Goal: Task Accomplishment & Management: Manage account settings

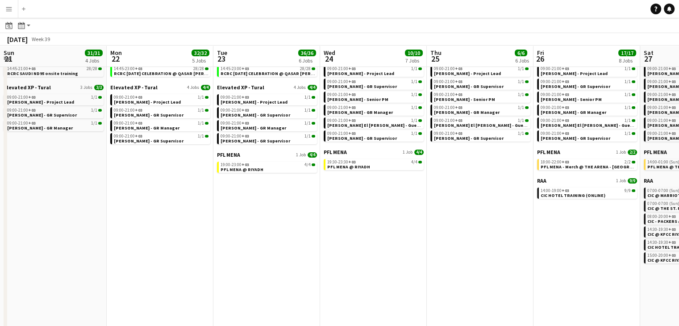
scroll to position [0, 179]
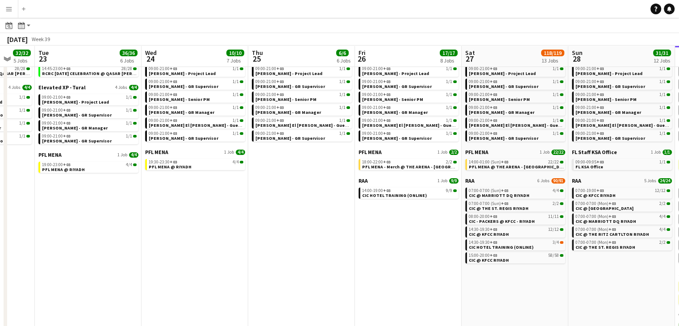
click at [293, 184] on app-date-cell "Elevated XP - Tural 6 Jobs 6/6 09:00-21:00 +03 1/1 Aysel Ahmadova - Project Lea…" at bounding box center [301, 216] width 107 height 328
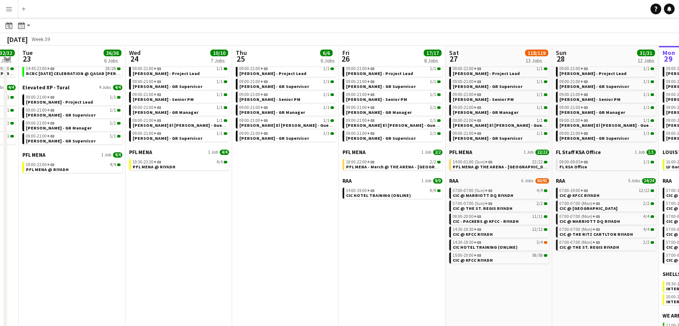
scroll to position [0, 197]
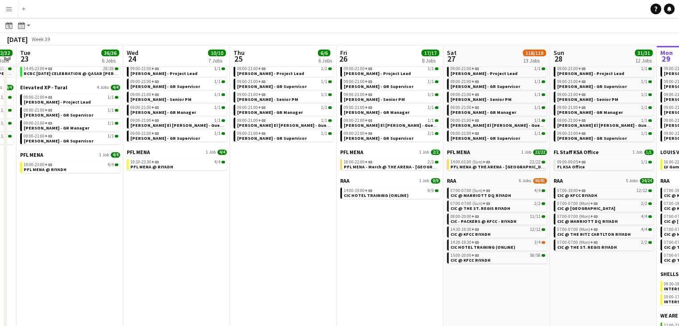
drag, startPoint x: 308, startPoint y: 188, endPoint x: 290, endPoint y: 189, distance: 18.3
click at [290, 189] on app-calendar-viewport "Sun 21 31/31 4 Jobs Mon 22 32/32 5 Jobs Tue 23 36/36 6 Jobs Wed 24 10/10 7 Jobs…" at bounding box center [339, 192] width 679 height 376
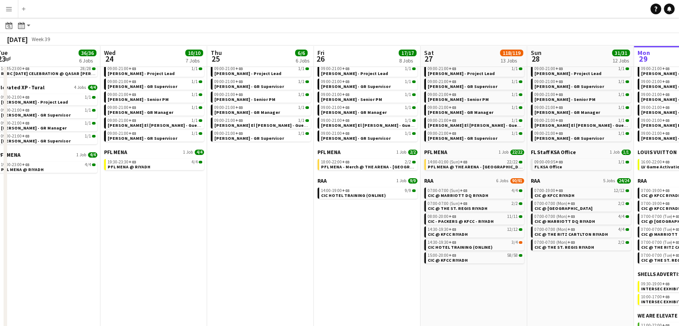
scroll to position [0, 221]
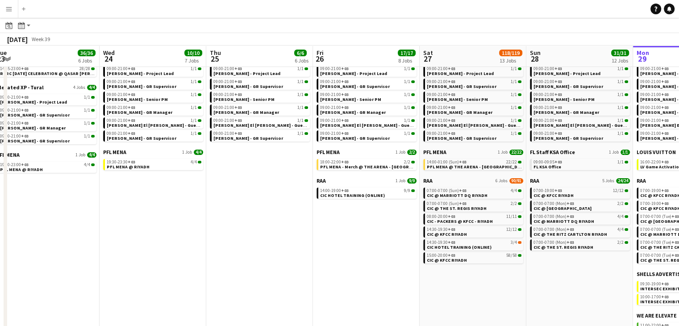
drag, startPoint x: 311, startPoint y: 182, endPoint x: 289, endPoint y: 181, distance: 21.4
click at [289, 181] on app-calendar-viewport "Sun 21 31/31 4 Jobs Mon 22 32/32 5 Jobs Tue 23 36/36 6 Jobs Wed 24 10/10 7 Jobs…" at bounding box center [339, 192] width 679 height 376
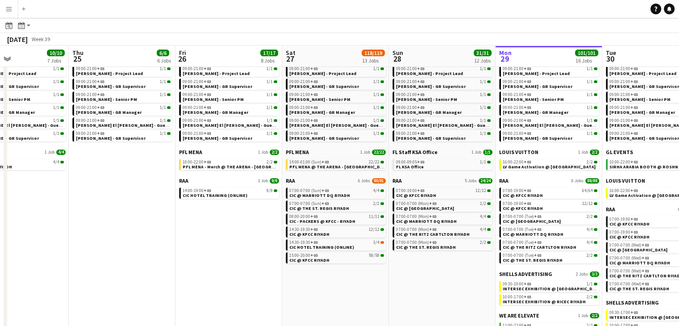
drag, startPoint x: 294, startPoint y: 183, endPoint x: 157, endPoint y: 184, distance: 137.5
click at [157, 184] on app-calendar-viewport "Sun 21 31/31 4 Jobs Mon 22 32/32 5 Jobs Tue 23 36/36 6 Jobs Wed 24 10/10 7 Jobs…" at bounding box center [339, 192] width 679 height 376
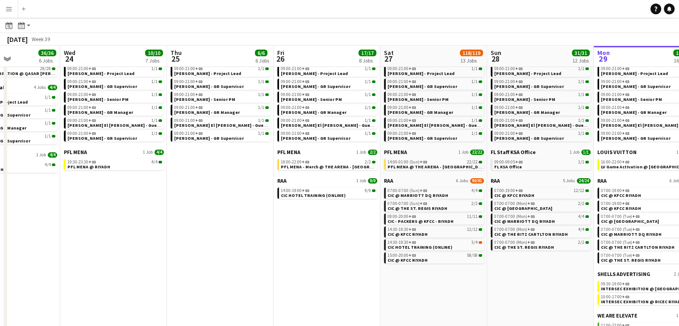
drag, startPoint x: 204, startPoint y: 233, endPoint x: 135, endPoint y: 226, distance: 68.6
click at [135, 226] on app-calendar-viewport "Sun 21 31/31 4 Jobs Mon 22 32/32 5 Jobs Tue 23 36/36 6 Jobs Wed 24 10/10 7 Jobs…" at bounding box center [339, 192] width 679 height 376
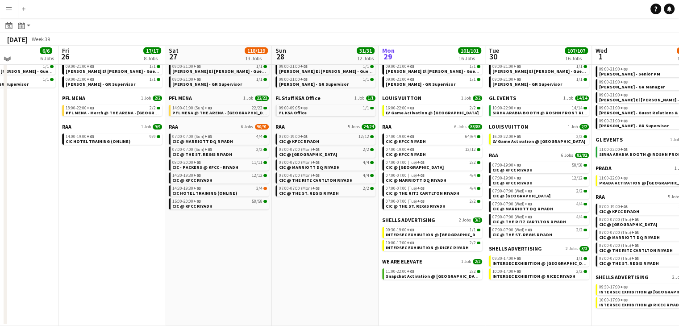
scroll to position [95, 0]
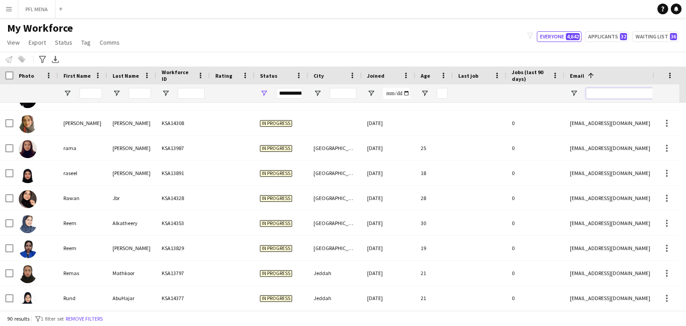
click at [602, 91] on input "Email Filter Input" at bounding box center [662, 93] width 152 height 11
paste input "**********"
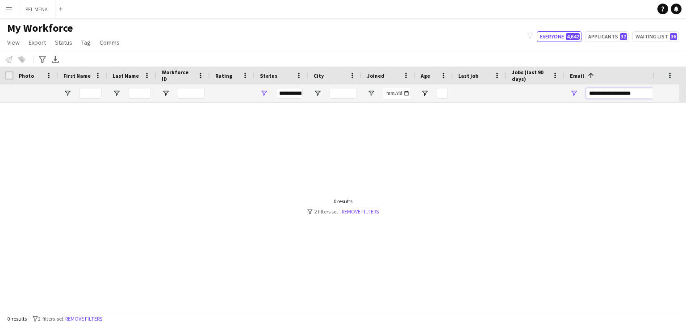
type input "**********"
click at [269, 91] on div "**********" at bounding box center [281, 93] width 54 height 18
click at [261, 92] on span "Open Filter Menu" at bounding box center [264, 93] width 8 height 8
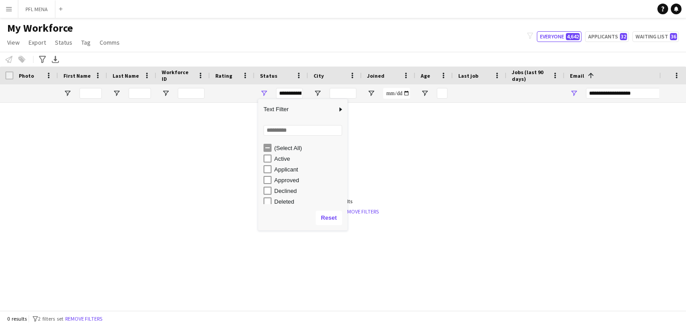
type input "**********"
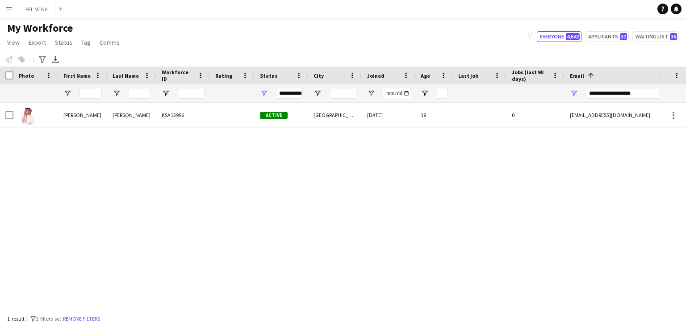
click at [441, 166] on div "Eyad Ahmad KSA13996 Active Riyadh 21-08-2025 19 0 ieyad1020@gmail.com +96650296…" at bounding box center [329, 203] width 659 height 201
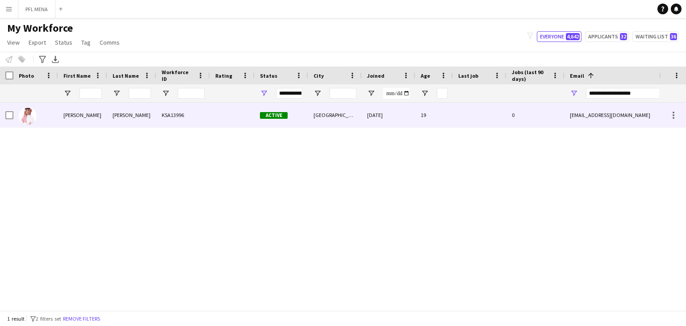
click at [477, 120] on div at bounding box center [480, 115] width 54 height 25
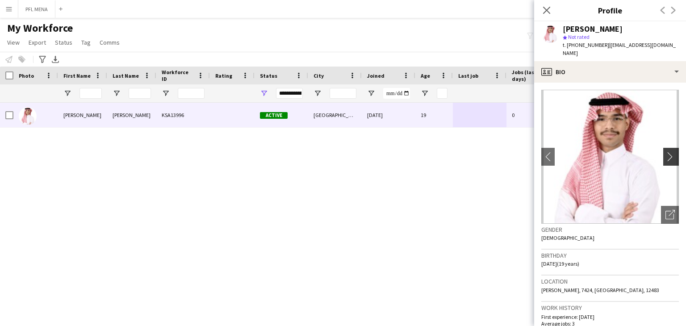
click at [666, 152] on app-icon "chevron-right" at bounding box center [672, 156] width 14 height 9
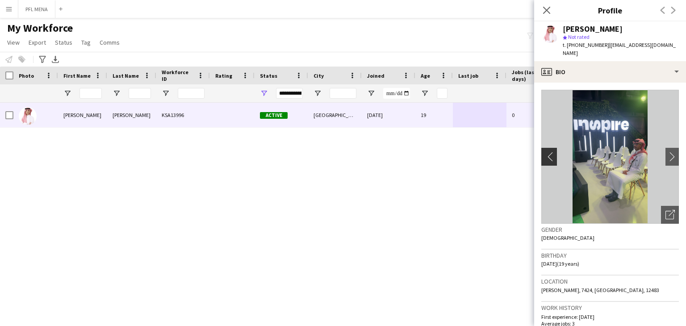
click at [543, 152] on app-icon "chevron-left" at bounding box center [548, 156] width 14 height 9
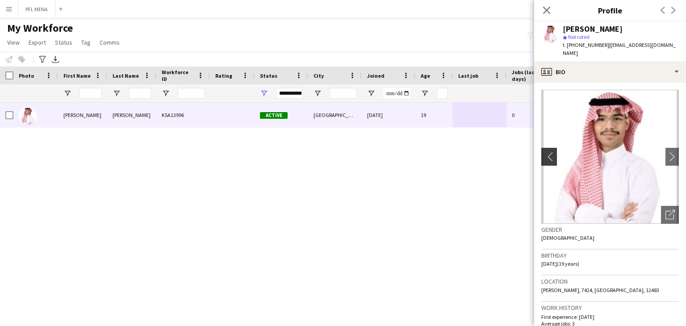
click at [543, 152] on app-icon "chevron-left" at bounding box center [548, 156] width 14 height 9
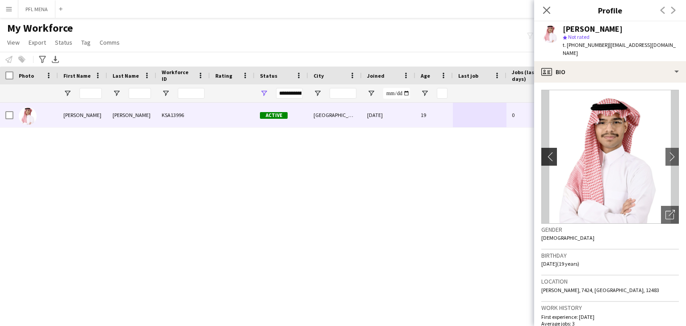
click at [543, 152] on app-icon "chevron-left" at bounding box center [548, 156] width 14 height 9
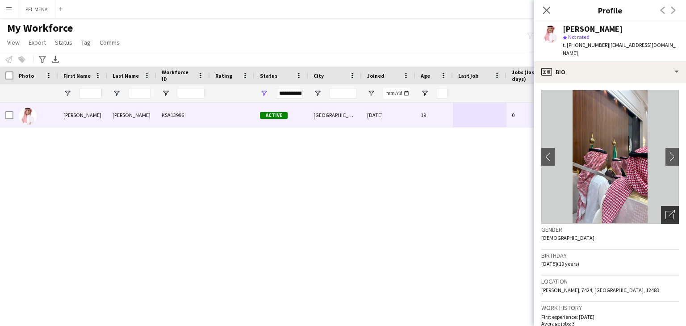
click at [665, 210] on icon "Open photos pop-in" at bounding box center [669, 214] width 9 height 9
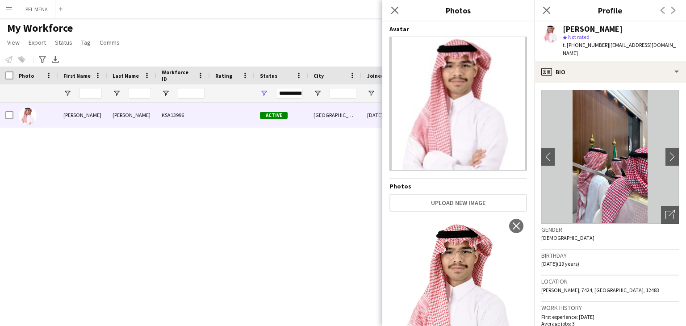
click at [471, 119] on img at bounding box center [457, 104] width 137 height 134
drag, startPoint x: 471, startPoint y: 119, endPoint x: 439, endPoint y: 254, distance: 138.6
click at [439, 254] on img at bounding box center [457, 290] width 137 height 150
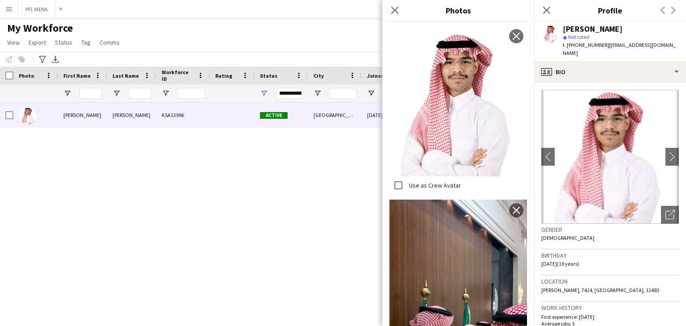
scroll to position [193, 0]
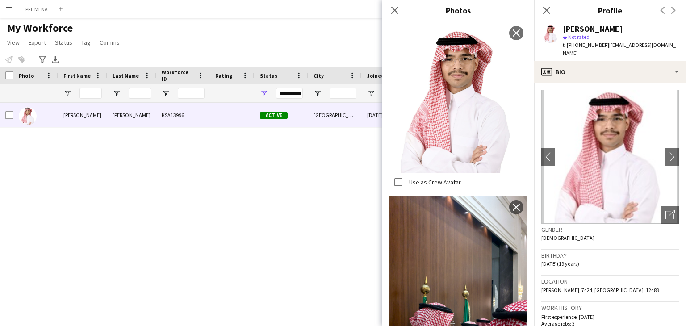
drag, startPoint x: 439, startPoint y: 254, endPoint x: 421, endPoint y: 100, distance: 154.6
click at [397, 11] on icon "Close pop-in" at bounding box center [394, 10] width 8 height 8
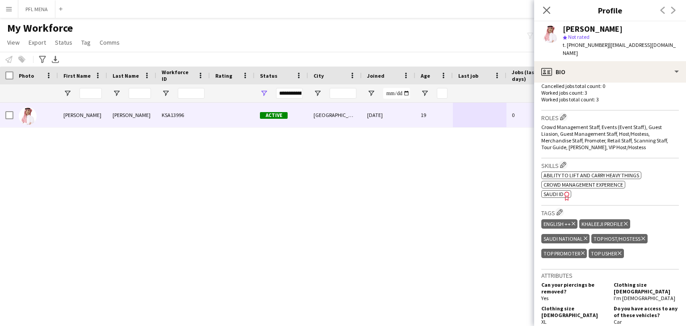
scroll to position [268, 0]
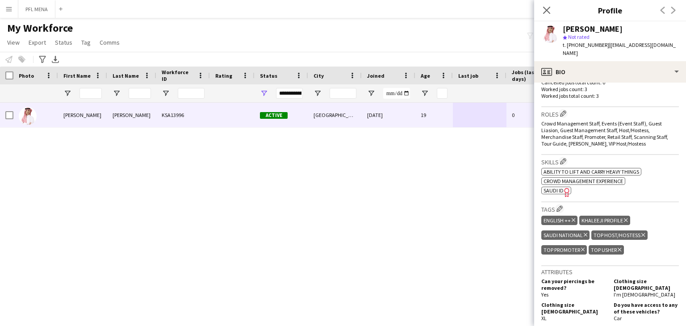
click at [558, 187] on span "SAUDI ID" at bounding box center [553, 190] width 20 height 7
click at [573, 27] on div "Eyad Ahmad" at bounding box center [592, 29] width 60 height 8
copy div "Eyad"
click at [590, 29] on div "Eyad Ahmad" at bounding box center [592, 29] width 60 height 8
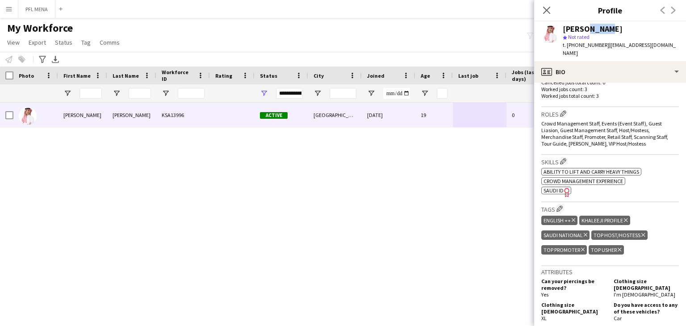
click at [590, 29] on div "Eyad Ahmad" at bounding box center [592, 29] width 60 height 8
copy div "Ahmad"
click at [545, 11] on icon at bounding box center [546, 10] width 8 height 8
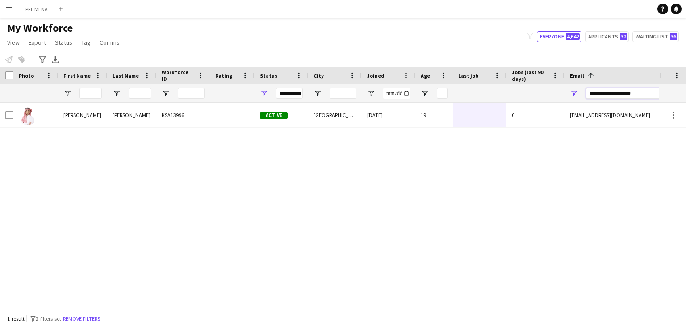
click at [621, 92] on input "**********" at bounding box center [662, 93] width 152 height 11
paste input "*****"
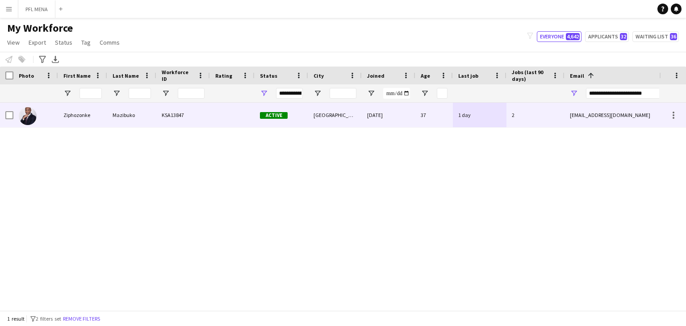
click at [586, 111] on div "mazibukozipho@icloud.com" at bounding box center [653, 115] width 179 height 25
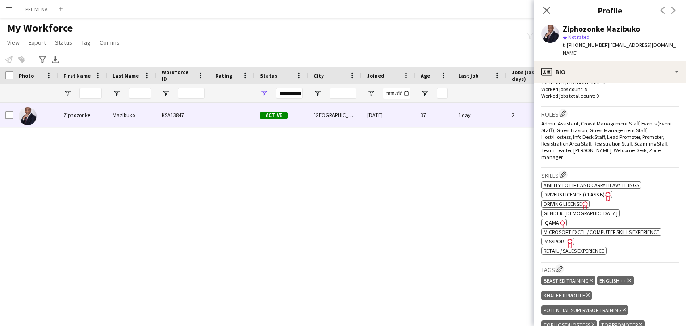
click at [553, 219] on span "IQAMA" at bounding box center [551, 222] width 16 height 7
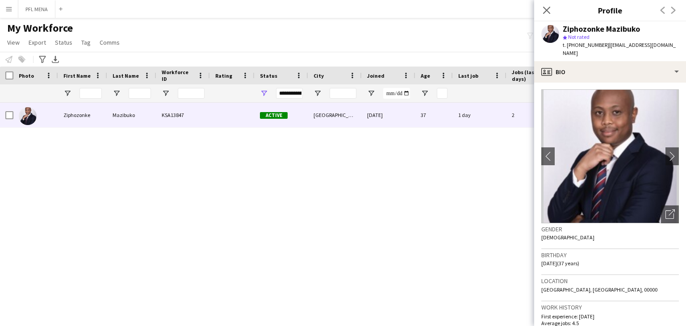
scroll to position [0, 0]
click at [663, 153] on button "chevron-right" at bounding box center [672, 157] width 18 height 18
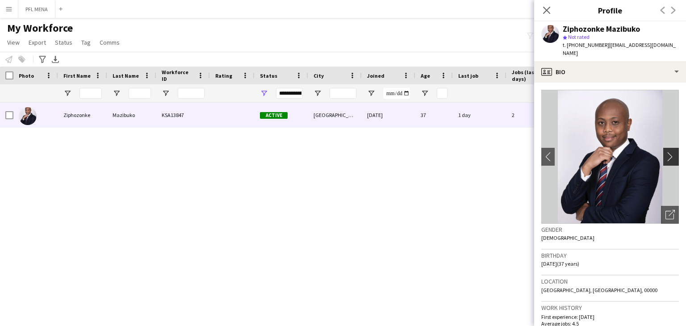
click at [663, 153] on button "chevron-right" at bounding box center [672, 157] width 18 height 18
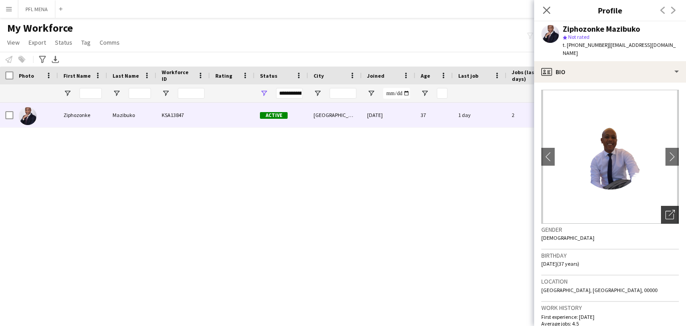
click at [666, 210] on icon "Open photos pop-in" at bounding box center [669, 214] width 9 height 9
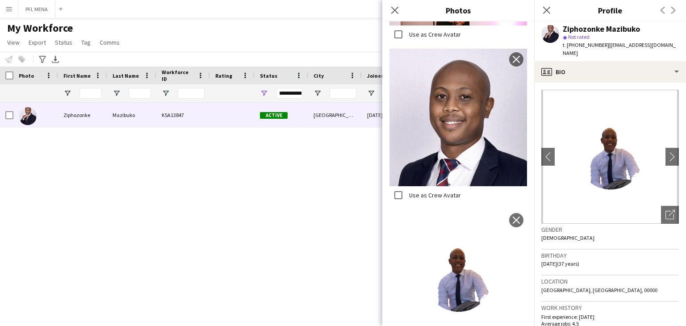
scroll to position [491, 0]
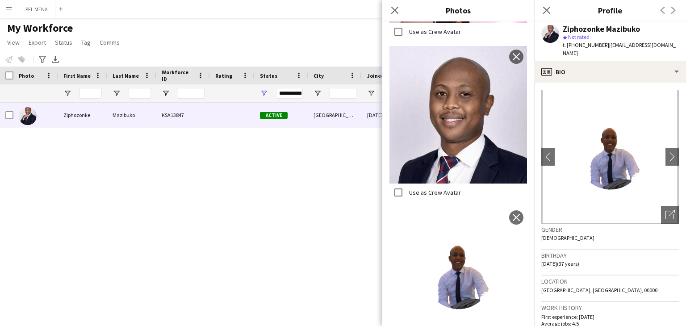
click at [464, 127] on img at bounding box center [457, 114] width 137 height 137
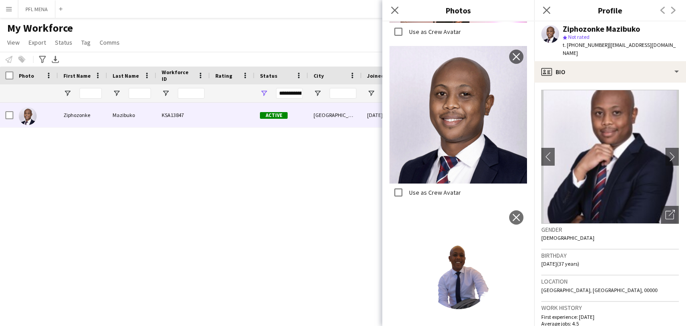
click at [125, 250] on div "Ziphozonke Mazibuko KSA13847 Active Riyadh 29-07-2025 37 1 day 2 mazibukozipho@…" at bounding box center [329, 203] width 659 height 201
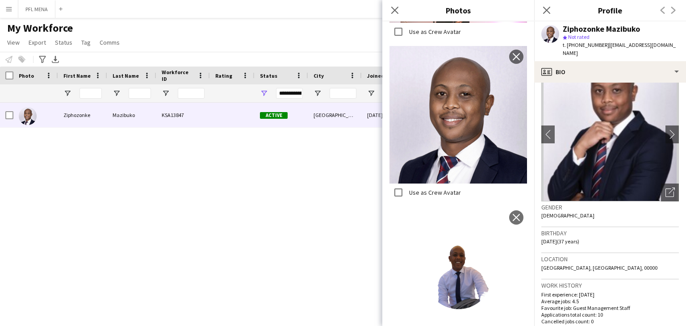
scroll to position [16, 0]
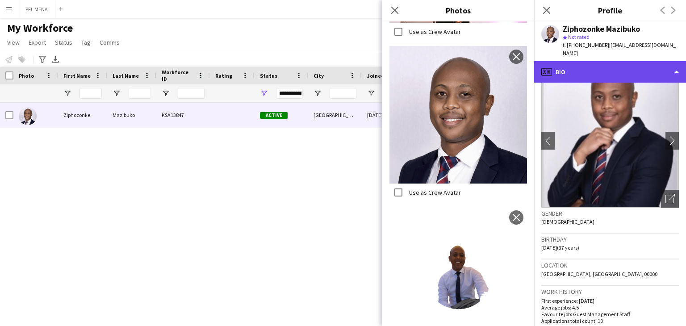
click at [584, 64] on div "profile Bio" at bounding box center [610, 71] width 152 height 21
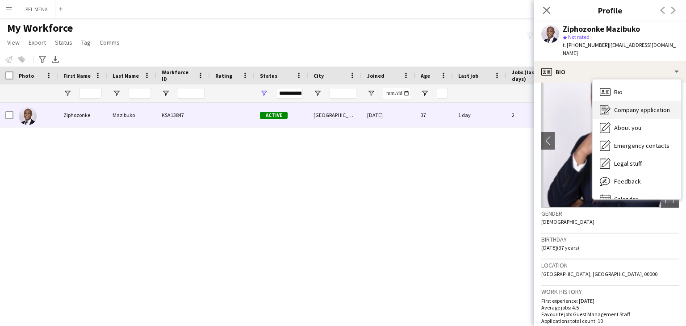
click at [639, 106] on span "Company application" at bounding box center [642, 110] width 56 height 8
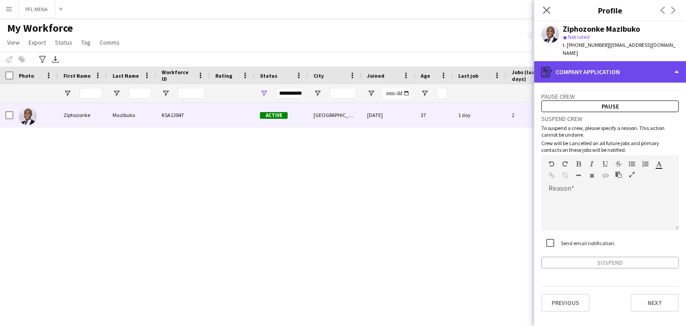
click at [593, 66] on div "register Company application" at bounding box center [610, 71] width 152 height 21
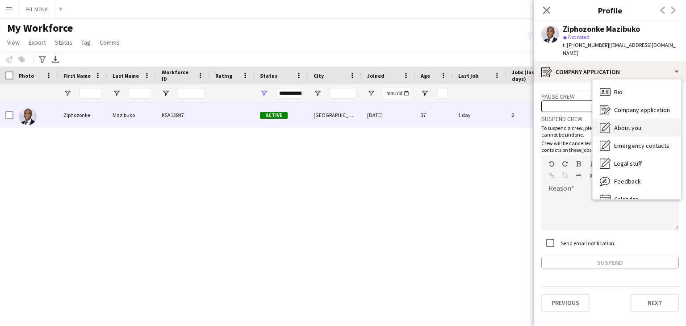
click at [631, 124] on span "About you" at bounding box center [627, 128] width 27 height 8
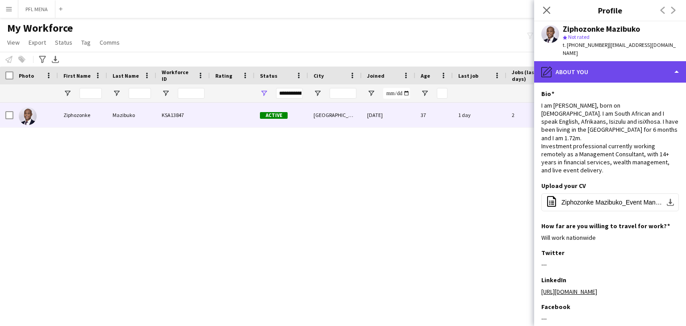
click at [602, 61] on div "pencil4 About you" at bounding box center [610, 71] width 152 height 21
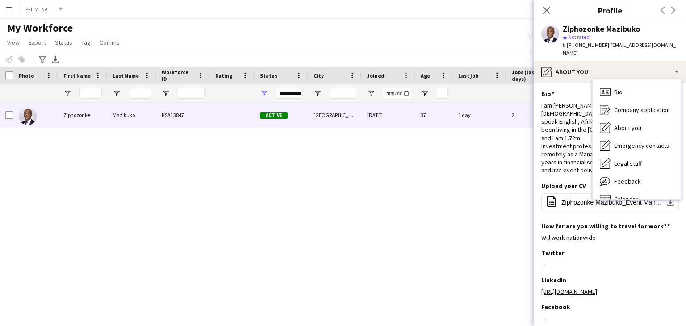
click at [505, 158] on div "Ziphozonke Mazibuko KSA13847 Active Riyadh 29-07-2025 37 1 day 2 mazibukozipho@…" at bounding box center [329, 203] width 659 height 201
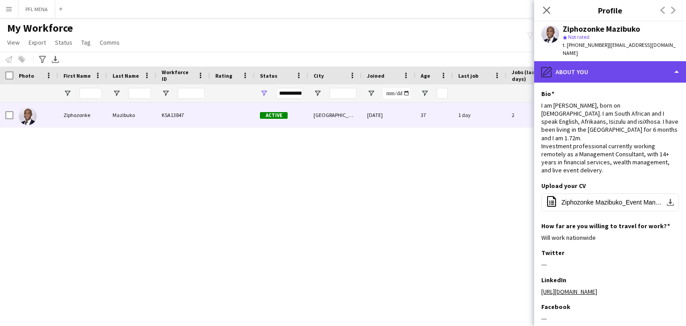
click at [568, 67] on div "pencil4 About you" at bounding box center [610, 71] width 152 height 21
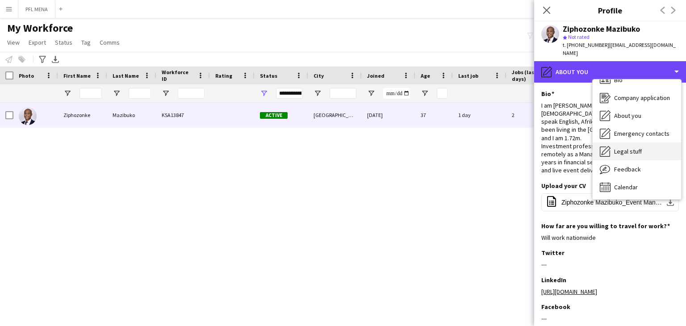
scroll to position [12, 0]
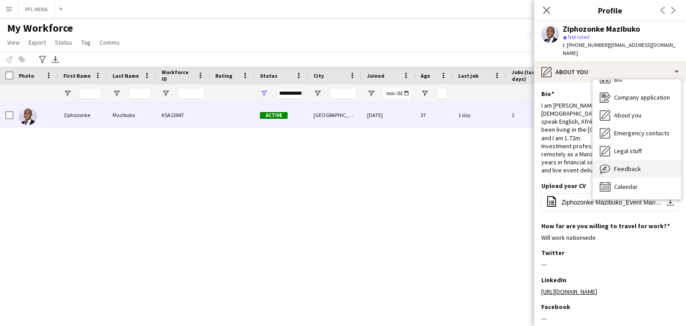
click at [639, 161] on div "Feedback Feedback" at bounding box center [636, 169] width 88 height 18
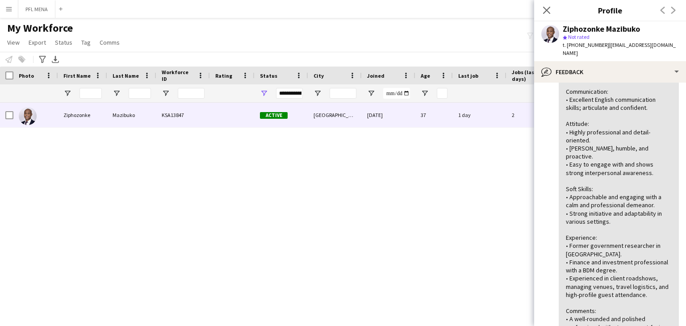
scroll to position [0, 0]
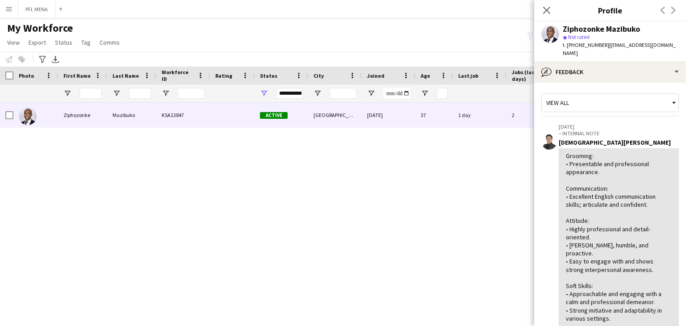
click at [577, 94] on div "View all" at bounding box center [605, 102] width 128 height 17
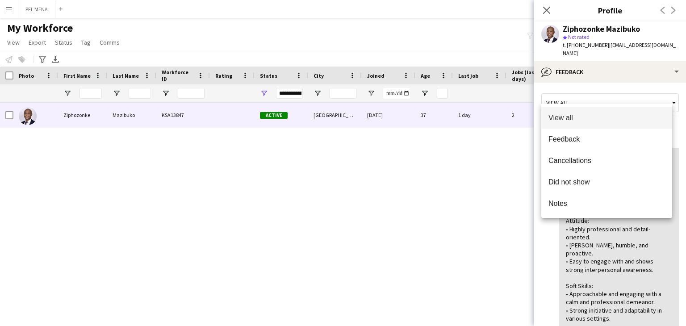
click at [565, 59] on div at bounding box center [343, 163] width 686 height 326
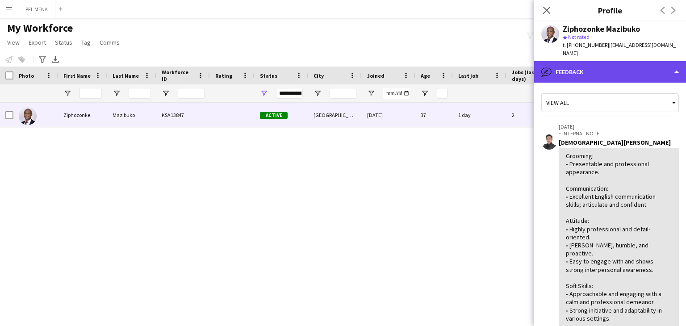
click at [575, 70] on div "bubble-pencil Feedback" at bounding box center [610, 71] width 152 height 21
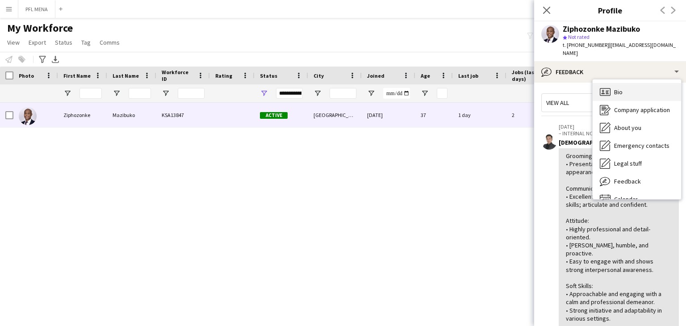
click at [624, 86] on div "Bio Bio" at bounding box center [636, 92] width 88 height 18
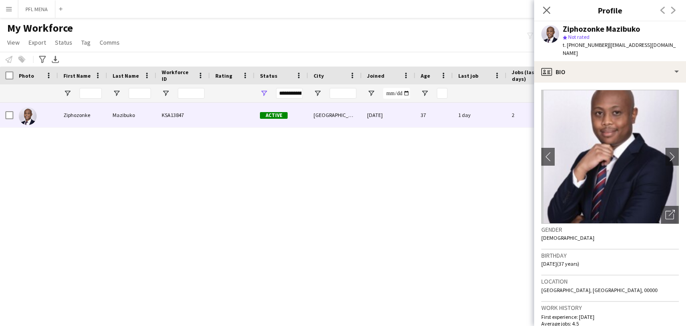
click at [582, 30] on div "Ziphozonke Mazibuko" at bounding box center [600, 29] width 77 height 8
copy div "Ziphozonke"
click at [623, 32] on div "Ziphozonke Mazibuko" at bounding box center [600, 29] width 77 height 8
click at [623, 31] on div "Ziphozonke Mazibuko" at bounding box center [600, 29] width 77 height 8
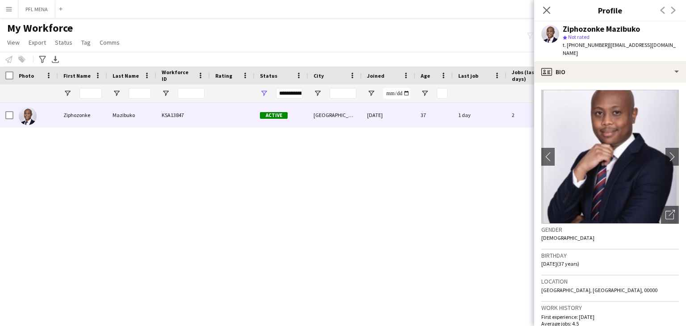
copy div "Mazibuko"
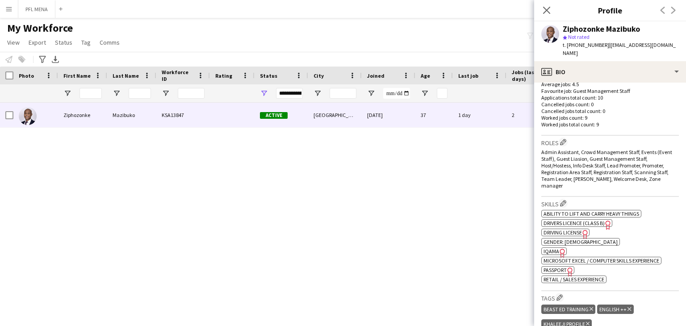
scroll to position [268, 0]
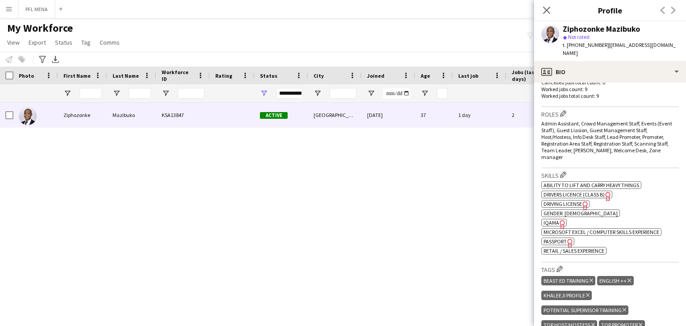
click at [553, 219] on span "IQAMA" at bounding box center [551, 222] width 16 height 7
click at [425, 254] on div "Ziphozonke Mazibuko KSA13847 Active Riyadh 29-07-2025 37 1 day 2 mazibukozipho@…" at bounding box center [329, 203] width 659 height 201
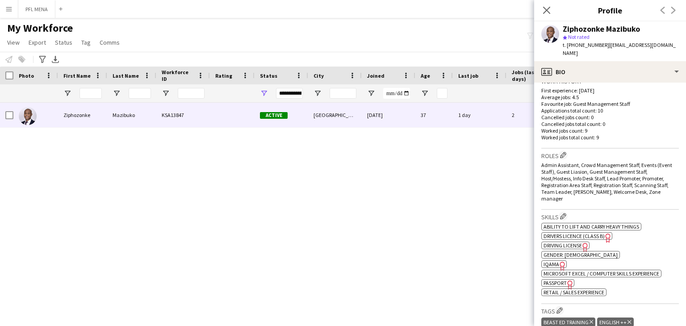
scroll to position [223, 0]
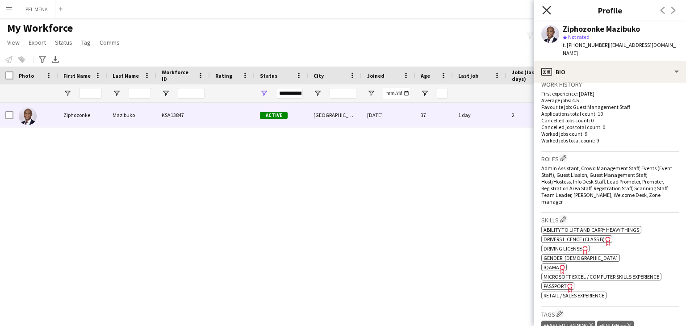
click at [545, 9] on icon at bounding box center [546, 10] width 8 height 8
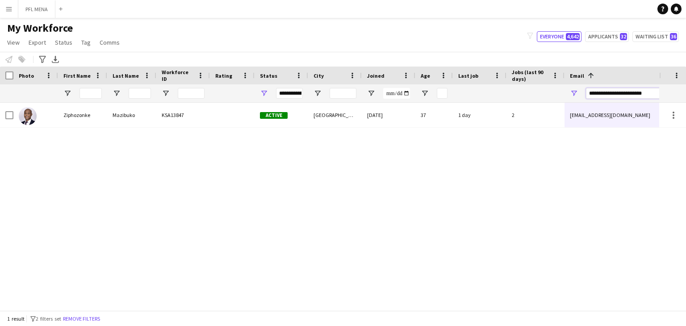
click at [612, 90] on input "**********" at bounding box center [662, 93] width 152 height 11
paste input "Email Filter Input"
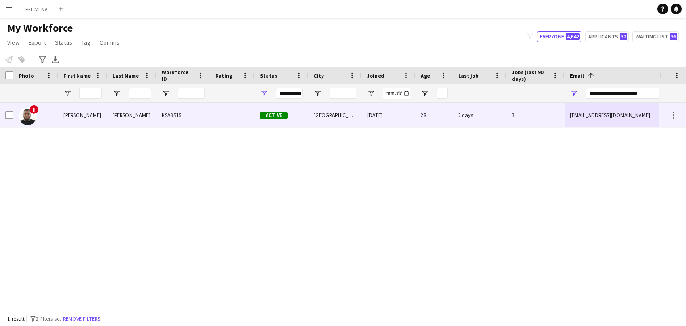
click at [187, 116] on div "KSA3515" at bounding box center [183, 115] width 54 height 25
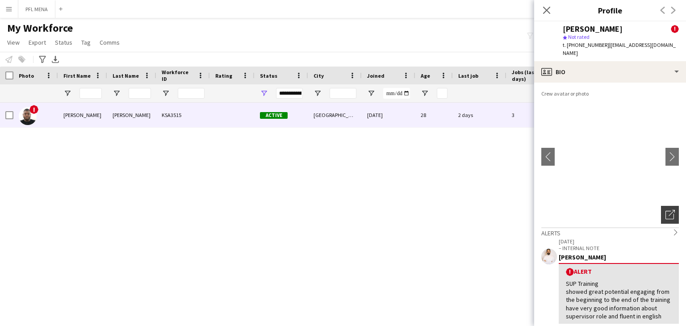
click at [666, 210] on icon "Open photos pop-in" at bounding box center [669, 214] width 9 height 9
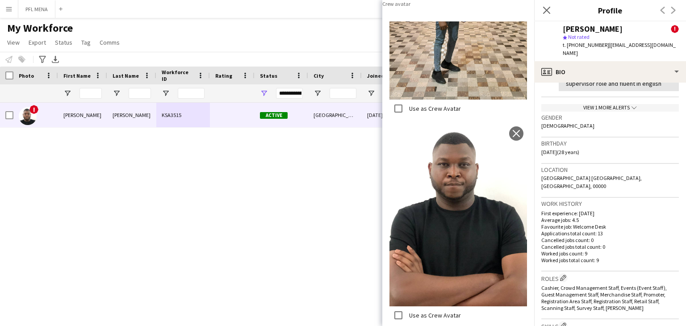
scroll to position [357, 0]
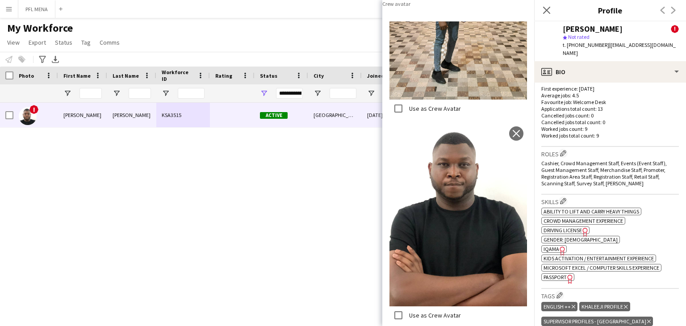
click at [547, 246] on span "IQAMA" at bounding box center [551, 249] width 16 height 7
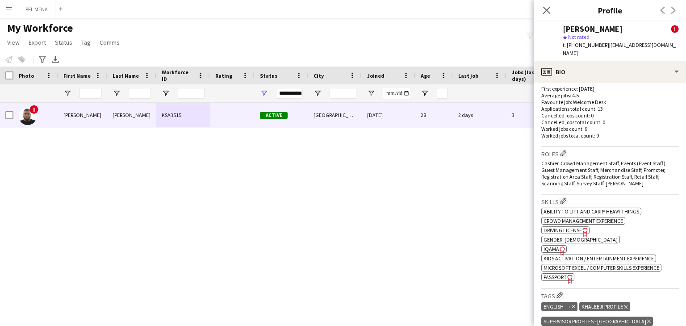
click at [577, 27] on div "Ahmed Ramzi" at bounding box center [592, 29] width 60 height 8
copy div "[PERSON_NAME]"
click at [607, 28] on div "Ahmed Ramzi" at bounding box center [592, 29] width 60 height 8
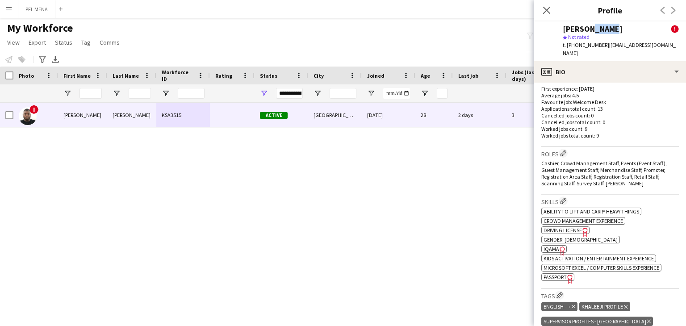
copy div "Ramzi"
click at [558, 273] on app-spec-pill "ok-circled2 background Layer 1 cross-circle-red background Layer 1 Passport Fre…" at bounding box center [557, 277] width 33 height 8
click at [545, 7] on icon "Close pop-in" at bounding box center [546, 10] width 8 height 8
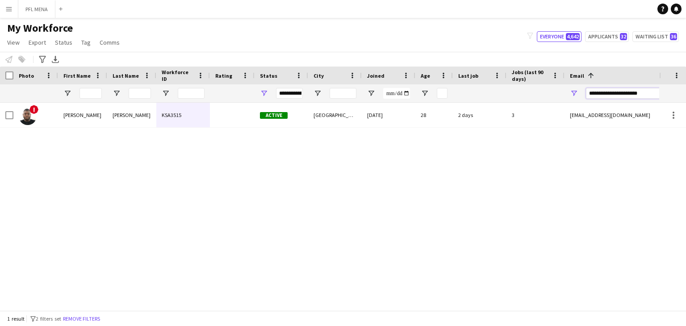
click at [622, 95] on input "**********" at bounding box center [662, 93] width 152 height 11
paste input "**"
type input "**********"
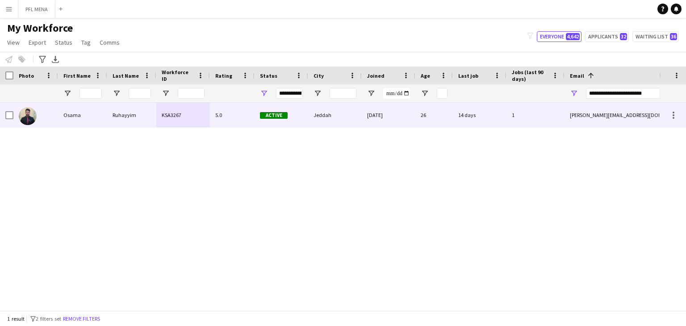
click at [578, 120] on div "osama.esam11@hotmail.com" at bounding box center [653, 115] width 179 height 25
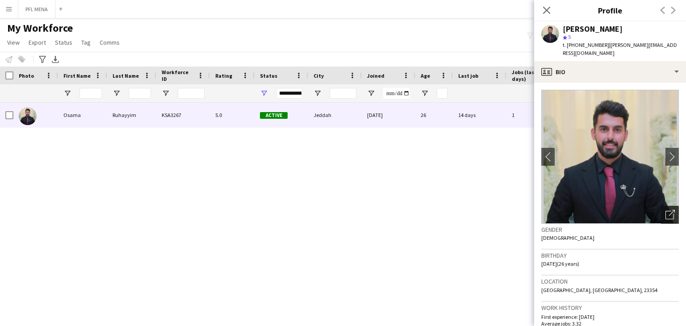
click at [665, 210] on icon "Open photos pop-in" at bounding box center [669, 214] width 9 height 9
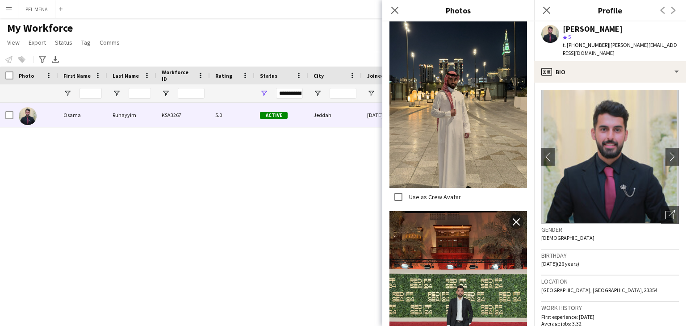
scroll to position [848, 0]
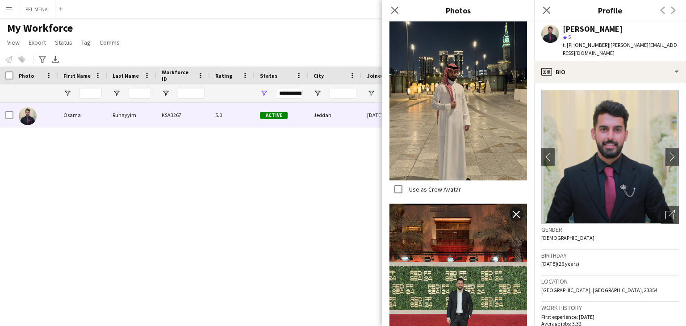
click at [307, 222] on div "Osama Ruhayyim KSA3267 5.0 Active Jeddah 18-09-2023 26 14 days 1 osama.esam11@h…" at bounding box center [329, 203] width 659 height 201
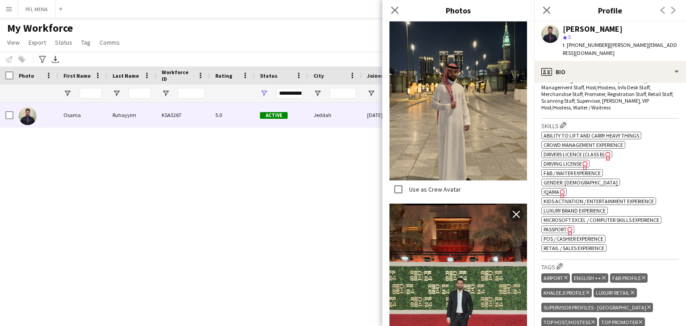
scroll to position [312, 0]
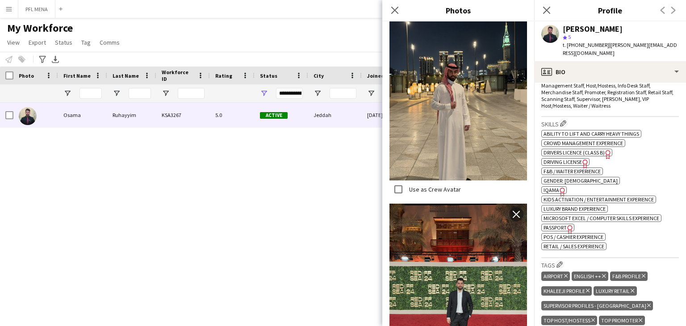
click at [550, 187] on span "IQAMA" at bounding box center [551, 190] width 16 height 7
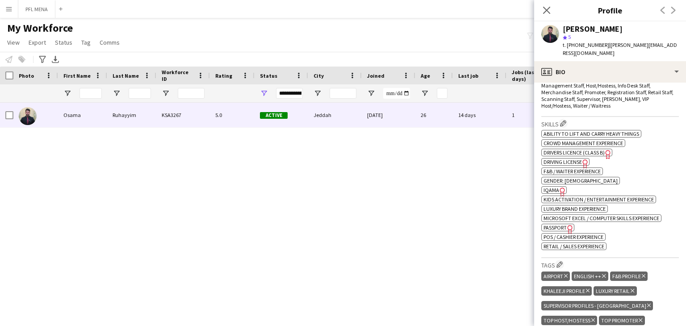
click at [579, 25] on div "Osama Ruhayyim" at bounding box center [592, 29] width 60 height 8
copy div "Osama"
click at [602, 30] on div "Osama Ruhayyim" at bounding box center [592, 29] width 60 height 8
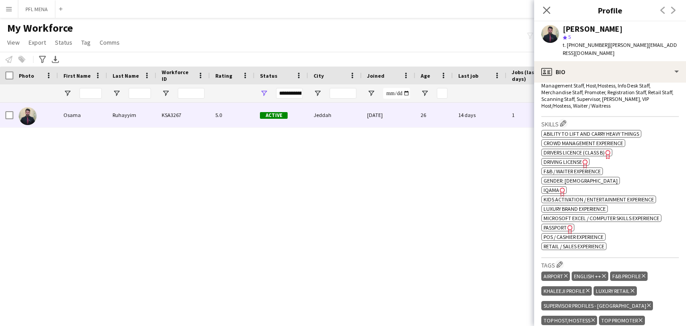
copy div "Ruhayyim"
click at [600, 149] on span "Drivers Licence (Class B)" at bounding box center [573, 152] width 61 height 7
click at [570, 158] on span "Driving License" at bounding box center [562, 161] width 38 height 7
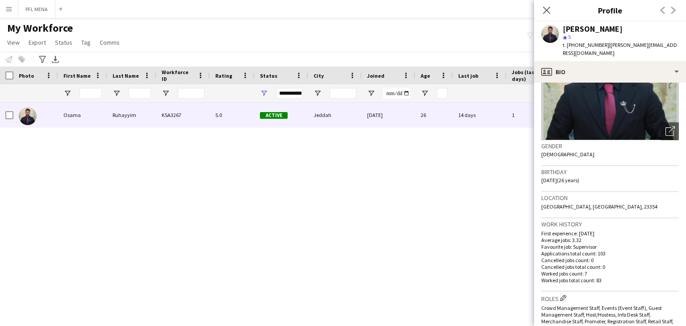
scroll to position [0, 0]
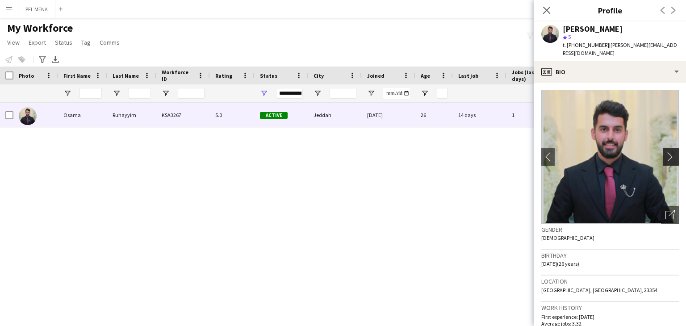
click at [667, 152] on app-icon "chevron-right" at bounding box center [672, 156] width 14 height 9
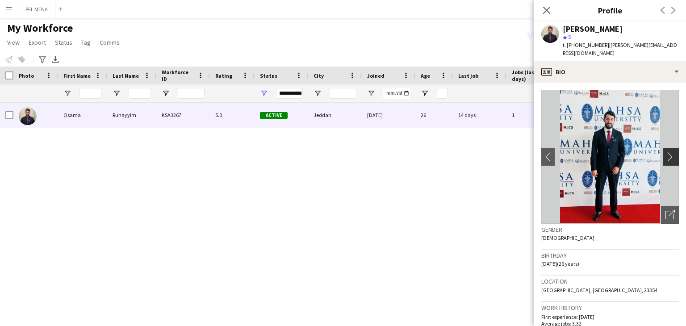
click at [667, 152] on app-icon "chevron-right" at bounding box center [672, 156] width 14 height 9
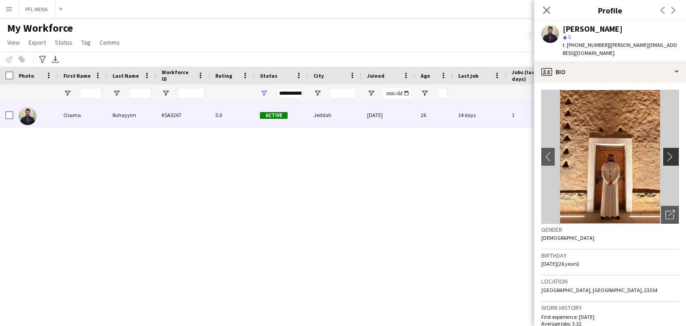
click at [667, 152] on app-icon "chevron-right" at bounding box center [672, 156] width 14 height 9
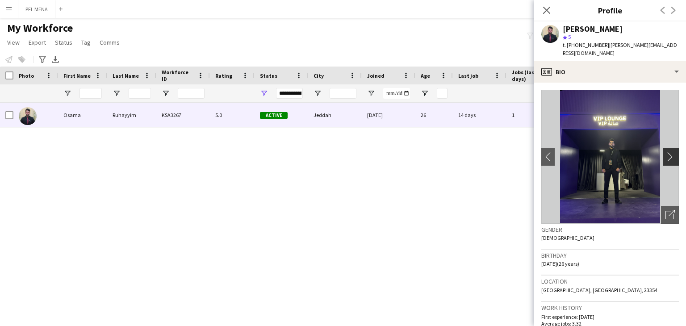
click at [667, 152] on app-icon "chevron-right" at bounding box center [672, 156] width 14 height 9
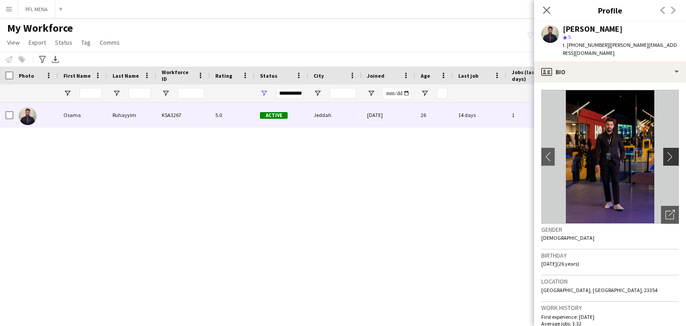
click at [667, 152] on app-icon "chevron-right" at bounding box center [672, 156] width 14 height 9
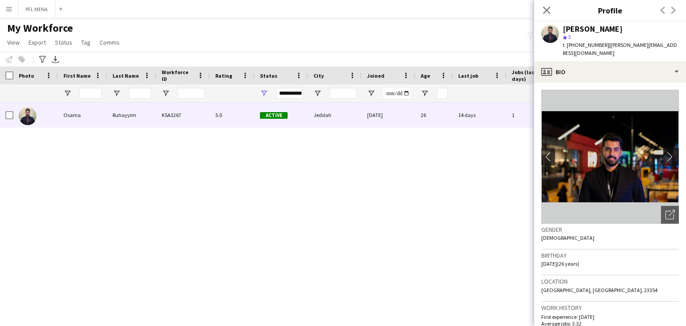
click at [667, 152] on app-icon "chevron-right" at bounding box center [672, 156] width 14 height 9
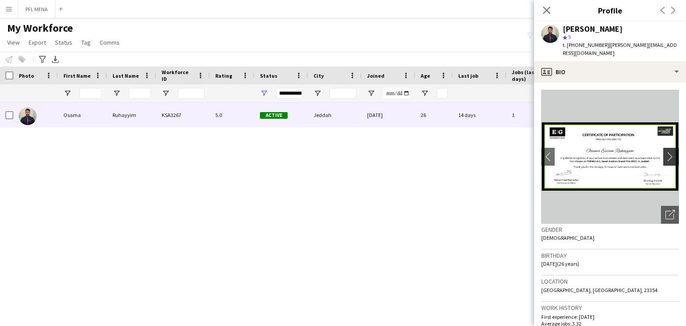
click at [667, 152] on app-icon "chevron-right" at bounding box center [672, 156] width 14 height 9
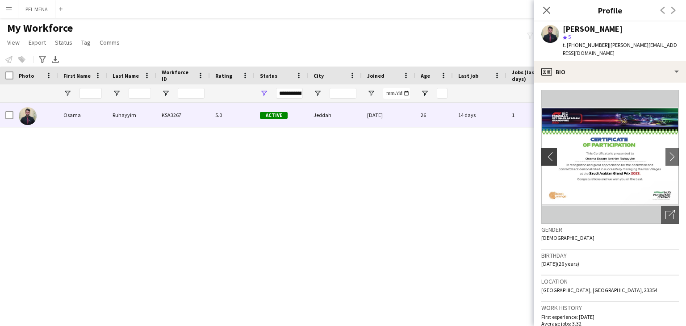
click at [551, 152] on app-icon "chevron-left" at bounding box center [548, 156] width 14 height 9
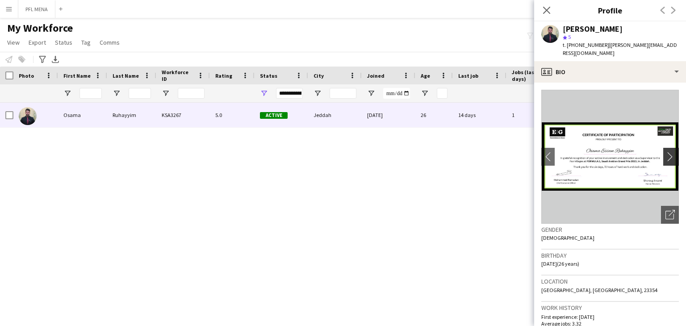
click at [666, 152] on app-icon "chevron-right" at bounding box center [672, 156] width 14 height 9
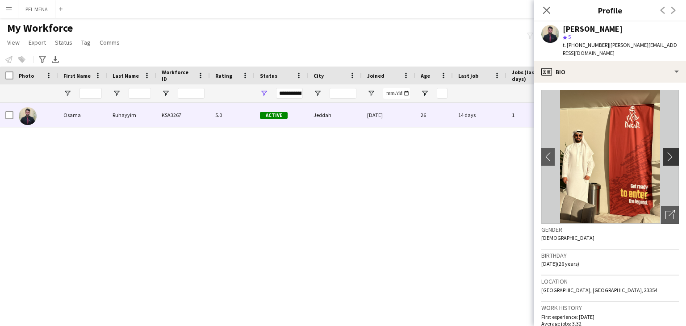
click at [666, 152] on app-icon "chevron-right" at bounding box center [672, 156] width 14 height 9
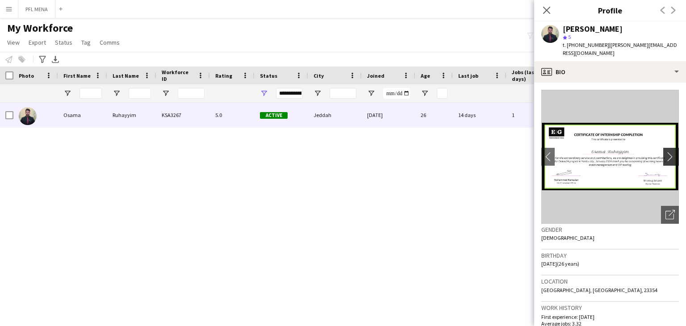
click at [666, 152] on app-icon "chevron-right" at bounding box center [672, 156] width 14 height 9
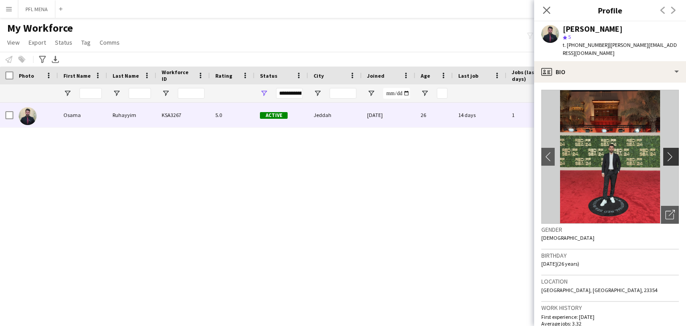
click at [666, 152] on app-icon "chevron-right" at bounding box center [672, 156] width 14 height 9
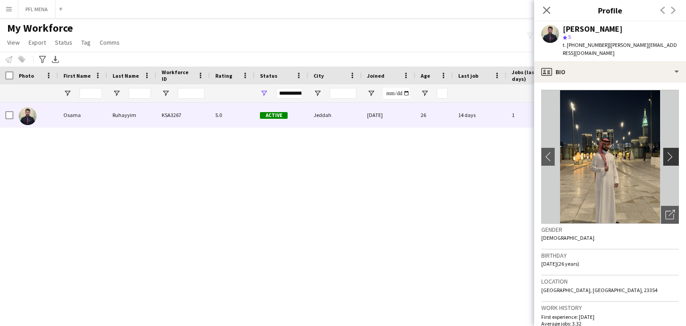
click at [666, 152] on app-icon "chevron-right" at bounding box center [672, 156] width 14 height 9
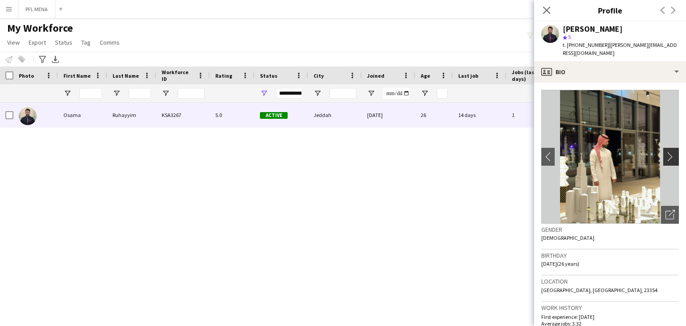
click at [666, 152] on app-icon "chevron-right" at bounding box center [672, 156] width 14 height 9
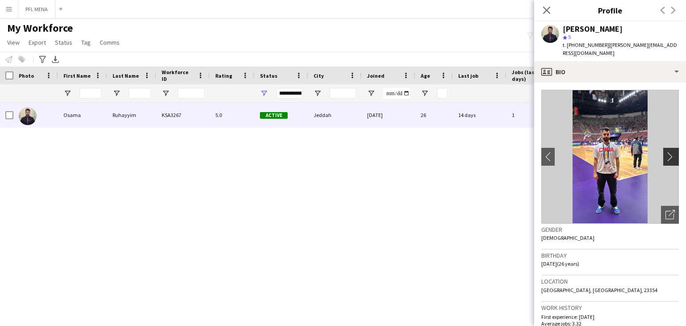
click at [666, 152] on app-icon "chevron-right" at bounding box center [672, 156] width 14 height 9
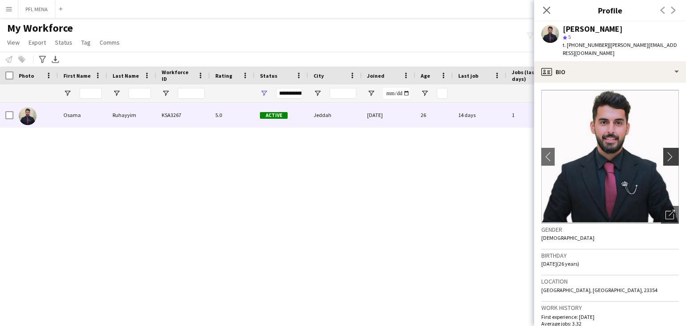
click at [666, 152] on app-icon "chevron-right" at bounding box center [672, 156] width 14 height 9
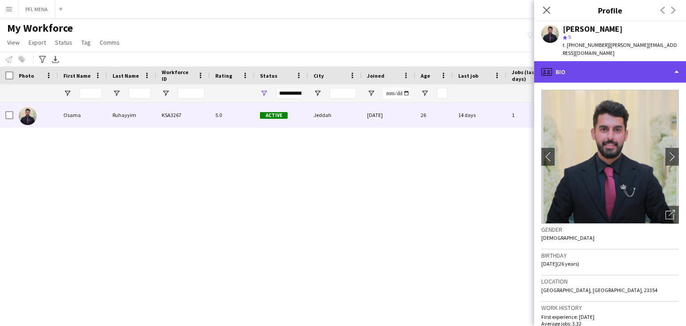
click at [579, 61] on div "profile Bio" at bounding box center [610, 71] width 152 height 21
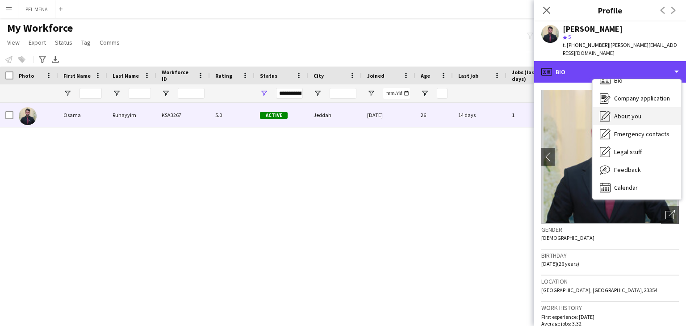
scroll to position [12, 0]
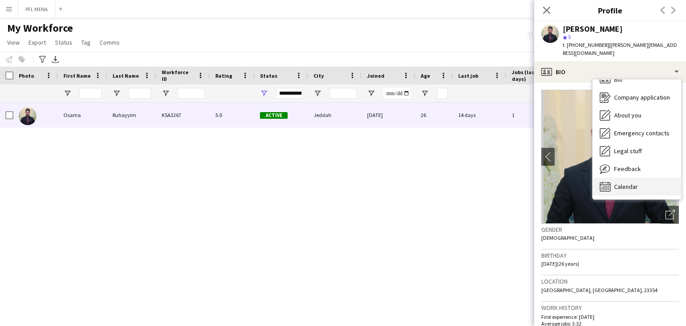
click at [633, 183] on span "Calendar" at bounding box center [626, 187] width 24 height 8
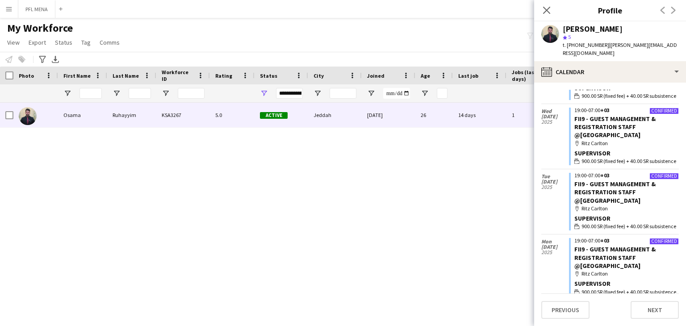
scroll to position [0, 0]
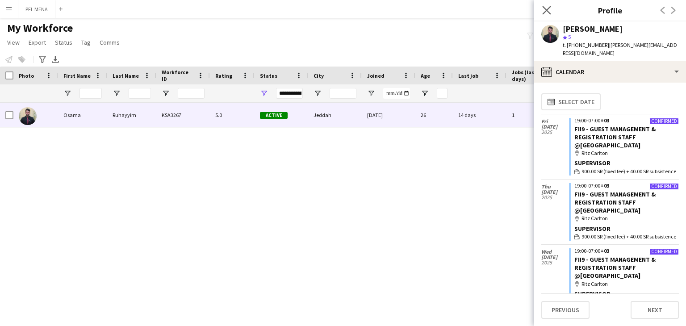
click at [551, 13] on app-icon "Close pop-in" at bounding box center [546, 10] width 13 height 13
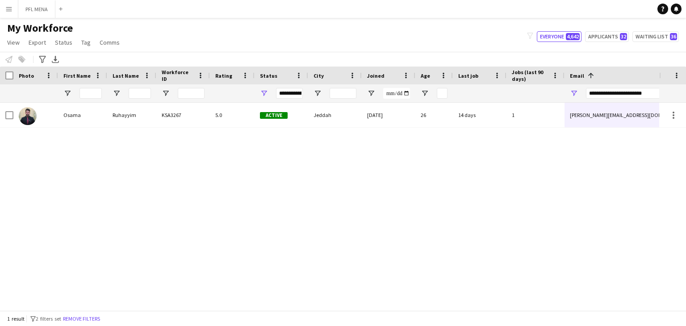
click at [289, 91] on div "**********" at bounding box center [289, 93] width 27 height 11
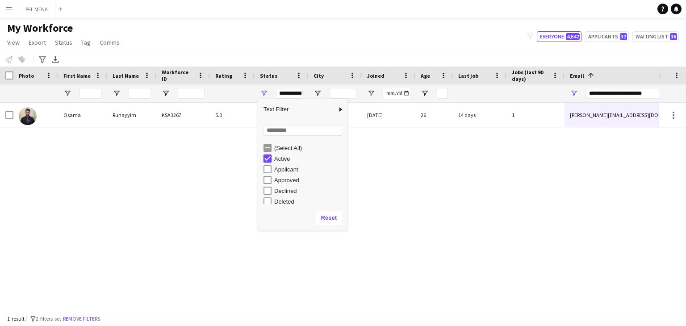
type input "**********"
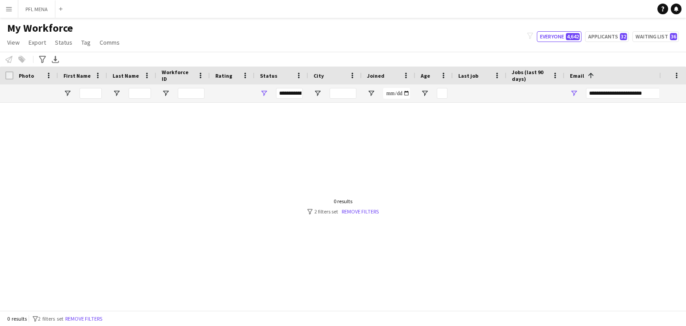
drag, startPoint x: 514, startPoint y: 188, endPoint x: 533, endPoint y: 176, distance: 21.9
click at [514, 187] on div at bounding box center [329, 203] width 659 height 201
click at [609, 93] on input "**********" at bounding box center [662, 93] width 152 height 11
click at [608, 93] on input "**********" at bounding box center [662, 93] width 152 height 11
click at [607, 94] on input "**********" at bounding box center [662, 93] width 152 height 11
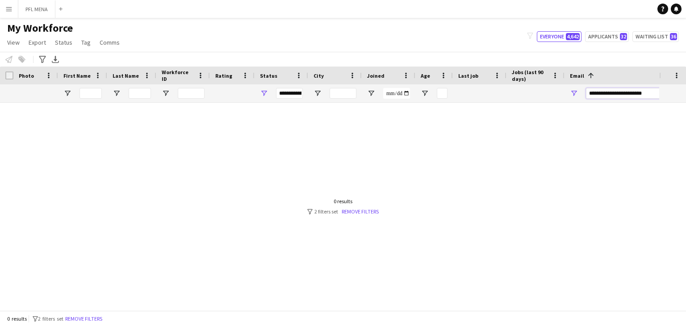
click at [607, 95] on input "**********" at bounding box center [662, 93] width 152 height 11
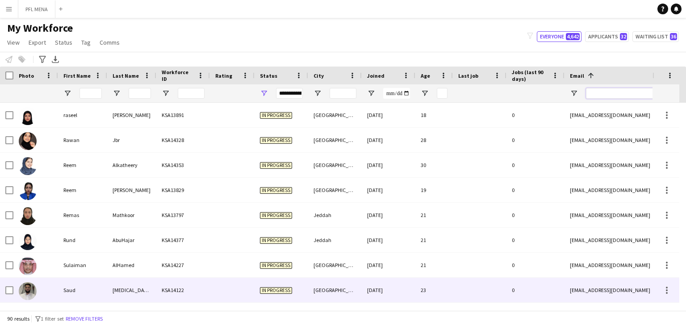
scroll to position [2009, 0]
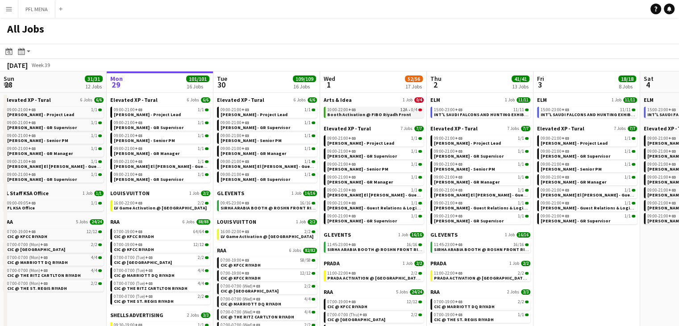
click at [351, 115] on span "Booth Activation @ FIBO Riyadh Front" at bounding box center [369, 115] width 84 height 6
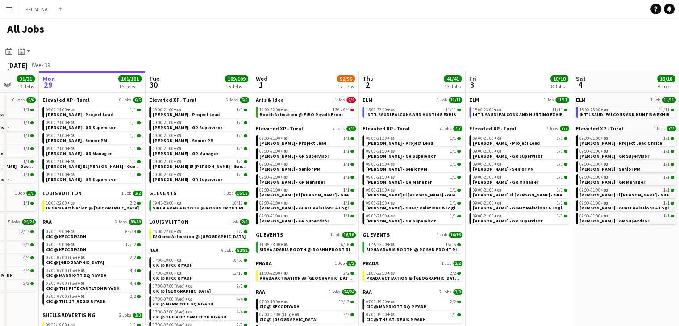
drag, startPoint x: 586, startPoint y: 248, endPoint x: 563, endPoint y: 245, distance: 22.5
click at [563, 245] on app-calendar-viewport "Fri 26 17/17 8 Jobs Sat 27 118/119 13 Jobs Sun 28 31/31 12 Jobs Mon 29 101/101 …" at bounding box center [339, 246] width 679 height 350
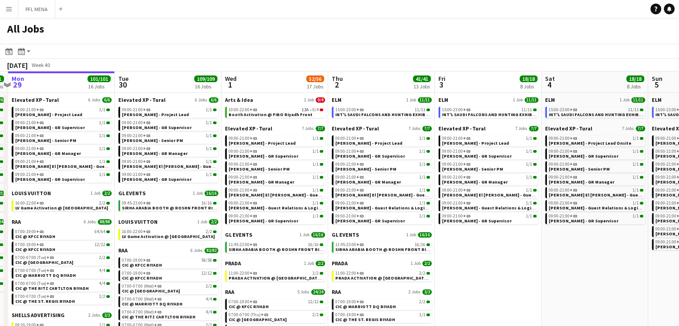
drag, startPoint x: 583, startPoint y: 258, endPoint x: 448, endPoint y: 241, distance: 136.2
click at [446, 241] on app-calendar-viewport "Fri 26 17/17 8 Jobs Sat 27 118/119 13 Jobs Sun 28 31/31 12 Jobs Mon 29 101/101 …" at bounding box center [339, 246] width 679 height 350
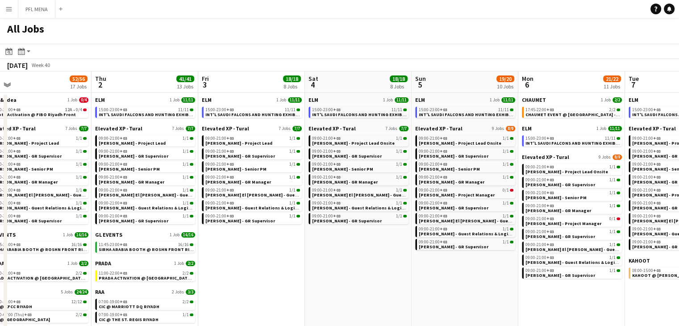
drag, startPoint x: 375, startPoint y: 258, endPoint x: 366, endPoint y: 261, distance: 10.0
click at [360, 258] on app-calendar-viewport "Sun 28 31/31 12 Jobs Mon 29 101/101 16 Jobs Tue 30 109/109 16 Jobs Wed 1 52/56 …" at bounding box center [339, 246] width 679 height 350
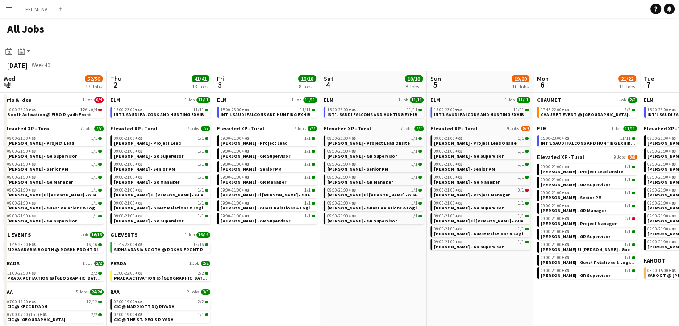
drag, startPoint x: 387, startPoint y: 268, endPoint x: 361, endPoint y: 262, distance: 27.5
click at [361, 262] on app-calendar-viewport "Sun 28 31/31 12 Jobs Mon 29 101/101 16 Jobs Tue 30 109/109 16 Jobs Wed 1 52/56 …" at bounding box center [339, 246] width 679 height 350
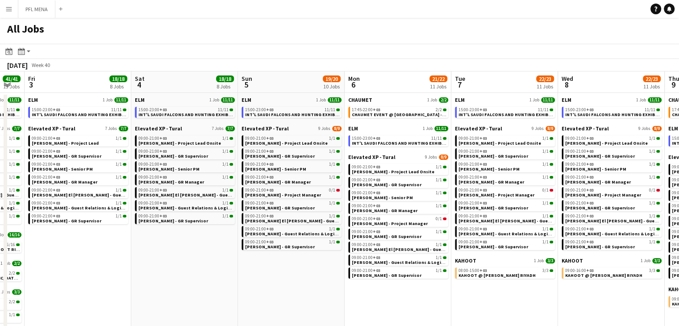
drag, startPoint x: 379, startPoint y: 269, endPoint x: 296, endPoint y: 240, distance: 87.3
click at [296, 240] on app-calendar-viewport "Mon 29 101/101 16 Jobs Tue 30 109/109 16 Jobs Wed 1 52/56 17 Jobs Thu 2 41/41 1…" at bounding box center [339, 246] width 679 height 350
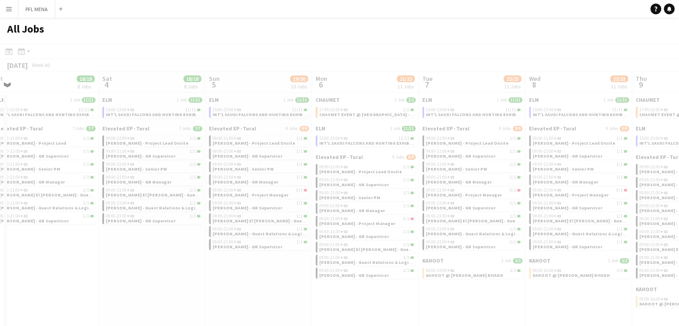
drag, startPoint x: 526, startPoint y: 298, endPoint x: 493, endPoint y: 294, distance: 33.7
click at [393, 270] on app-all-jobs "All Jobs Date picker SEP 2025 SEP 2025 Monday M Tuesday T Wednesday W Thursday …" at bounding box center [339, 219] width 679 height 403
drag, startPoint x: 510, startPoint y: 295, endPoint x: 429, endPoint y: 227, distance: 105.8
click at [407, 275] on div at bounding box center [339, 245] width 679 height 403
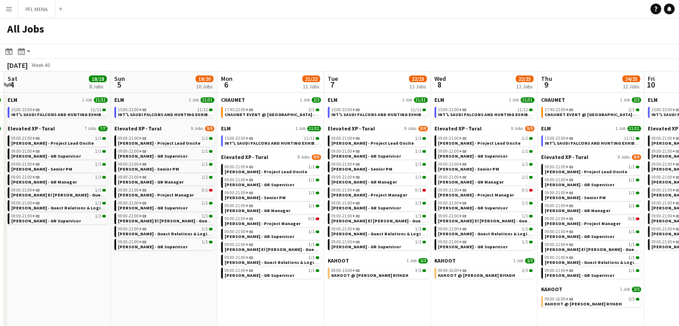
drag, startPoint x: 379, startPoint y: 295, endPoint x: 284, endPoint y: 281, distance: 95.7
click at [284, 281] on app-calendar-viewport "Wed 1 52/56 17 Jobs Thu 2 41/41 13 Jobs Fri 3 18/18 8 Jobs Sat 4 18/18 8 Jobs S…" at bounding box center [339, 246] width 679 height 350
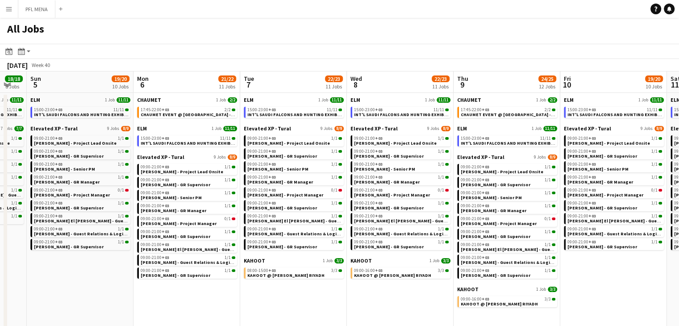
drag, startPoint x: 364, startPoint y: 292, endPoint x: 383, endPoint y: 306, distance: 23.7
click at [277, 283] on app-calendar-viewport "Wed 1 52/56 17 Jobs Thu 2 41/41 13 Jobs Fri 3 18/18 8 Jobs Sat 4 18/18 8 Jobs S…" at bounding box center [339, 246] width 679 height 350
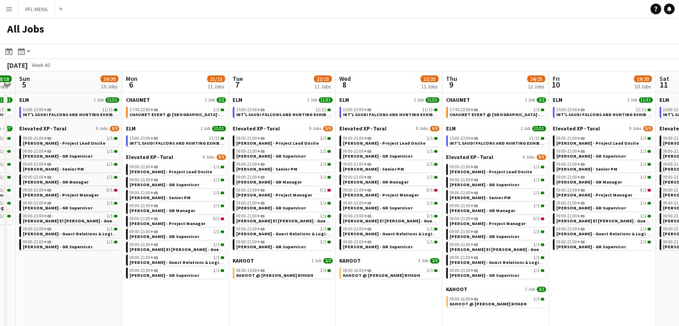
drag, startPoint x: 434, startPoint y: 314, endPoint x: 304, endPoint y: 298, distance: 130.9
click at [304, 298] on app-calendar-viewport "Wed 1 52/56 17 Jobs Thu 2 41/41 13 Jobs Fri 3 18/18 8 Jobs Sat 4 18/18 8 Jobs S…" at bounding box center [339, 246] width 679 height 350
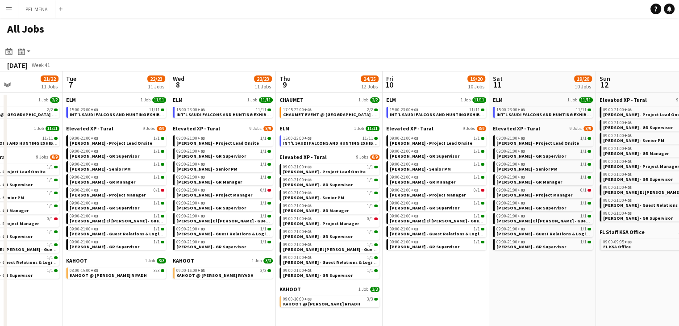
drag, startPoint x: 455, startPoint y: 295, endPoint x: 389, endPoint y: 293, distance: 66.5
click at [389, 293] on app-calendar-viewport "Fri 3 18/18 8 Jobs Sat 4 18/18 8 Jobs Sun 5 19/20 10 Jobs Mon 6 21/22 11 Jobs T…" at bounding box center [339, 246] width 679 height 350
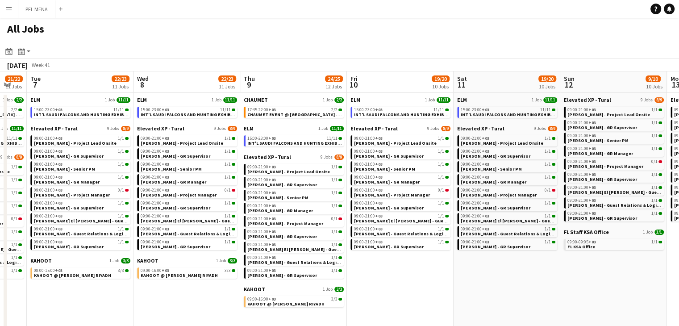
scroll to position [0, 213]
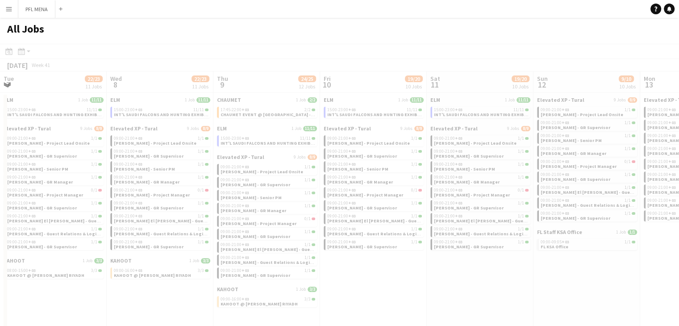
drag, startPoint x: 440, startPoint y: 290, endPoint x: 379, endPoint y: 286, distance: 60.8
click at [380, 286] on app-all-jobs "All Jobs Date picker SEP 2025 SEP 2025 Monday M Tuesday T Wednesday W Thursday …" at bounding box center [339, 219] width 679 height 403
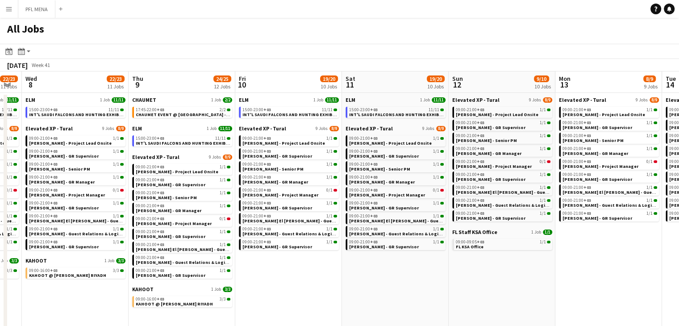
drag, startPoint x: 473, startPoint y: 289, endPoint x: 374, endPoint y: 284, distance: 99.2
click at [375, 284] on app-calendar-viewport "Sun 5 19/20 10 Jobs Mon 6 21/22 11 Jobs Tue 7 22/23 11 Jobs Wed 8 22/23 11 Jobs…" at bounding box center [339, 246] width 679 height 350
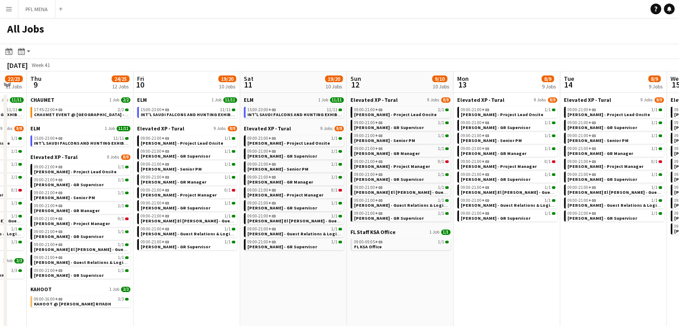
drag, startPoint x: 359, startPoint y: 289, endPoint x: 345, endPoint y: 291, distance: 13.5
click at [345, 291] on app-calendar-viewport "Sun 5 19/20 10 Jobs Mon 6 21/22 11 Jobs Tue 7 22/23 11 Jobs Wed 8 22/23 11 Jobs…" at bounding box center [339, 246] width 679 height 350
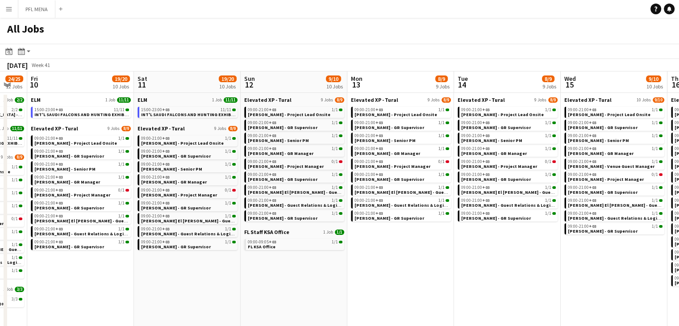
drag, startPoint x: 414, startPoint y: 290, endPoint x: 321, endPoint y: 281, distance: 93.3
click at [321, 281] on app-calendar-viewport "Tue 7 22/23 11 Jobs Wed 8 22/23 11 Jobs Thu 9 24/25 12 Jobs Fri 10 19/20 10 Job…" at bounding box center [339, 246] width 679 height 350
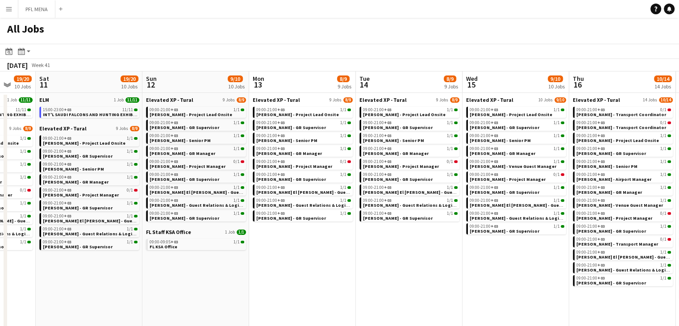
drag, startPoint x: 388, startPoint y: 277, endPoint x: 309, endPoint y: 271, distance: 79.7
click at [304, 271] on app-calendar-viewport "Tue 7 22/23 11 Jobs Wed 8 22/23 11 Jobs Thu 9 24/25 12 Jobs Fri 10 19/20 10 Job…" at bounding box center [339, 246] width 679 height 350
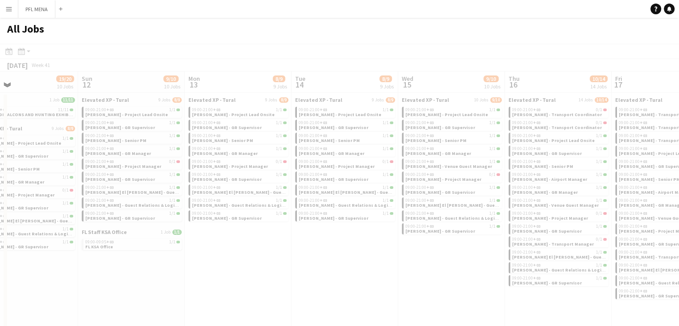
drag, startPoint x: 395, startPoint y: 277, endPoint x: 248, endPoint y: 272, distance: 147.0
click at [248, 272] on app-all-jobs "All Jobs Date picker SEP 2025 SEP 2025 Monday M Tuesday T Wednesday W Thursday …" at bounding box center [339, 219] width 679 height 403
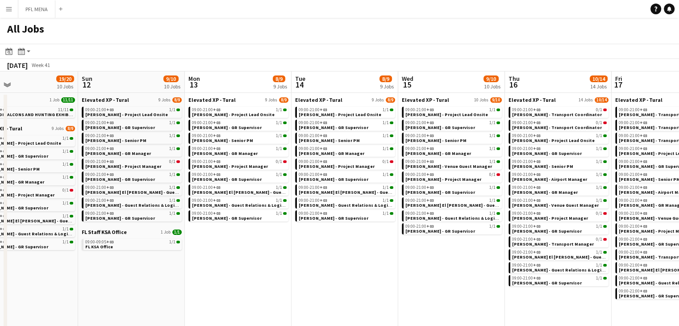
drag, startPoint x: 317, startPoint y: 291, endPoint x: 226, endPoint y: 286, distance: 91.6
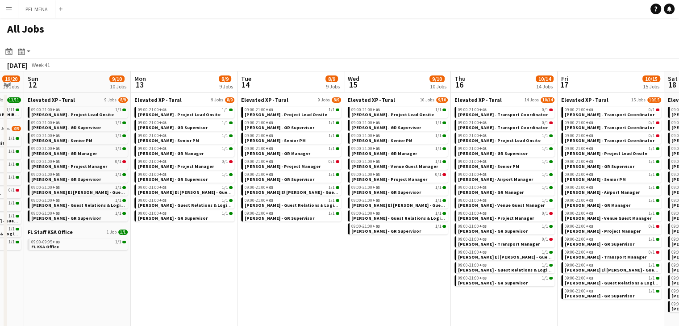
drag, startPoint x: 326, startPoint y: 291, endPoint x: 262, endPoint y: 291, distance: 63.4
click at [262, 291] on app-calendar-viewport "Thu 9 24/25 12 Jobs Fri 10 19/20 10 Jobs Sat 11 19/20 10 Jobs Sun 12 9/10 10 Jo…" at bounding box center [339, 246] width 679 height 350
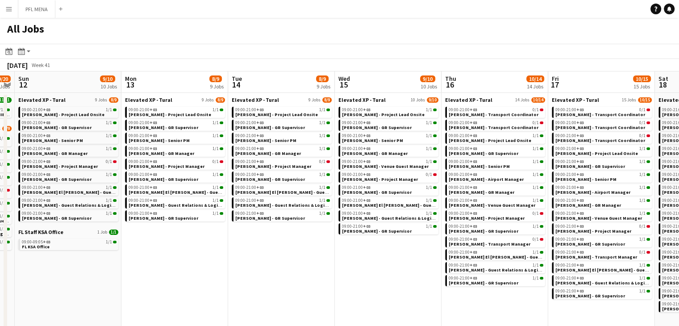
scroll to position [0, 400]
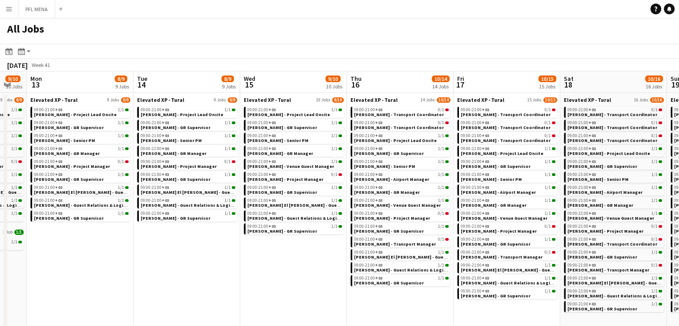
drag, startPoint x: 322, startPoint y: 291, endPoint x: 229, endPoint y: 287, distance: 93.4
click at [229, 287] on app-calendar-viewport "Thu 9 24/25 12 Jobs Fri 10 19/20 10 Jobs Sat 11 19/20 10 Jobs Sun 12 9/10 10 Jo…" at bounding box center [339, 246] width 679 height 350
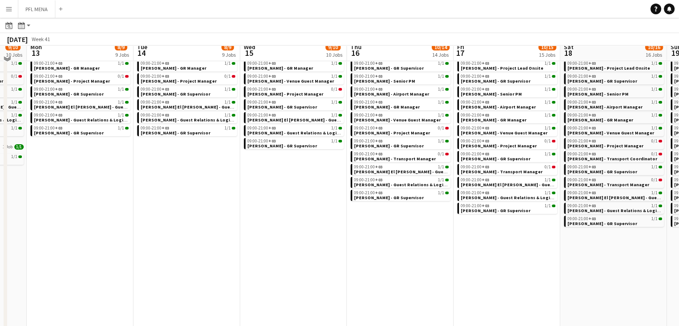
scroll to position [89, 0]
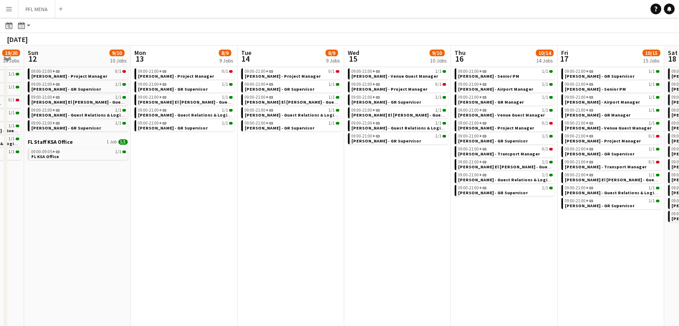
drag, startPoint x: 411, startPoint y: 273, endPoint x: 289, endPoint y: 264, distance: 122.6
click at [286, 264] on app-calendar-viewport "Thu 9 24/25 12 Jobs Fri 10 19/20 10 Jobs Sat 11 19/20 10 Jobs Sun 12 9/10 10 Jo…" at bounding box center [339, 142] width 679 height 376
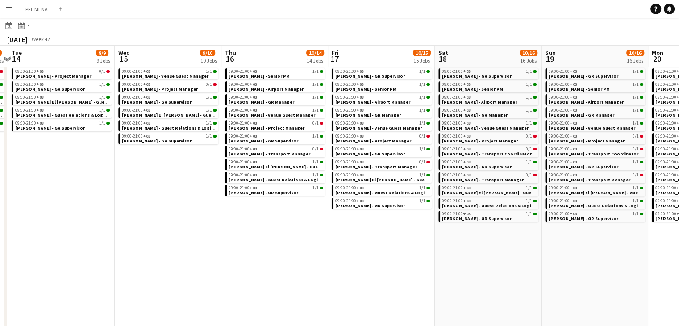
scroll to position [0, 216]
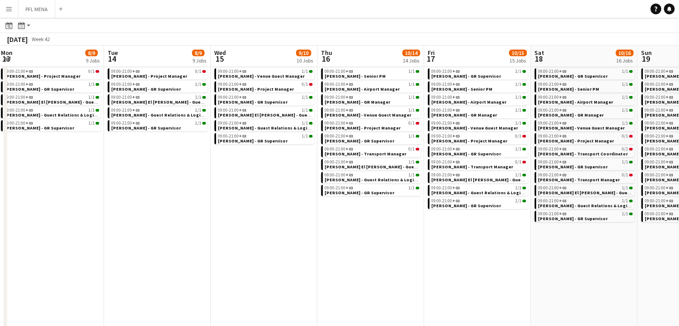
click at [331, 283] on app-all-jobs "All Jobs Date picker SEP 2025 SEP 2025 Monday M Tuesday T Wednesday W Thursday …" at bounding box center [339, 130] width 679 height 402
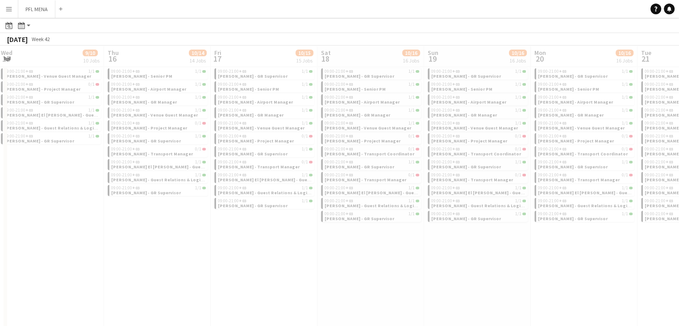
drag, startPoint x: 420, startPoint y: 278, endPoint x: 377, endPoint y: 276, distance: 42.4
click at [371, 277] on div at bounding box center [339, 155] width 679 height 402
drag, startPoint x: 477, startPoint y: 277, endPoint x: 361, endPoint y: 275, distance: 116.1
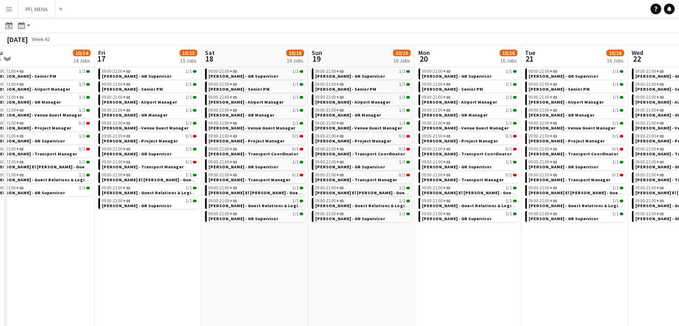
drag, startPoint x: 429, startPoint y: 269, endPoint x: 309, endPoint y: 252, distance: 120.8
click at [309, 252] on app-calendar-viewport "Mon 13 8/9 9 Jobs Tue 14 8/9 9 Jobs Wed 15 9/10 10 Jobs Thu 16 10/14 14 Jobs Fr…" at bounding box center [339, 230] width 679 height 553
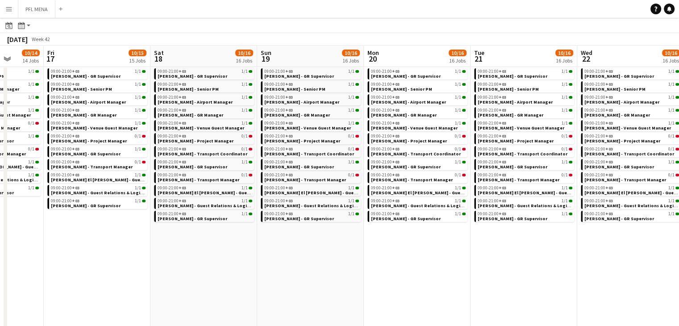
drag, startPoint x: 428, startPoint y: 264, endPoint x: 313, endPoint y: 253, distance: 115.7
click at [313, 253] on app-calendar-viewport "Mon 13 8/9 9 Jobs Tue 14 8/9 9 Jobs Wed 15 9/10 10 Jobs Thu 16 10/14 14 Jobs Fr…" at bounding box center [339, 230] width 679 height 553
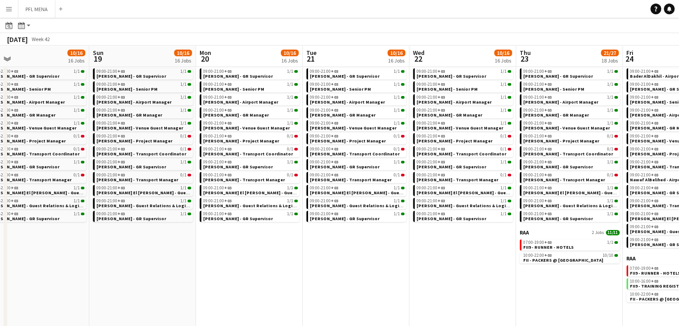
drag, startPoint x: 438, startPoint y: 265, endPoint x: 380, endPoint y: 259, distance: 58.3
click at [380, 259] on app-calendar-viewport "Wed 15 9/10 10 Jobs Thu 16 10/14 14 Jobs Fri 17 10/15 15 Jobs Sat 18 10/16 16 J…" at bounding box center [339, 230] width 679 height 553
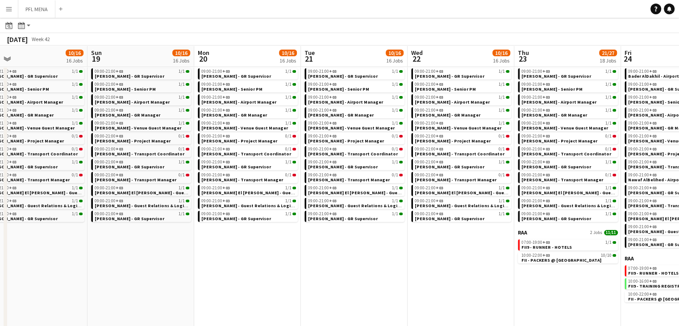
scroll to position [0, 386]
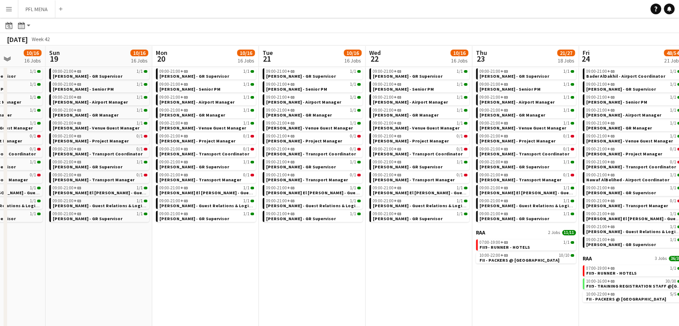
drag, startPoint x: 401, startPoint y: 268, endPoint x: 355, endPoint y: 264, distance: 46.1
click at [355, 264] on app-calendar-viewport "Wed 15 9/10 10 Jobs Thu 16 10/14 14 Jobs Fri 17 10/15 15 Jobs Sat 18 10/16 16 J…" at bounding box center [339, 230] width 679 height 553
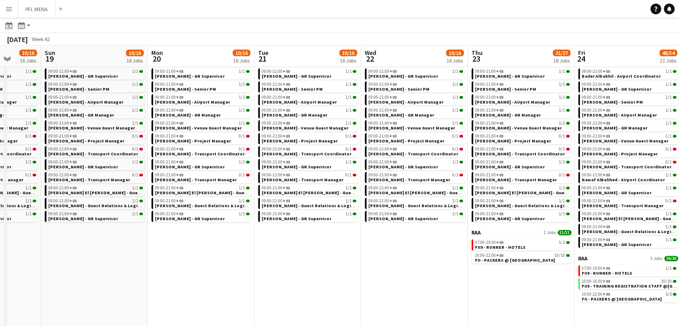
scroll to position [0, 414]
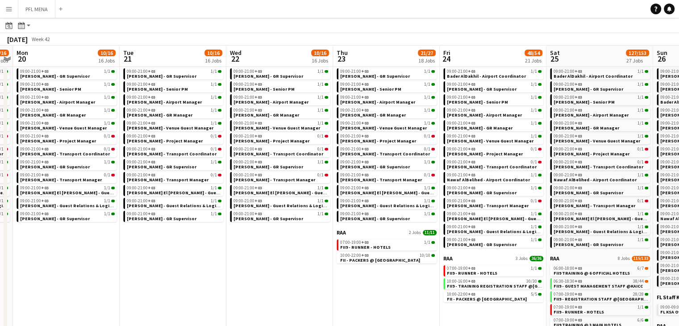
drag, startPoint x: 481, startPoint y: 281, endPoint x: 346, endPoint y: 273, distance: 135.0
click at [346, 273] on app-calendar-viewport "Thu 16 10/14 14 Jobs Fri 17 10/15 15 Jobs Sat 18 10/16 16 Jobs Sun 19 10/16 16 …" at bounding box center [339, 230] width 679 height 553
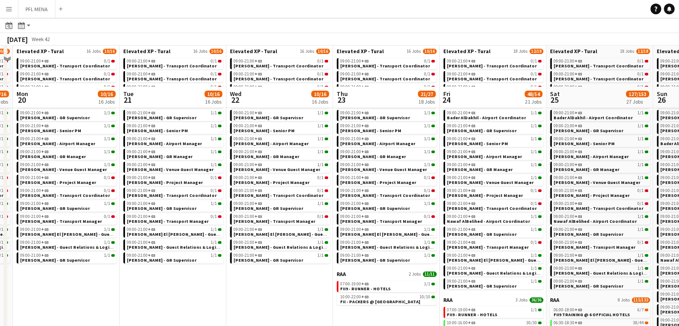
scroll to position [45, 0]
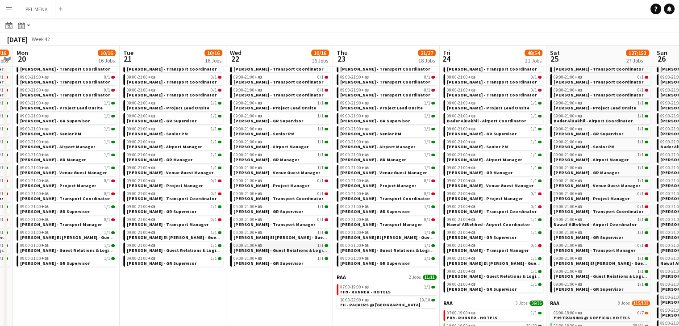
click at [243, 249] on span "[PERSON_NAME] - Guest Relations & Logistics Manager Onsite" at bounding box center [300, 250] width 135 height 6
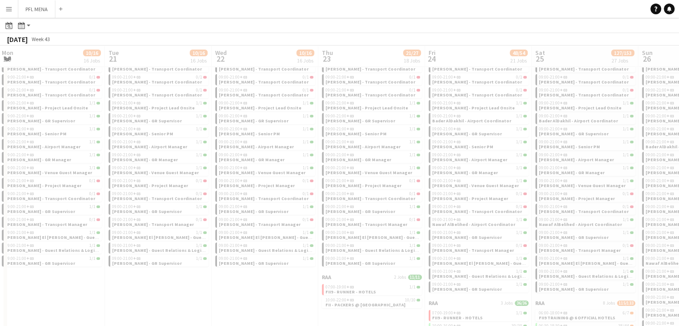
drag, startPoint x: 307, startPoint y: 270, endPoint x: 218, endPoint y: 254, distance: 90.9
click at [218, 254] on app-all-jobs "All Jobs Date picker SEP 2025 SEP 2025 Monday M Tuesday T Wednesday W Thursday …" at bounding box center [339, 262] width 679 height 578
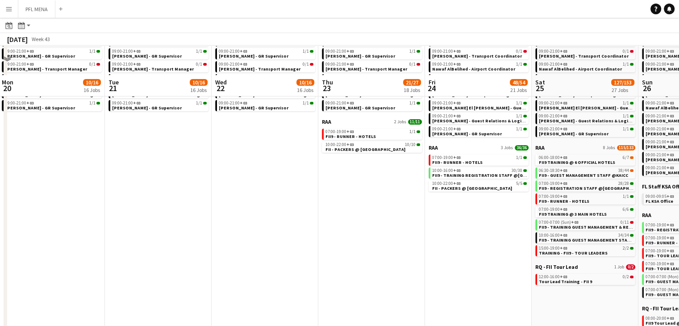
scroll to position [270, 0]
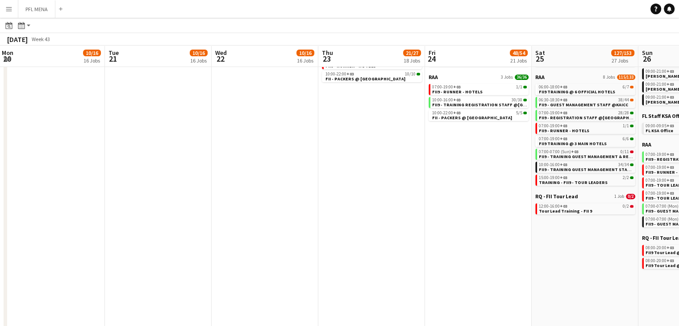
click at [428, 224] on app-date-cell "Elevated XP - Tural 18 Jobs 12/18 09:00-21:00 +03 0/1 Abdulelah Babqi - Transpo…" at bounding box center [478, 86] width 107 height 530
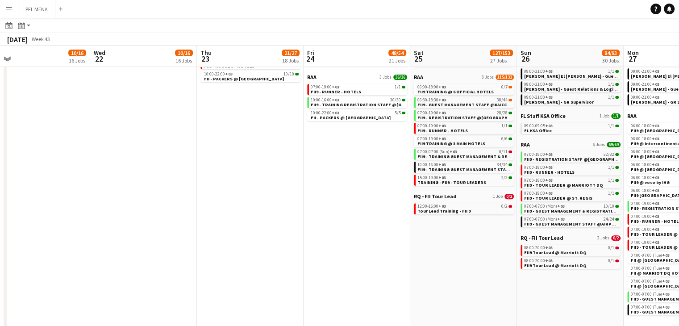
drag, startPoint x: 456, startPoint y: 241, endPoint x: 335, endPoint y: 231, distance: 121.8
click at [335, 231] on app-calendar-viewport "Sat 18 10/16 16 Jobs Sun 19 10/16 16 Jobs Mon 20 10/16 16 Jobs Tue 21 10/16 16 …" at bounding box center [339, 62] width 679 height 578
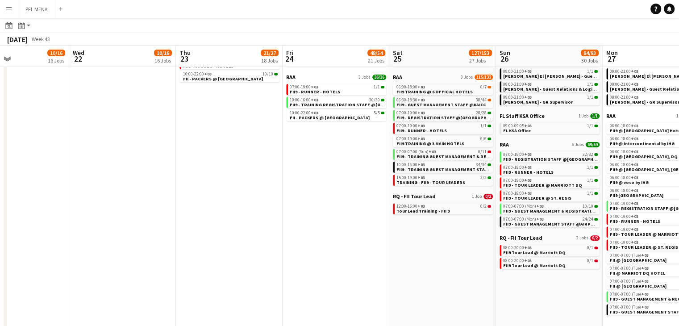
drag, startPoint x: 429, startPoint y: 262, endPoint x: 301, endPoint y: 241, distance: 129.2
click at [301, 241] on app-calendar-viewport "Sat 18 10/16 16 Jobs Sun 19 10/16 16 Jobs Mon 20 10/16 16 Jobs Tue 21 10/16 16 …" at bounding box center [339, 62] width 679 height 578
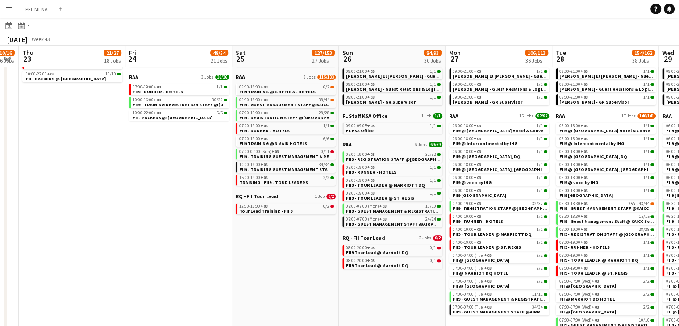
scroll to position [0, 218]
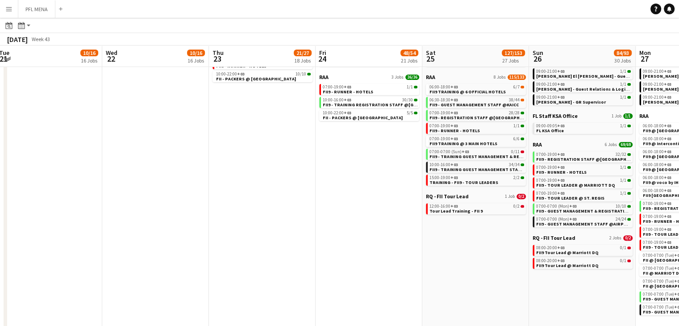
drag, startPoint x: 370, startPoint y: 258, endPoint x: 296, endPoint y: 247, distance: 74.0
click at [296, 247] on app-calendar-viewport "Sun 19 10/16 16 Jobs Mon 20 10/16 16 Jobs Tue 21 10/16 16 Jobs Wed 22 10/16 16 …" at bounding box center [339, 62] width 679 height 578
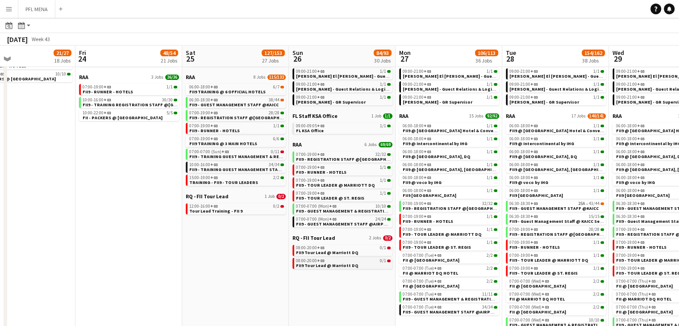
scroll to position [0, 280]
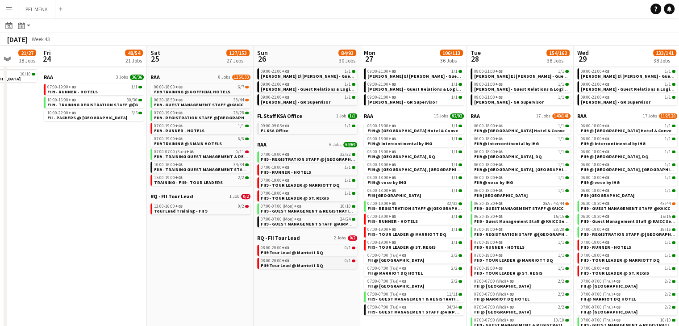
drag, startPoint x: 313, startPoint y: 284, endPoint x: 266, endPoint y: 262, distance: 51.7
click at [251, 262] on app-calendar-viewport "Tue 21 10/16 16 Jobs Wed 22 10/16 16 Jobs Thu 23 21/27 18 Jobs Fri 24 48/54 21 …" at bounding box center [339, 62] width 679 height 578
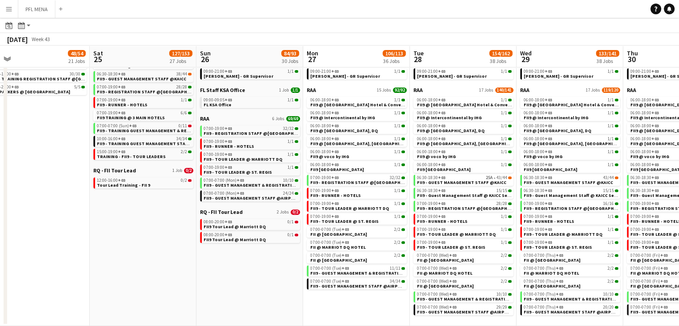
scroll to position [0, 358]
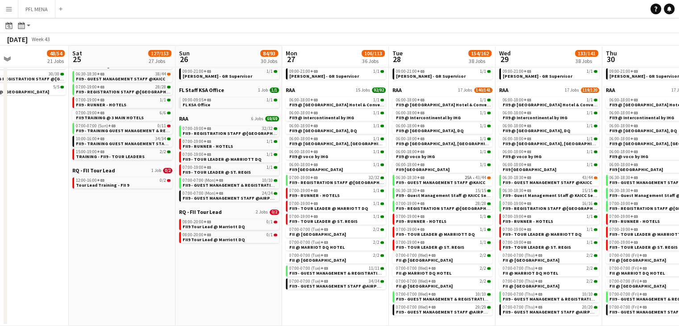
click at [168, 231] on app-calendar-viewport "Tue 21 10/16 16 Jobs Wed 22 10/16 16 Jobs Thu 23 21/27 18 Jobs Fri 24 48/54 21 …" at bounding box center [339, 36] width 679 height 578
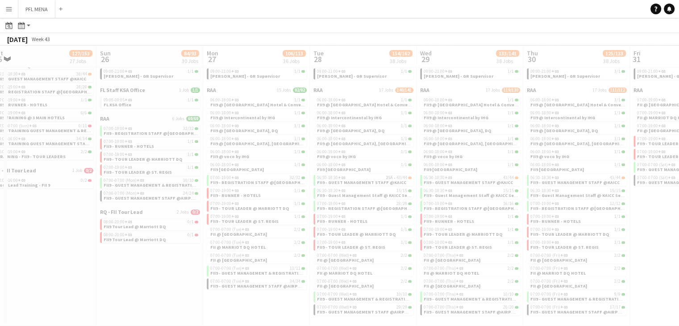
drag, startPoint x: 277, startPoint y: 287, endPoint x: 147, endPoint y: 279, distance: 130.6
click at [147, 279] on app-all-jobs "All Jobs Date picker SEP 2025 SEP 2025 Monday M Tuesday T Wednesday W Thursday …" at bounding box center [339, 23] width 679 height 604
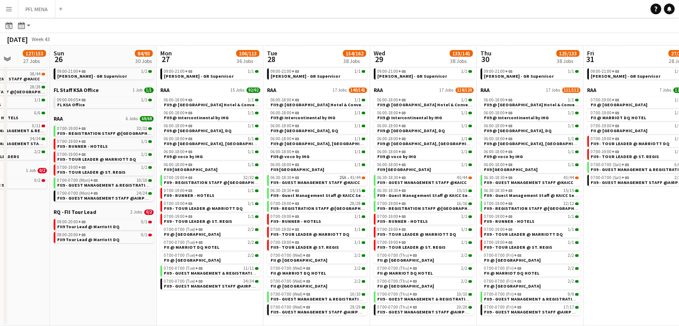
scroll to position [0, 299]
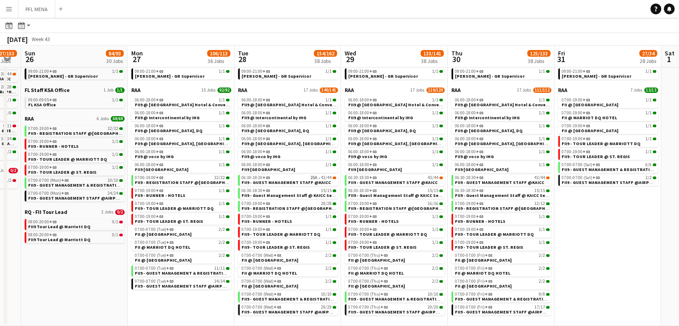
drag, startPoint x: 671, startPoint y: 229, endPoint x: 596, endPoint y: 233, distance: 75.5
click at [596, 233] on app-calendar-viewport "Thu 23 21/27 18 Jobs Fri 24 48/54 21 Jobs Sat 25 127/153 27 Jobs Sun 26 84/93 3…" at bounding box center [339, 36] width 679 height 578
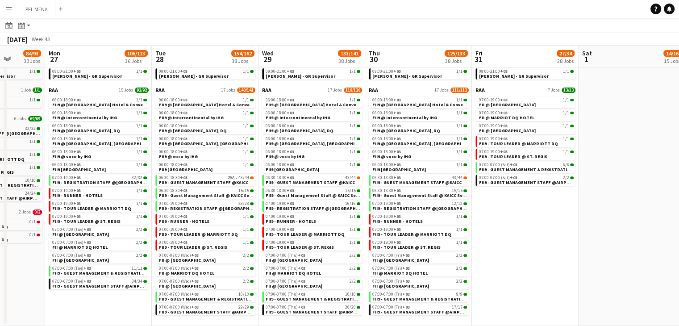
scroll to position [0, 385]
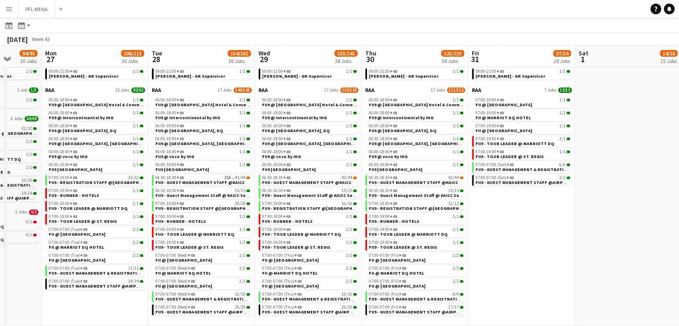
drag, startPoint x: 618, startPoint y: 266, endPoint x: 532, endPoint y: 260, distance: 86.0
click at [532, 260] on app-calendar-viewport "Thu 23 21/27 18 Jobs Fri 24 48/54 21 Jobs Sat 25 127/153 27 Jobs Sun 26 84/93 3…" at bounding box center [339, 36] width 679 height 578
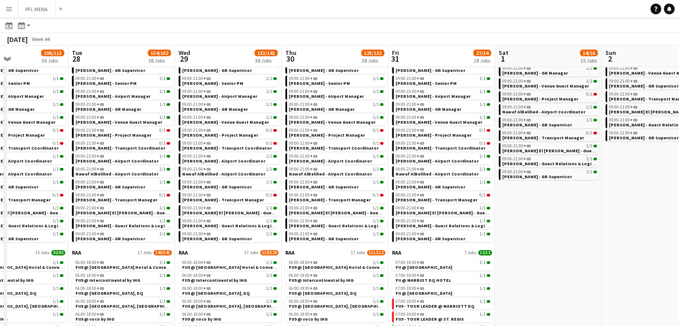
scroll to position [0, 253]
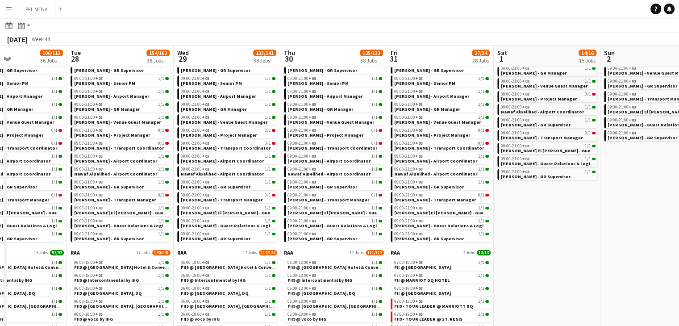
drag, startPoint x: 629, startPoint y: 288, endPoint x: 549, endPoint y: 277, distance: 81.1
click at [548, 277] on app-calendar-viewport "Sat 25 127/153 27 Jobs Sun 26 84/93 30 Jobs Mon 27 106/113 36 Jobs Tue 28 154/1…" at bounding box center [339, 199] width 679 height 578
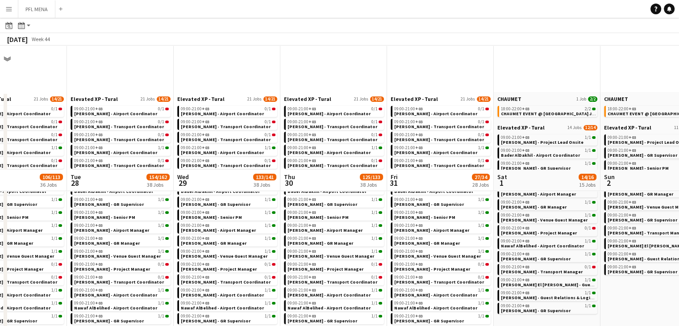
scroll to position [0, 0]
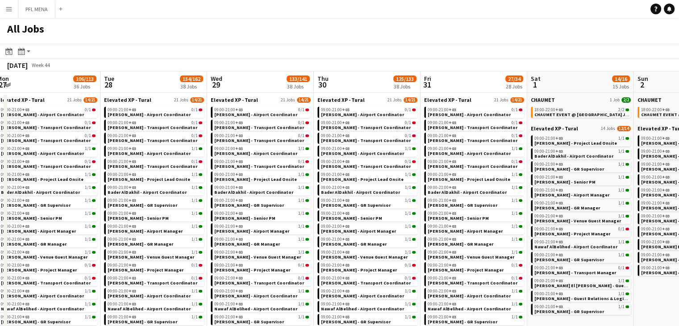
click at [479, 268] on app-all-jobs "All Jobs Date picker SEP 2025 SEP 2025 Monday M Tuesday T Wednesday W Thursday …" at bounding box center [339, 320] width 679 height 605
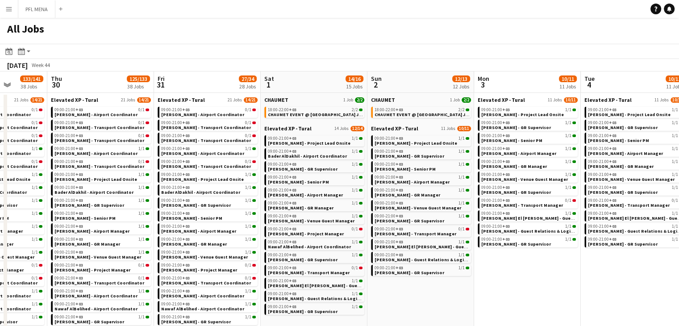
drag, startPoint x: 559, startPoint y: 286, endPoint x: 506, endPoint y: 282, distance: 53.3
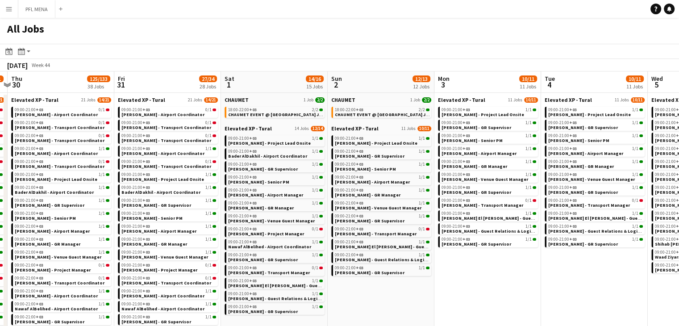
scroll to position [0, 352]
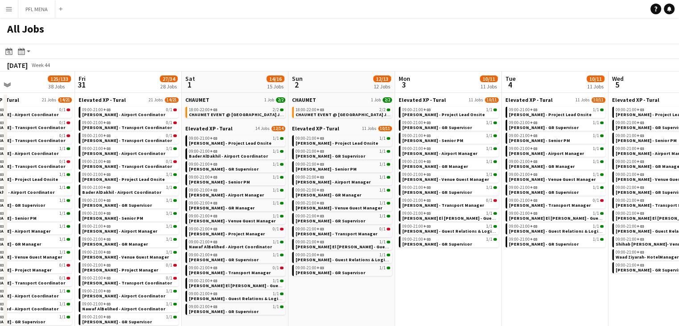
drag, startPoint x: 579, startPoint y: 299, endPoint x: 501, endPoint y: 297, distance: 78.1
click at [526, 98] on span "Elevated XP - Tural" at bounding box center [528, 99] width 47 height 7
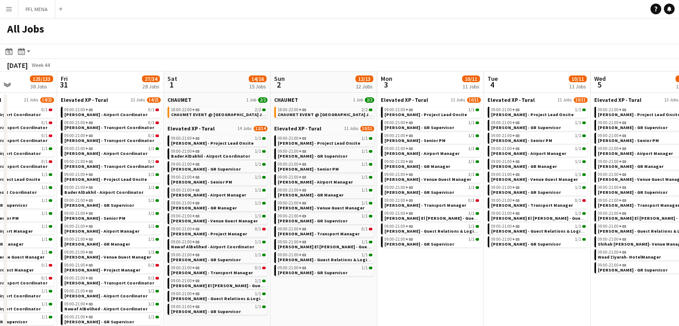
drag, startPoint x: 448, startPoint y: 255, endPoint x: 430, endPoint y: 260, distance: 18.4
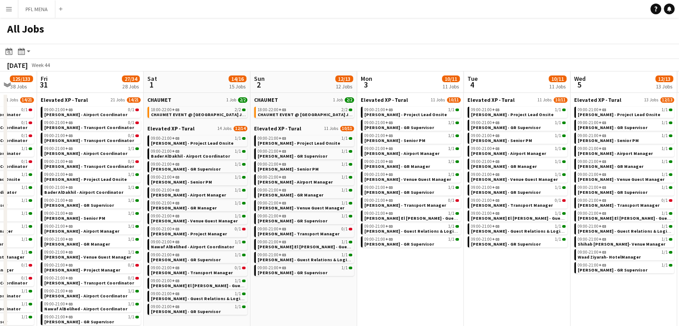
drag, startPoint x: 436, startPoint y: 267, endPoint x: 429, endPoint y: 267, distance: 7.1
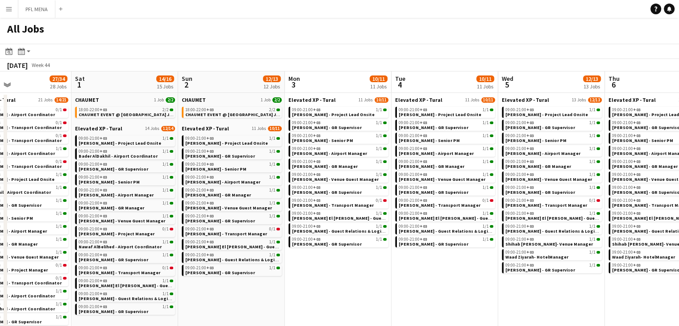
drag, startPoint x: 433, startPoint y: 271, endPoint x: 378, endPoint y: 270, distance: 54.9
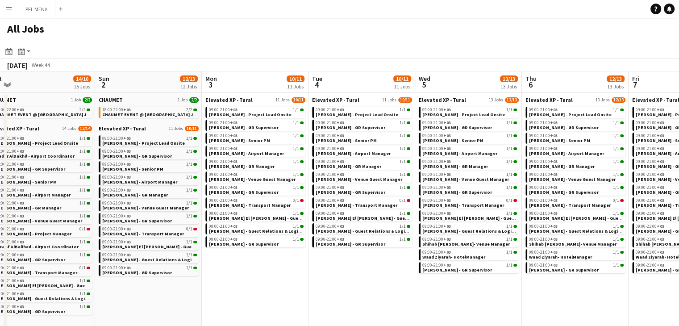
drag, startPoint x: 429, startPoint y: 275, endPoint x: 350, endPoint y: 268, distance: 80.1
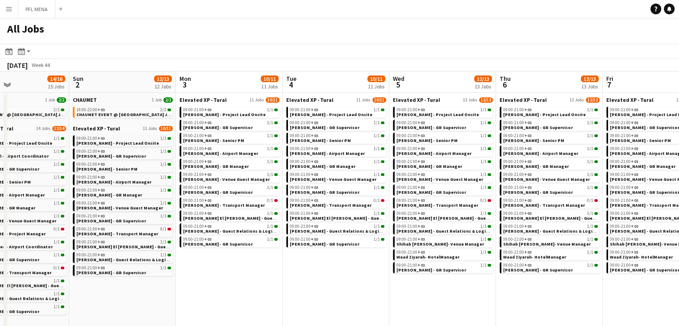
scroll to position [0, 383]
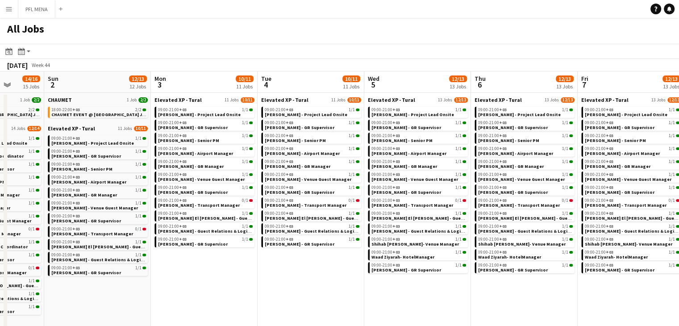
drag, startPoint x: 357, startPoint y: 272, endPoint x: 306, endPoint y: 266, distance: 51.2
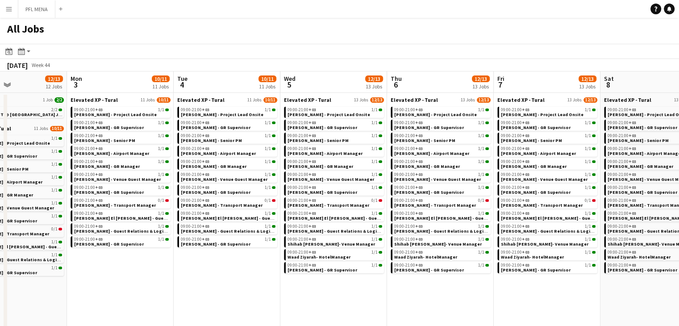
scroll to position [0, 366]
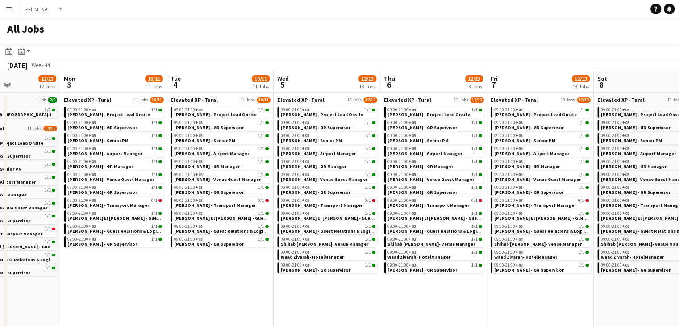
drag, startPoint x: 483, startPoint y: 303, endPoint x: 393, endPoint y: 281, distance: 93.2
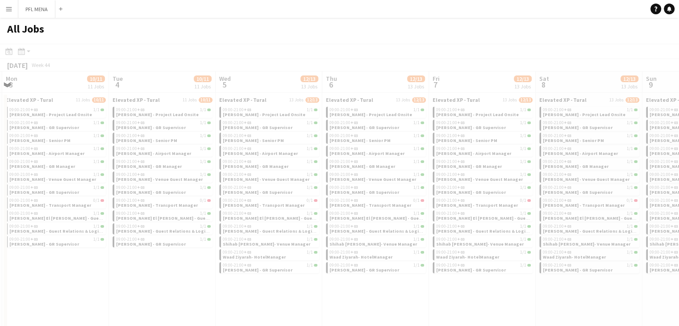
drag, startPoint x: 446, startPoint y: 290, endPoint x: 376, endPoint y: 283, distance: 70.4
click at [376, 283] on app-all-jobs "All Jobs Date picker SEP 2025 SEP 2025 Monday M Tuesday T Wednesday W Thursday …" at bounding box center [339, 320] width 679 height 605
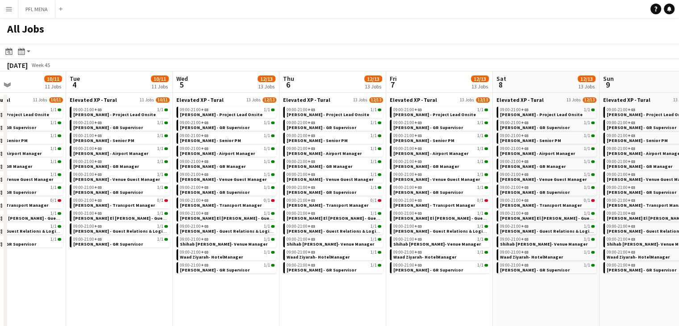
drag, startPoint x: 497, startPoint y: 294, endPoint x: 454, endPoint y: 291, distance: 42.9
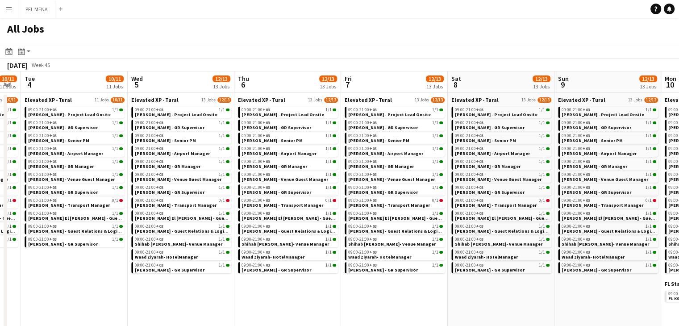
drag, startPoint x: 473, startPoint y: 291, endPoint x: 428, endPoint y: 291, distance: 45.1
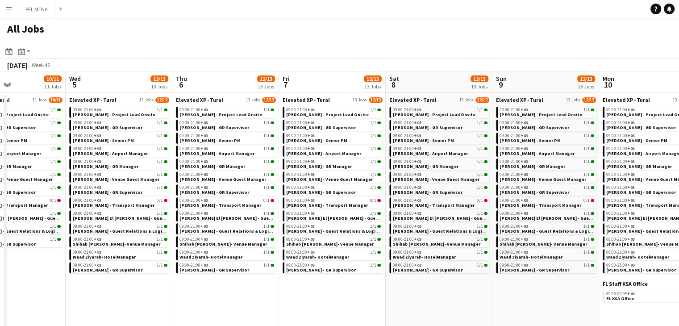
drag, startPoint x: 547, startPoint y: 304, endPoint x: 485, endPoint y: 304, distance: 62.0
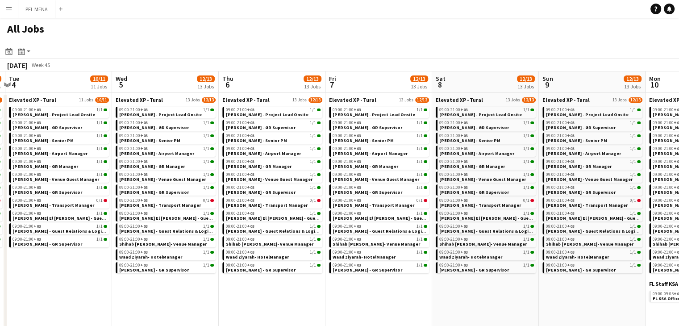
drag, startPoint x: 533, startPoint y: 302, endPoint x: 370, endPoint y: 287, distance: 164.0
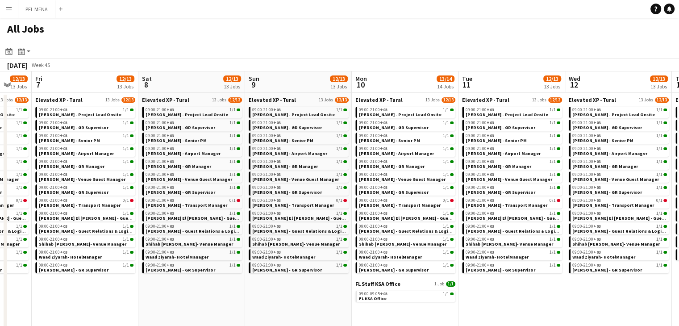
scroll to position [0, 415]
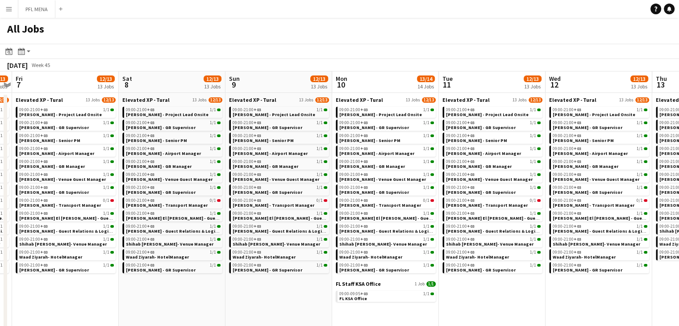
drag, startPoint x: 562, startPoint y: 300, endPoint x: 462, endPoint y: 296, distance: 100.1
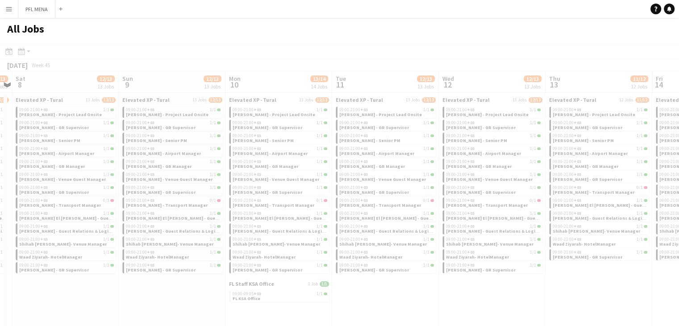
scroll to position [0, 309]
drag, startPoint x: 511, startPoint y: 294, endPoint x: 447, endPoint y: 287, distance: 64.2
click at [447, 287] on app-all-jobs "All Jobs Date picker SEP 2025 SEP 2025 Monday M Tuesday T Wednesday W Thursday …" at bounding box center [339, 320] width 679 height 605
drag, startPoint x: 499, startPoint y: 291, endPoint x: 456, endPoint y: 291, distance: 42.9
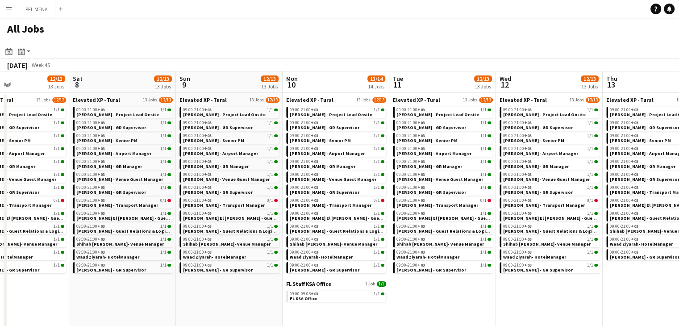
drag, startPoint x: 486, startPoint y: 292, endPoint x: 445, endPoint y: 295, distance: 40.3
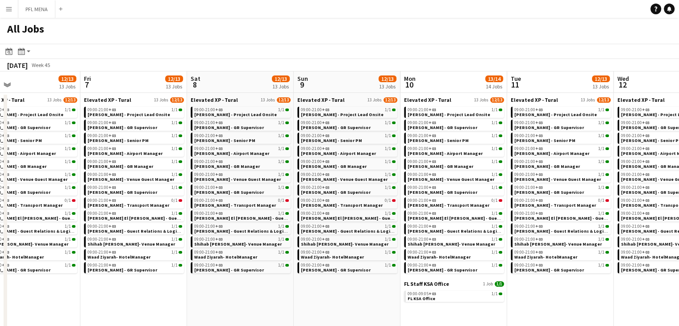
drag, startPoint x: 480, startPoint y: 291, endPoint x: 401, endPoint y: 285, distance: 78.8
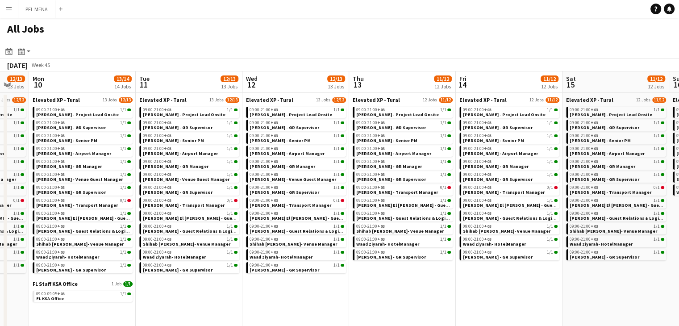
drag, startPoint x: 511, startPoint y: 289, endPoint x: 407, endPoint y: 285, distance: 103.6
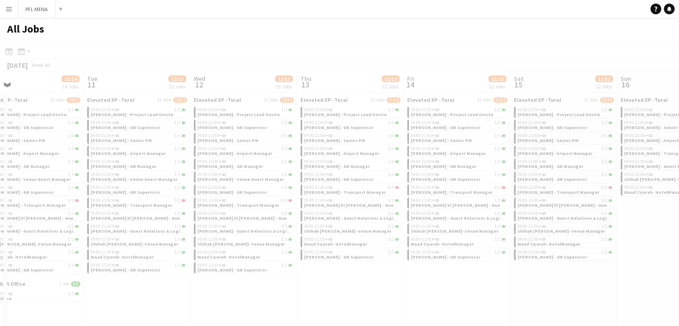
drag, startPoint x: 531, startPoint y: 301, endPoint x: 421, endPoint y: 303, distance: 109.8
click at [387, 300] on app-all-jobs "All Jobs Date picker SEP 2025 SEP 2025 Monday M Tuesday T Wednesday W Thursday …" at bounding box center [339, 320] width 679 height 605
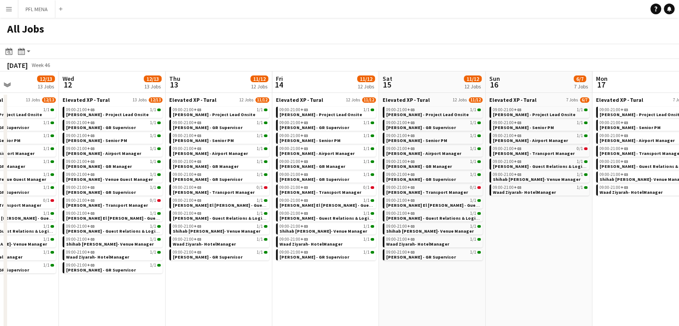
drag, startPoint x: 470, startPoint y: 295, endPoint x: 261, endPoint y: 279, distance: 209.5
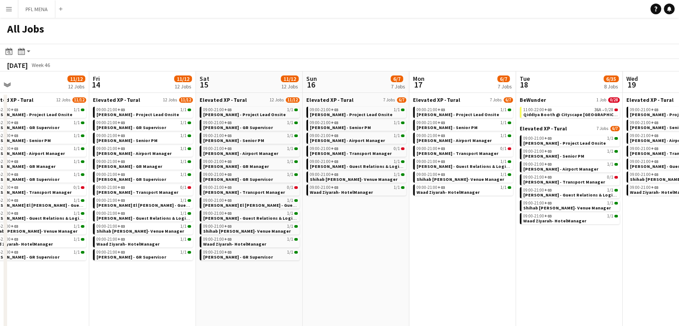
drag, startPoint x: 402, startPoint y: 287, endPoint x: 264, endPoint y: 277, distance: 137.9
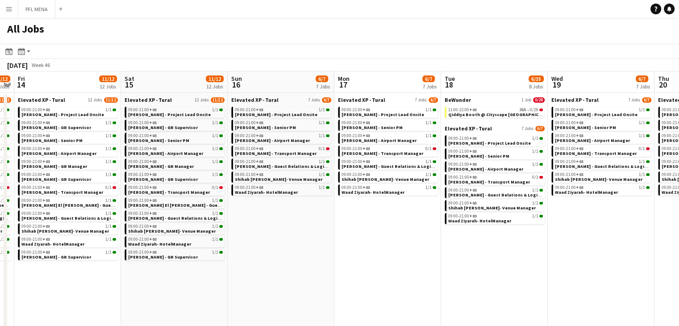
drag, startPoint x: 375, startPoint y: 276, endPoint x: 330, endPoint y: 275, distance: 44.2
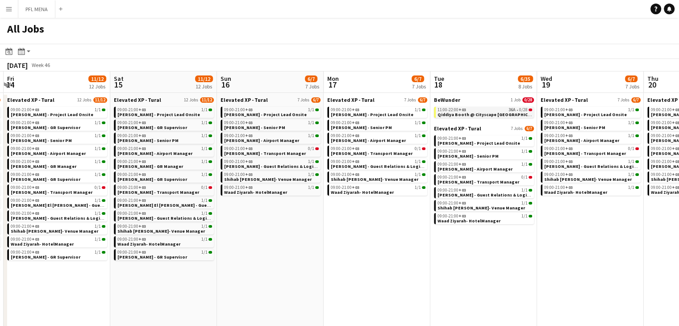
click at [459, 109] on span "+03" at bounding box center [462, 110] width 8 height 6
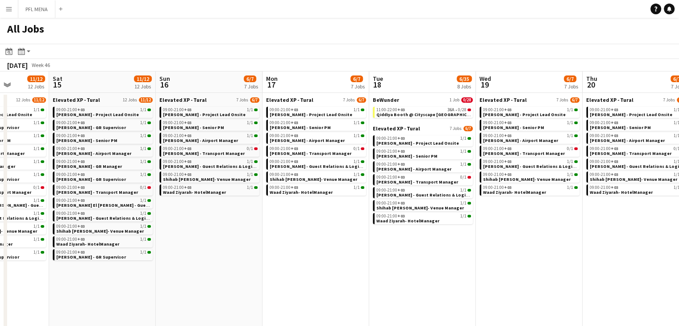
drag, startPoint x: 345, startPoint y: 239, endPoint x: 281, endPoint y: 235, distance: 64.8
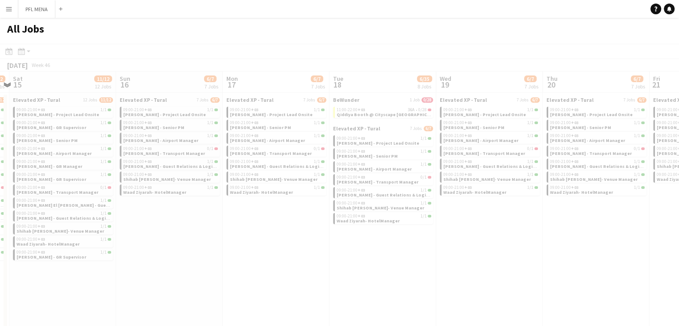
drag, startPoint x: 413, startPoint y: 255, endPoint x: 359, endPoint y: 254, distance: 54.0
click at [359, 254] on app-all-jobs "All Jobs Date picker SEP 2025 SEP 2025 Monday M Tuesday T Wednesday W Thursday …" at bounding box center [339, 320] width 679 height 605
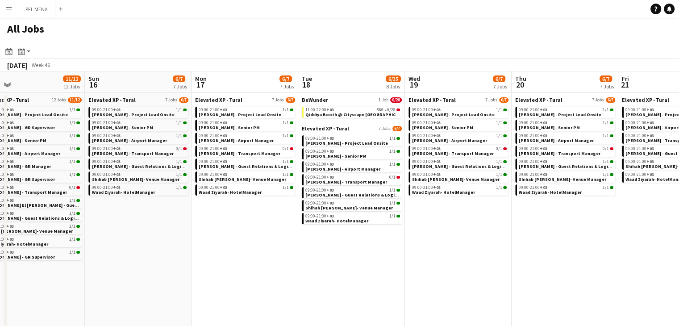
drag, startPoint x: 486, startPoint y: 273, endPoint x: 443, endPoint y: 278, distance: 43.1
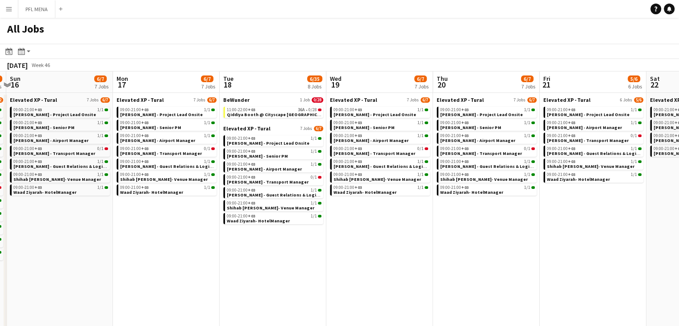
drag, startPoint x: 485, startPoint y: 277, endPoint x: 411, endPoint y: 271, distance: 74.8
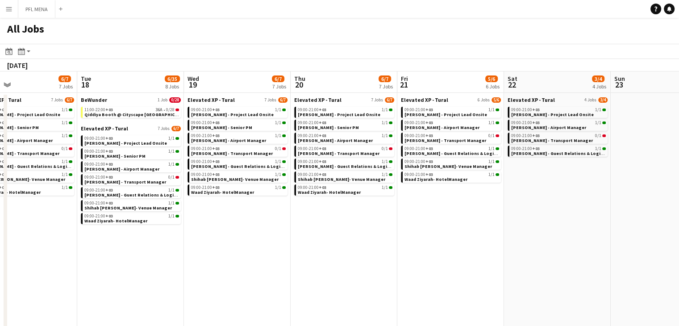
drag, startPoint x: 491, startPoint y: 272, endPoint x: 395, endPoint y: 268, distance: 96.5
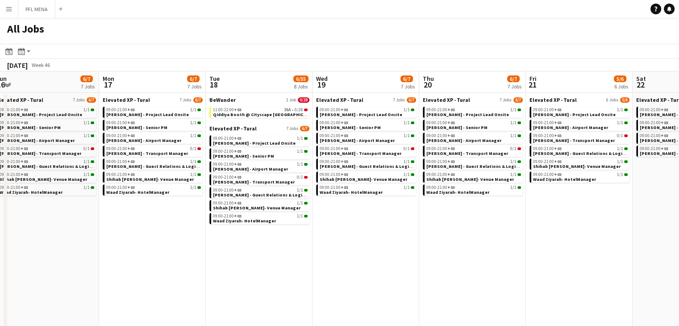
click at [394, 262] on app-all-jobs "All Jobs Date picker SEP 2025 SEP 2025 Monday M Tuesday T Wednesday W Thursday …" at bounding box center [339, 320] width 679 height 605
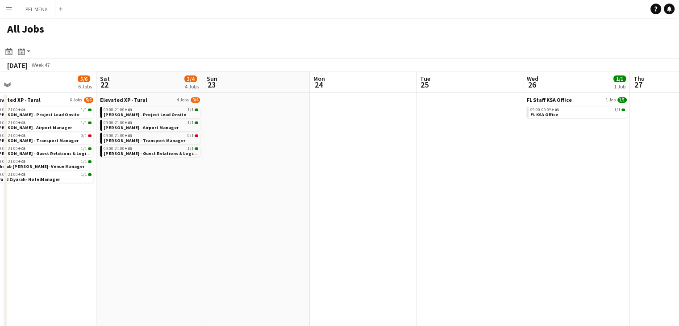
drag, startPoint x: 572, startPoint y: 249, endPoint x: 483, endPoint y: 245, distance: 88.5
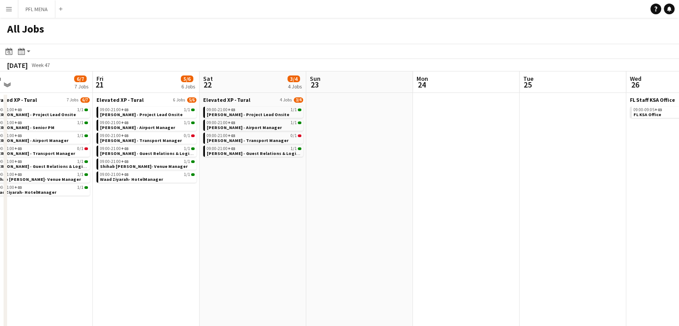
click at [408, 216] on app-all-jobs "All Jobs Date picker SEP 2025 SEP 2025 Monday M Tuesday T Wednesday W Thursday …" at bounding box center [339, 320] width 679 height 605
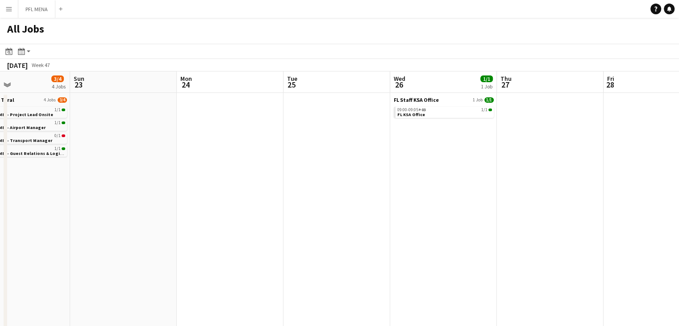
drag, startPoint x: 570, startPoint y: 212, endPoint x: 685, endPoint y: 174, distance: 121.5
click at [679, 174] on html "Menu Boards Boards Boards All jobs Status Workforce Workforce My Workforce Recr…" at bounding box center [339, 311] width 679 height 623
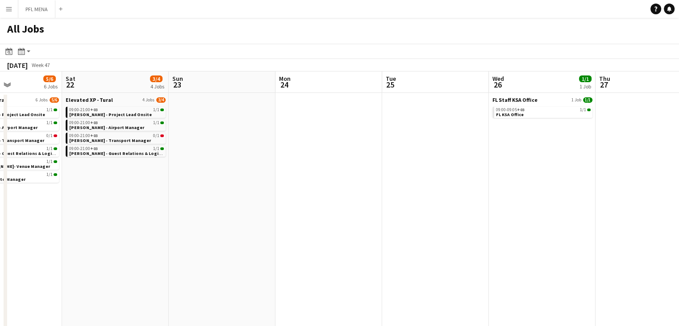
drag, startPoint x: 360, startPoint y: 196, endPoint x: 561, endPoint y: 177, distance: 201.8
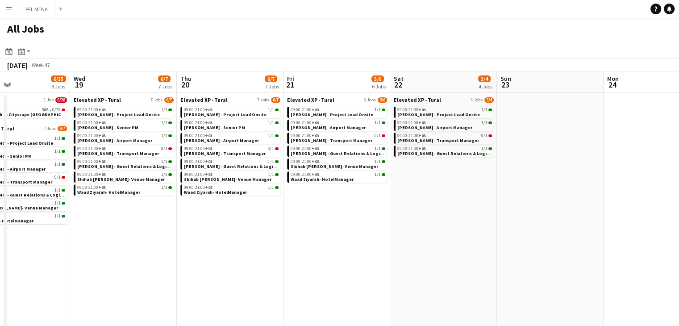
drag, startPoint x: 473, startPoint y: 200, endPoint x: 525, endPoint y: 202, distance: 52.2
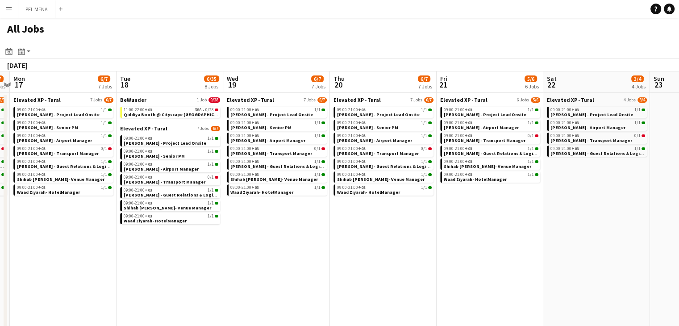
drag, startPoint x: 338, startPoint y: 220, endPoint x: 218, endPoint y: 208, distance: 120.7
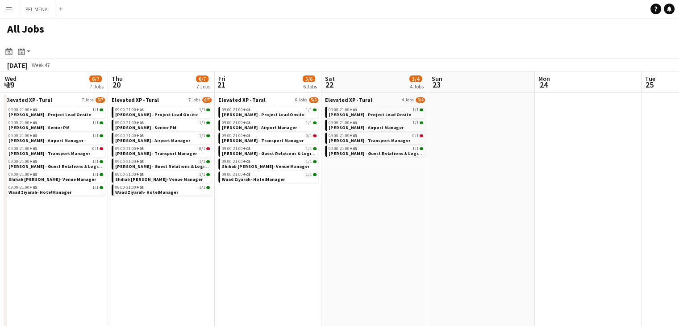
drag, startPoint x: 479, startPoint y: 234, endPoint x: 286, endPoint y: 229, distance: 192.5
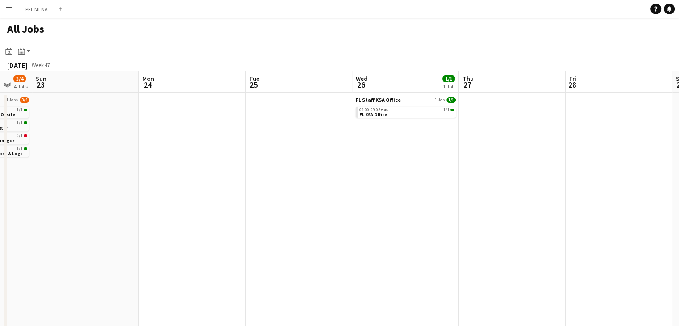
drag, startPoint x: 476, startPoint y: 213, endPoint x: 345, endPoint y: 213, distance: 131.7
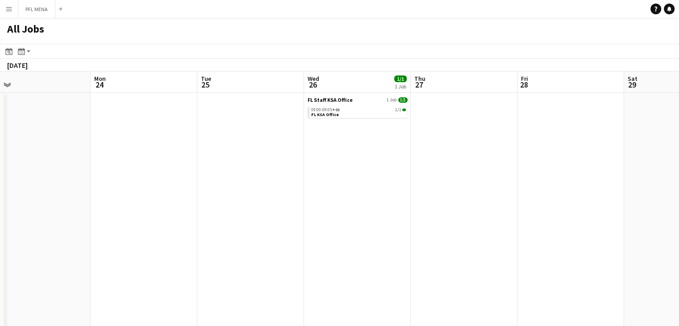
drag, startPoint x: 431, startPoint y: 212, endPoint x: 243, endPoint y: 211, distance: 187.9
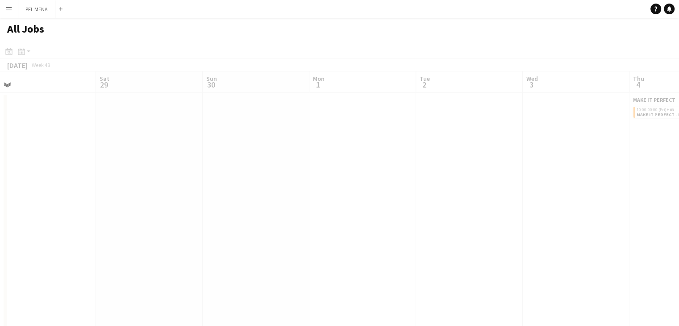
drag, startPoint x: 277, startPoint y: 204, endPoint x: 430, endPoint y: 203, distance: 153.6
click at [154, 204] on app-all-jobs "All Jobs Date picker SEP 2025 SEP 2025 Monday M Tuesday T Wednesday W Thursday …" at bounding box center [339, 320] width 679 height 605
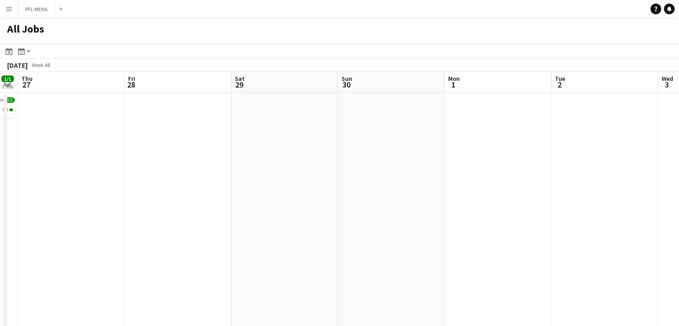
drag, startPoint x: 482, startPoint y: 211, endPoint x: 289, endPoint y: 211, distance: 193.3
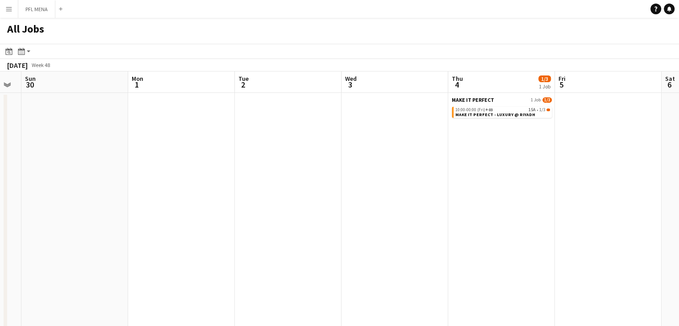
drag, startPoint x: 509, startPoint y: 207, endPoint x: 348, endPoint y: 208, distance: 160.7
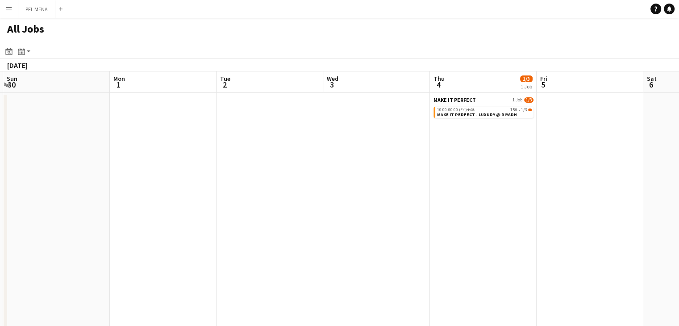
scroll to position [0, 237]
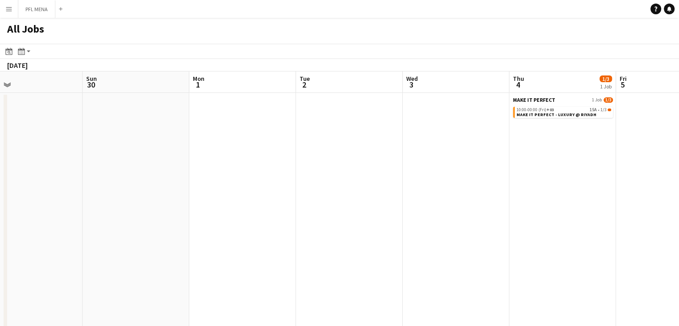
click at [341, 200] on app-all-jobs "All Jobs Date picker SEP 2025 SEP 2025 Monday M Tuesday T Wednesday W Thursday …" at bounding box center [339, 320] width 679 height 605
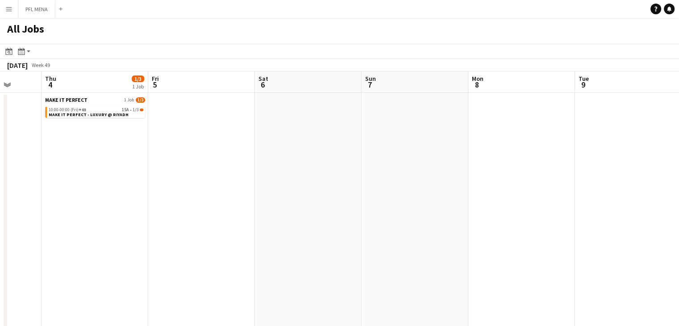
drag, startPoint x: 380, startPoint y: 161, endPoint x: 238, endPoint y: 175, distance: 142.6
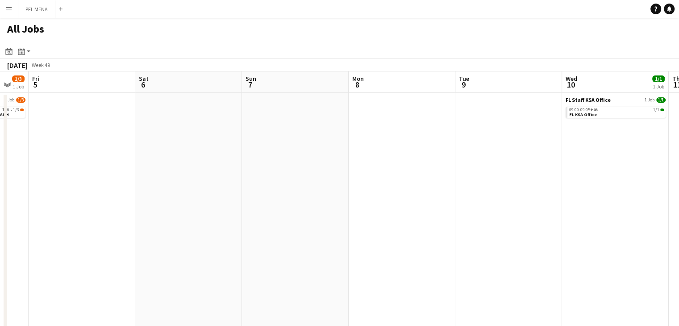
click at [348, 192] on app-all-jobs "All Jobs Date picker SEP 2025 SEP 2025 Monday M Tuesday T Wednesday W Thursday …" at bounding box center [339, 320] width 679 height 605
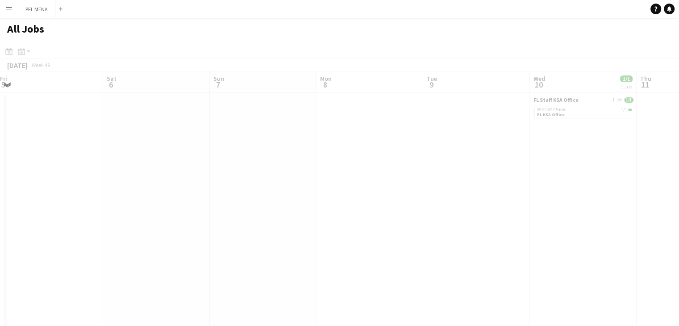
drag, startPoint x: 508, startPoint y: 193, endPoint x: 410, endPoint y: 197, distance: 97.4
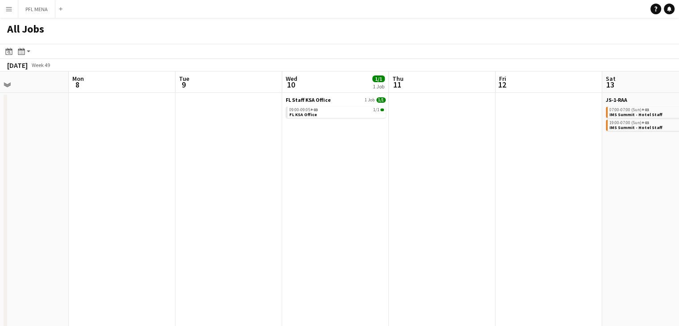
drag, startPoint x: 541, startPoint y: 195, endPoint x: 434, endPoint y: 194, distance: 106.2
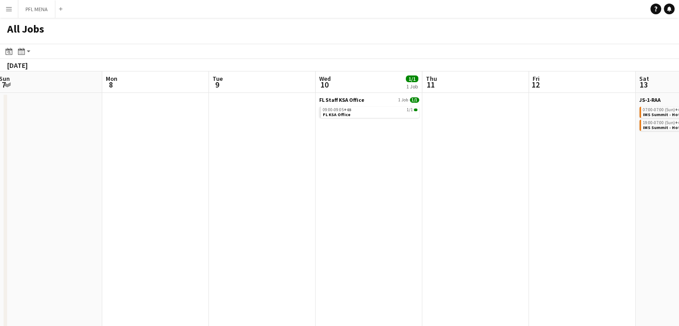
click at [339, 203] on app-all-jobs "All Jobs Date picker SEP 2025 SEP 2025 Monday M Tuesday T Wednesday W Thursday …" at bounding box center [339, 320] width 679 height 605
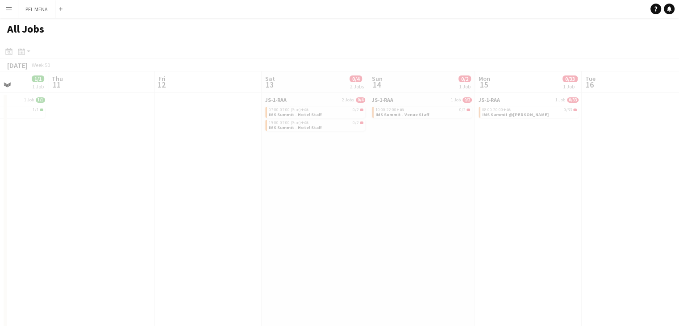
drag, startPoint x: 459, startPoint y: 208, endPoint x: 325, endPoint y: 209, distance: 133.9
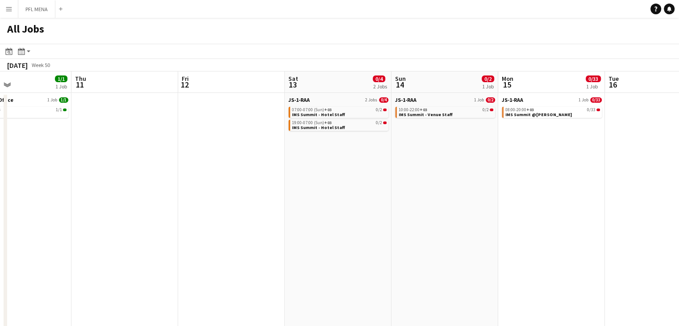
drag, startPoint x: 499, startPoint y: 214, endPoint x: 419, endPoint y: 215, distance: 79.9
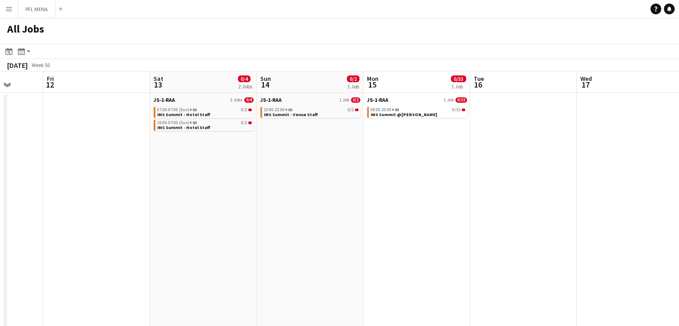
drag, startPoint x: 518, startPoint y: 212, endPoint x: 470, endPoint y: 208, distance: 48.8
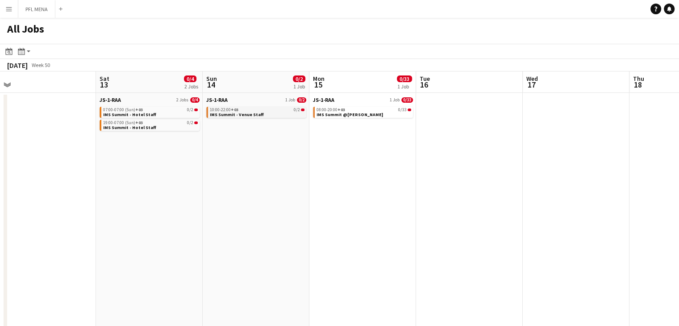
click at [242, 114] on span "IMS Summit - Venue Staff" at bounding box center [237, 115] width 54 height 6
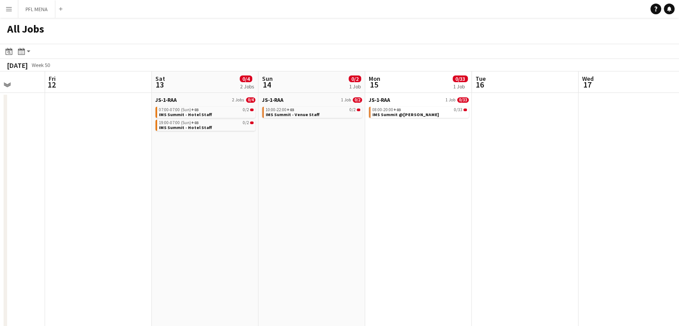
click at [198, 204] on app-all-jobs "All Jobs Date picker SEP 2025 SEP 2025 Monday M Tuesday T Wednesday W Thursday …" at bounding box center [339, 320] width 679 height 605
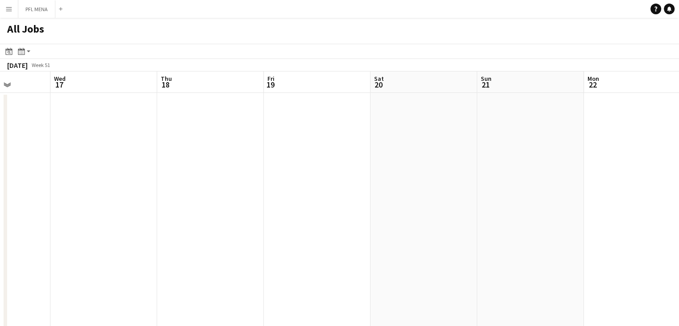
drag, startPoint x: 470, startPoint y: 190, endPoint x: 252, endPoint y: 197, distance: 217.9
click at [264, 183] on app-all-jobs "All Jobs Date picker SEP 2025 SEP 2025 Monday M Tuesday T Wednesday W Thursday …" at bounding box center [339, 320] width 679 height 605
drag, startPoint x: 553, startPoint y: 190, endPoint x: 349, endPoint y: 190, distance: 204.4
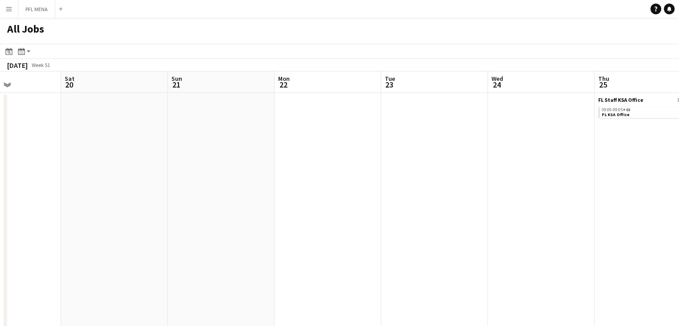
drag, startPoint x: 600, startPoint y: 194, endPoint x: 411, endPoint y: 194, distance: 189.3
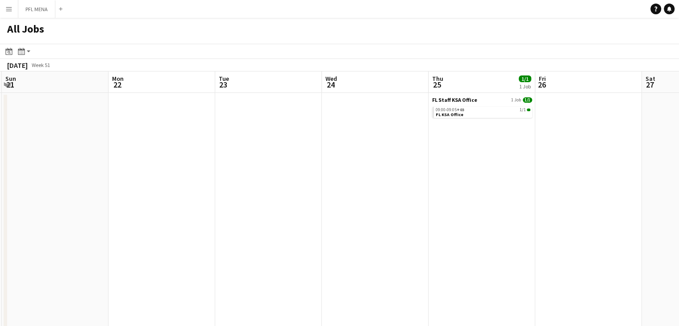
click at [386, 204] on app-all-jobs "All Jobs Date picker SEP 2025 SEP 2025 Monday M Tuesday T Wednesday W Thursday …" at bounding box center [339, 320] width 679 height 605
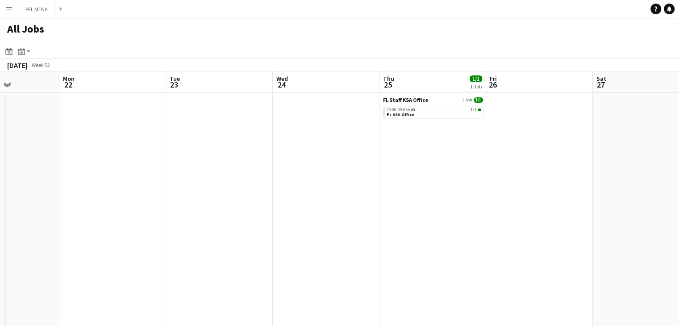
drag, startPoint x: 542, startPoint y: 192, endPoint x: 365, endPoint y: 193, distance: 177.2
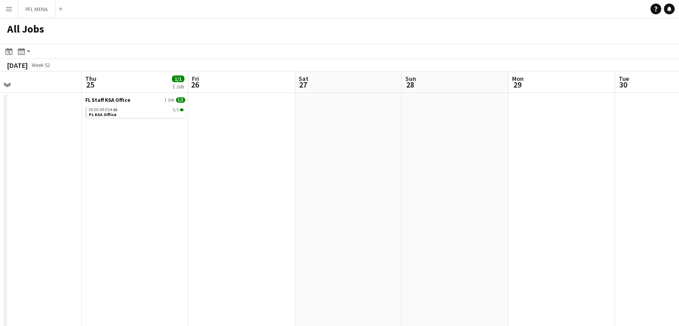
click at [357, 192] on app-all-jobs "All Jobs Date picker SEP 2025 SEP 2025 Monday M Tuesday T Wednesday W Thursday …" at bounding box center [339, 320] width 679 height 605
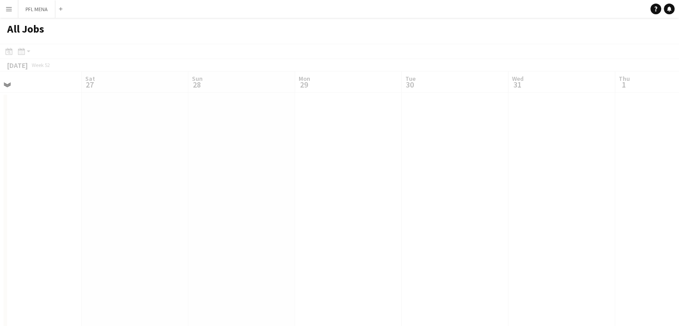
drag, startPoint x: 564, startPoint y: 186, endPoint x: 360, endPoint y: 188, distance: 204.4
drag, startPoint x: 404, startPoint y: 191, endPoint x: 454, endPoint y: 190, distance: 50.9
click at [296, 199] on app-all-jobs "All Jobs Date picker SEP 2025 SEP 2025 Monday M Tuesday T Wednesday W Thursday …" at bounding box center [339, 320] width 679 height 605
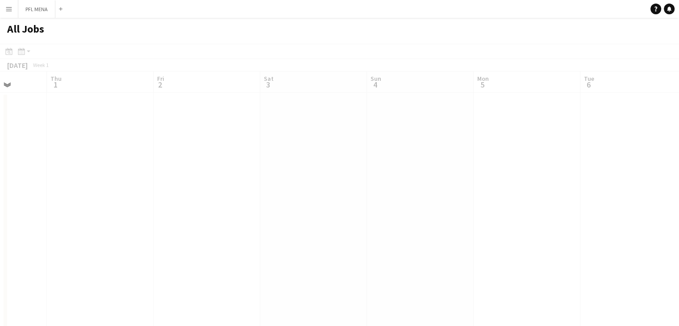
drag, startPoint x: 418, startPoint y: 197, endPoint x: 288, endPoint y: 197, distance: 129.9
click at [259, 192] on app-all-jobs "All Jobs Date picker SEP 2025 SEP 2025 Monday M Tuesday T Wednesday W Thursday …" at bounding box center [339, 320] width 679 height 605
drag, startPoint x: 338, startPoint y: 192, endPoint x: 283, endPoint y: 188, distance: 55.0
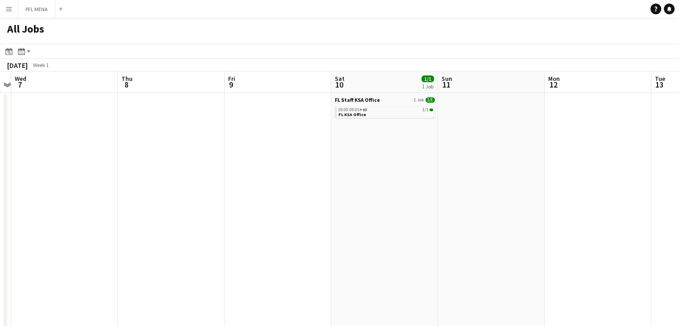
click at [291, 183] on app-all-jobs "All Jobs Date picker SEP 2025 SEP 2025 Monday M Tuesday T Wednesday W Thursday …" at bounding box center [339, 320] width 679 height 605
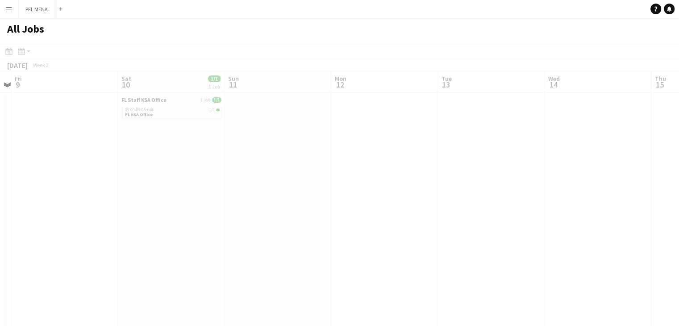
scroll to position [0, 241]
drag
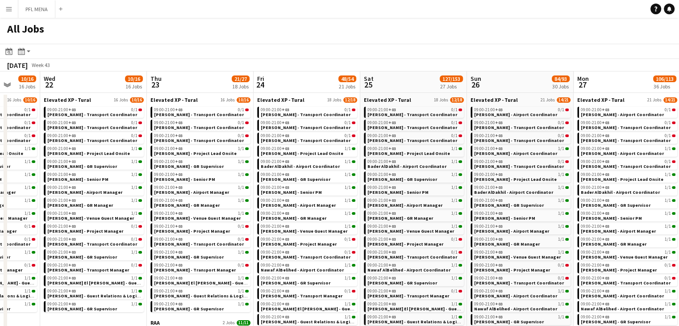
click at [679, 207] on html "Menu Boards Boards Boards All jobs Status Workforce Workforce My Workforce Recr…" at bounding box center [339, 311] width 679 height 623
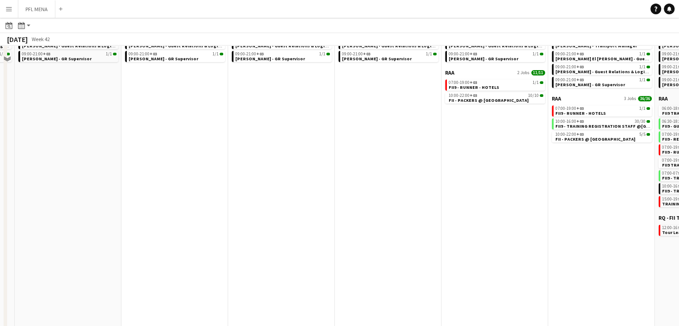
scroll to position [285, 0]
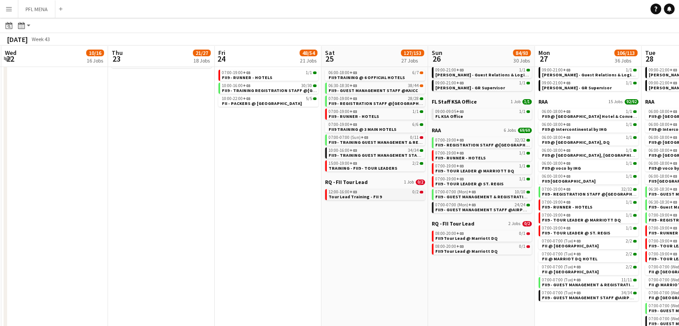
click at [323, 181] on app-calendar-viewport "Sun 19 10/16 16 Jobs Mon 20 10/16 16 Jobs Tue 21 10/16 16 Jobs Wed 22 10/16 16 …" at bounding box center [339, 48] width 679 height 578
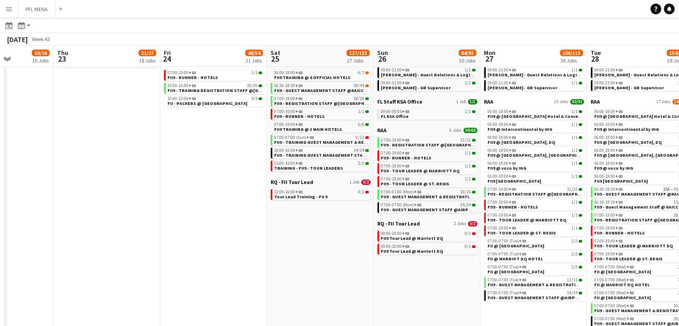
scroll to position [0, 393]
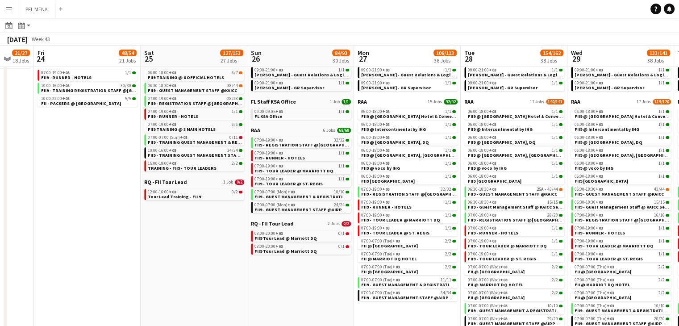
click at [207, 216] on app-calendar-viewport "Mon 20 10/16 16 Jobs Tue 21 10/16 16 Jobs Wed 22 10/16 16 Jobs Thu 23 21/27 18 …" at bounding box center [339, 48] width 679 height 578
click at [479, 99] on link "RAA 17 Jobs 140/141" at bounding box center [514, 101] width 100 height 7
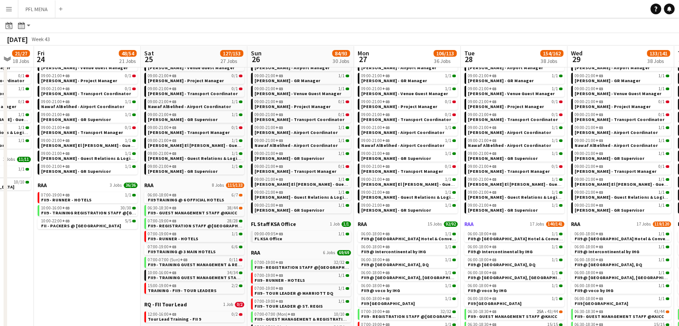
click at [489, 223] on link "RAA 17 Jobs 140/141" at bounding box center [514, 224] width 100 height 7
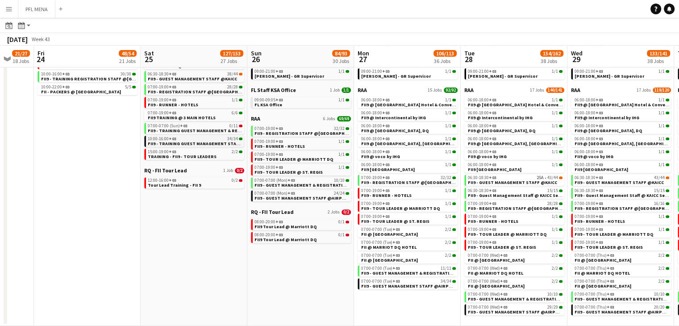
scroll to position [296, 0]
click at [191, 180] on div "12:00-16:00 +03 0/2" at bounding box center [195, 180] width 95 height 4
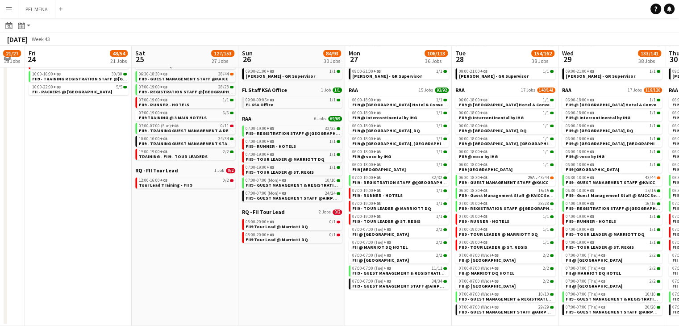
scroll to position [0, 318]
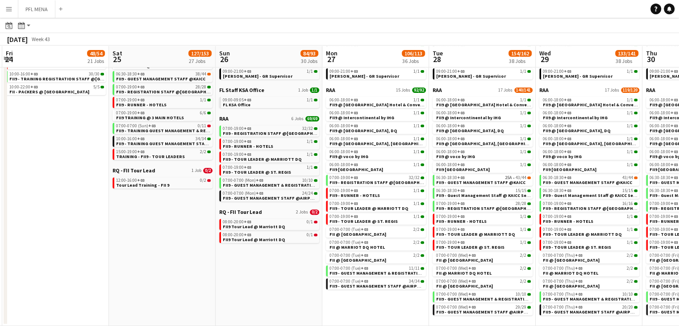
drag, startPoint x: 195, startPoint y: 243, endPoint x: 163, endPoint y: 238, distance: 32.1
click at [163, 238] on app-calendar-viewport "Tue 21 10/16 16 Jobs Wed 22 10/16 16 Jobs Thu 23 21/27 18 Jobs Fri 24 48/54 21 …" at bounding box center [339, 36] width 679 height 578
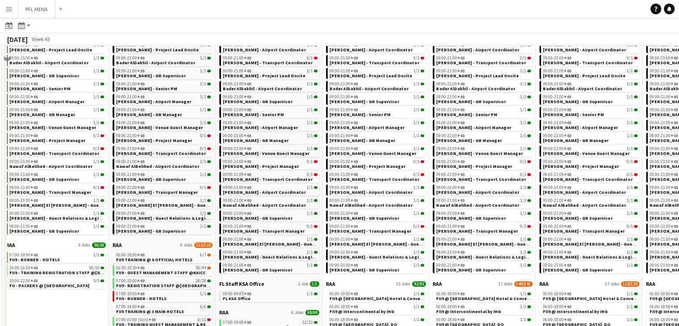
scroll to position [0, 0]
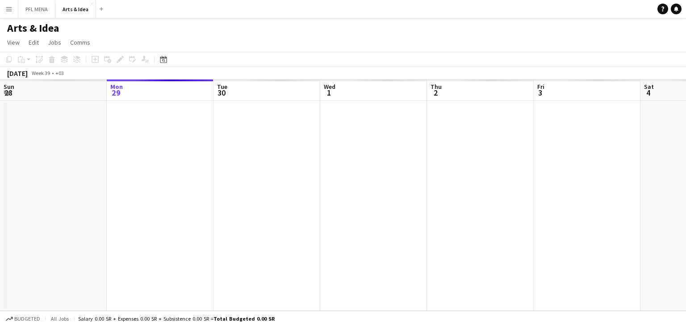
scroll to position [0, 307]
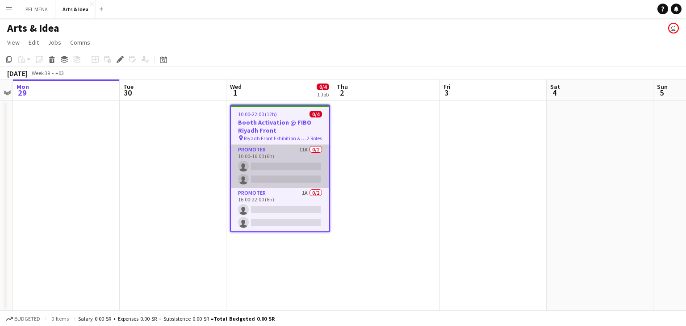
click at [265, 156] on app-card-role "Promoter 11A 0/2 10:00-16:00 (6h) single-neutral-actions single-neutral-actions" at bounding box center [280, 166] width 98 height 43
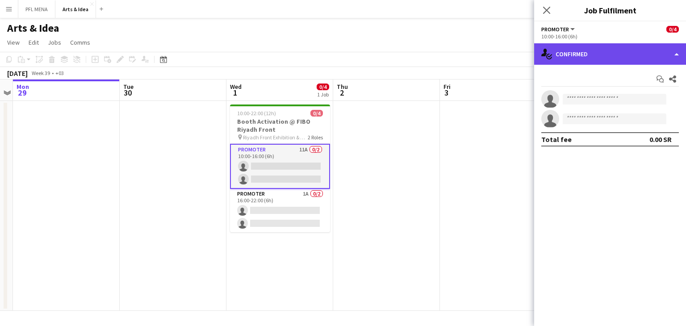
click at [582, 57] on div "single-neutral-actions-check-2 Confirmed" at bounding box center [610, 53] width 152 height 21
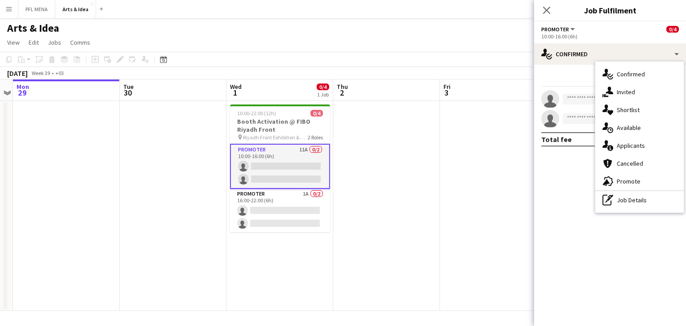
drag, startPoint x: 502, startPoint y: 141, endPoint x: 427, endPoint y: 144, distance: 74.6
click at [499, 141] on app-calendar-viewport "Fri 26 Sat 27 Sun 28 Mon 29 Tue 30 Wed 1 0/4 1 Job Thu 2 Fri 3 Sat 4 Sun 5 Mon …" at bounding box center [343, 194] width 686 height 231
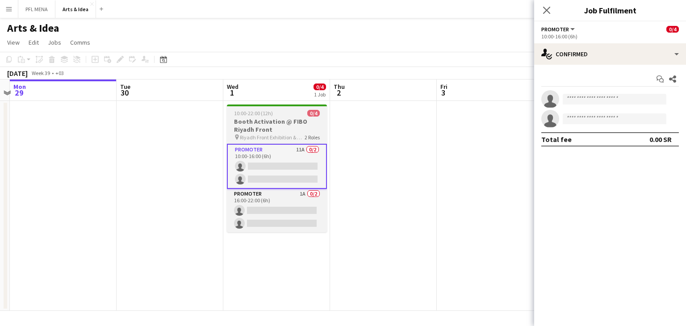
click at [266, 127] on h3 "Booth Activation @ FIBO Riyadh Front" at bounding box center [277, 125] width 100 height 16
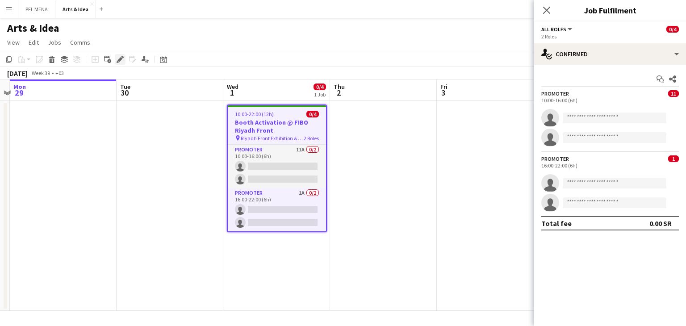
click at [120, 58] on icon "Edit" at bounding box center [120, 59] width 7 height 7
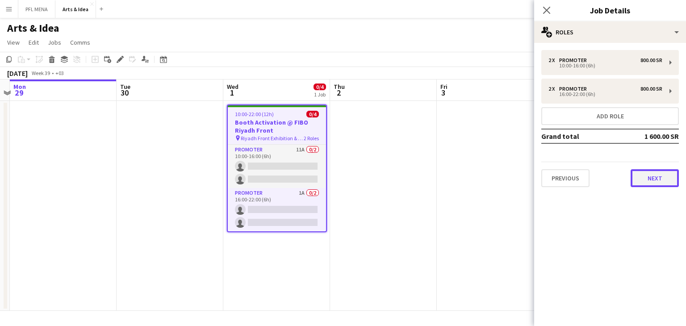
click at [661, 183] on button "Next" at bounding box center [654, 178] width 48 height 18
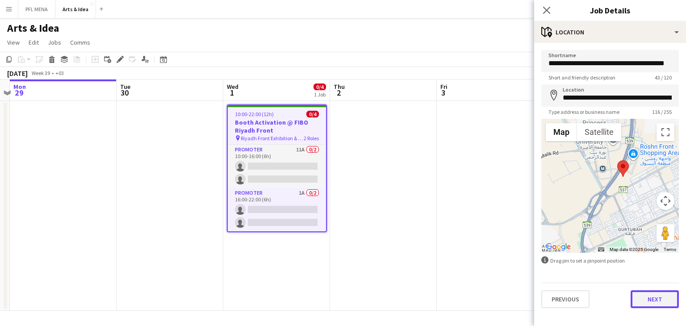
click at [651, 303] on button "Next" at bounding box center [654, 299] width 48 height 18
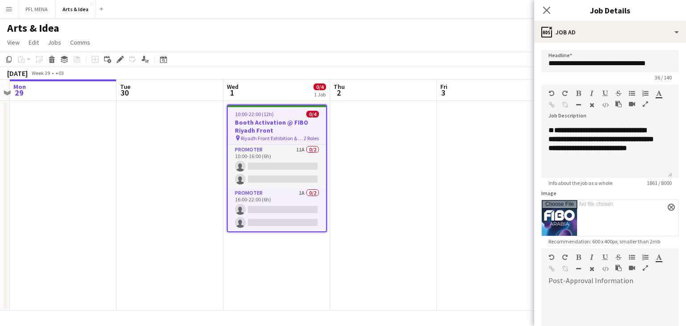
scroll to position [677, 0]
click at [549, 7] on icon at bounding box center [546, 10] width 8 height 8
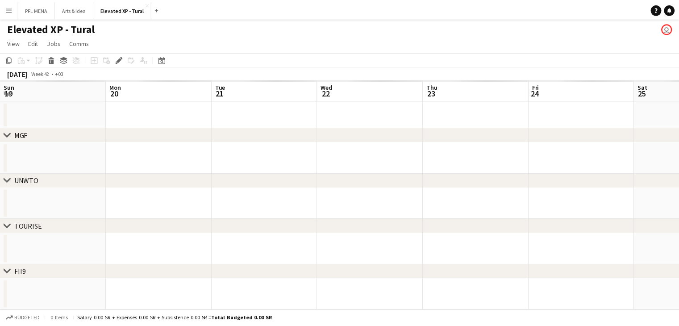
scroll to position [0, 307]
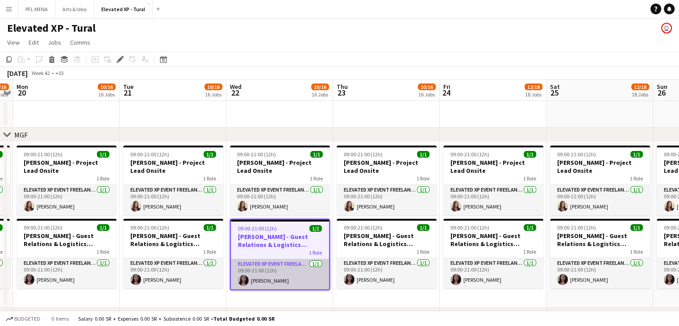
click at [272, 280] on app-card-role "Elevated XP Event Freelancer [DATE] 09:00-21:00 (12h) [PERSON_NAME]" at bounding box center [280, 274] width 98 height 30
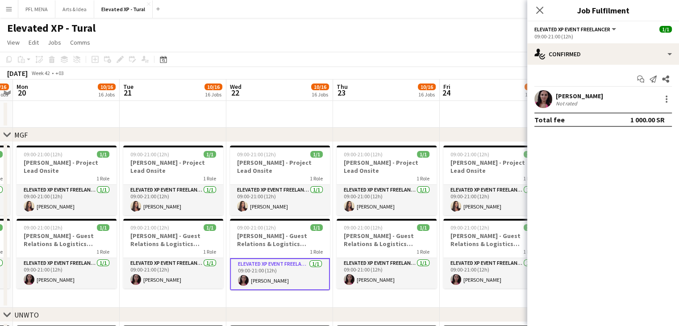
click at [565, 97] on div "[PERSON_NAME]" at bounding box center [579, 96] width 47 height 8
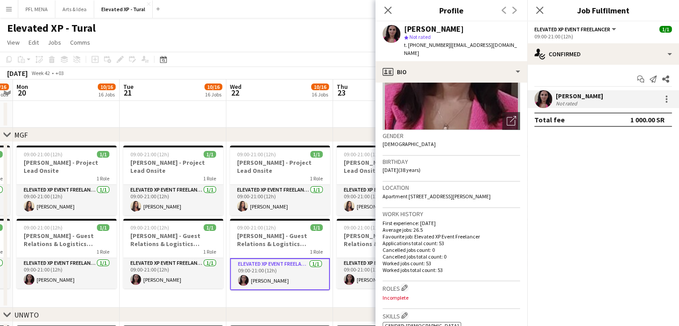
scroll to position [0, 0]
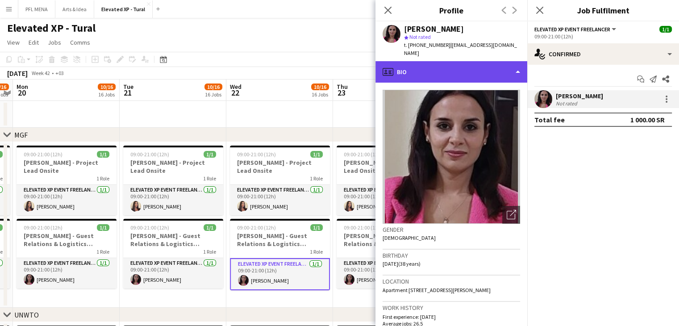
click at [452, 66] on div "profile Bio" at bounding box center [451, 71] width 152 height 21
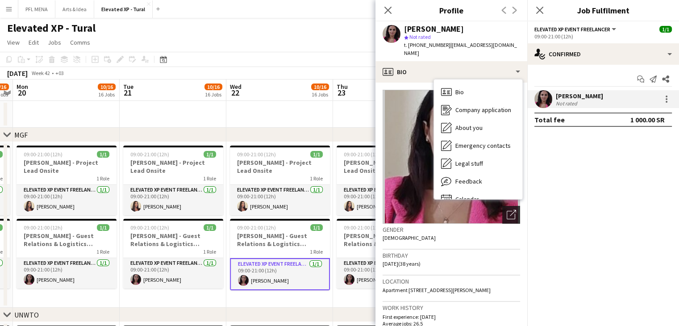
click at [509, 208] on div "Open photos pop-in" at bounding box center [511, 215] width 18 height 18
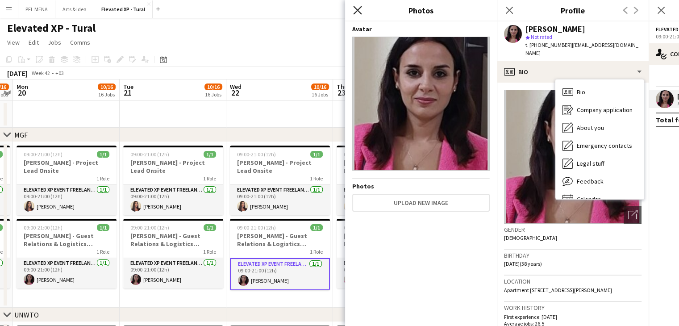
click at [357, 11] on icon "Close pop-in" at bounding box center [357, 10] width 8 height 8
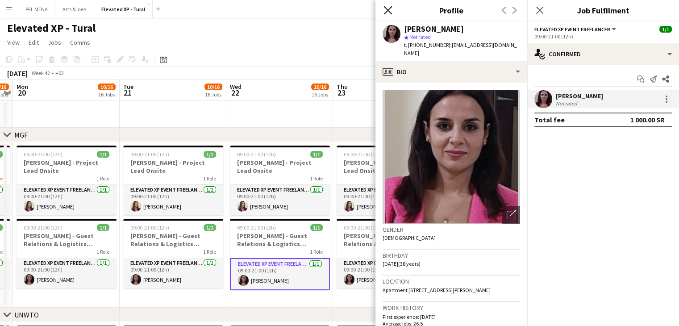
click at [387, 11] on icon at bounding box center [387, 10] width 8 height 8
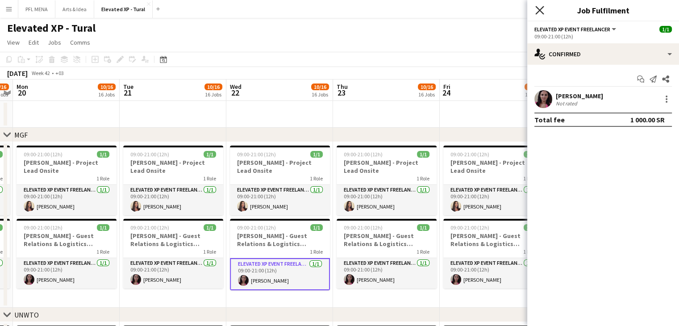
click at [543, 10] on icon "Close pop-in" at bounding box center [539, 10] width 8 height 8
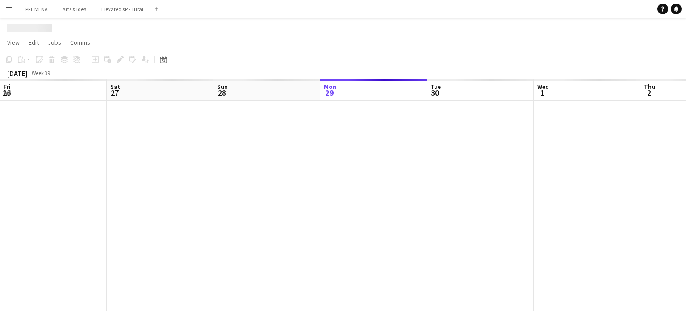
scroll to position [0, 213]
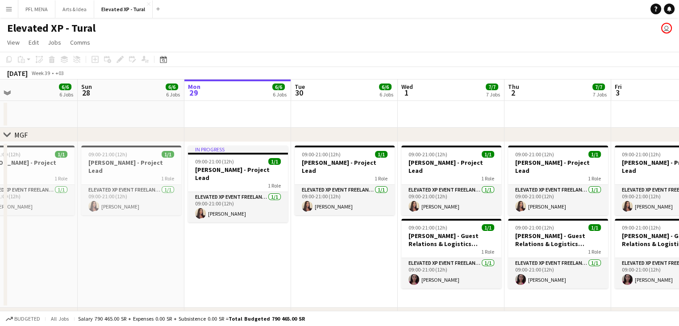
drag, startPoint x: 254, startPoint y: 265, endPoint x: 331, endPoint y: 246, distance: 79.9
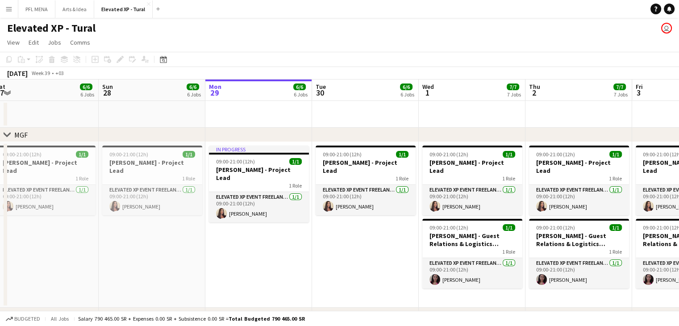
drag, startPoint x: 299, startPoint y: 233, endPoint x: 320, endPoint y: 230, distance: 21.1
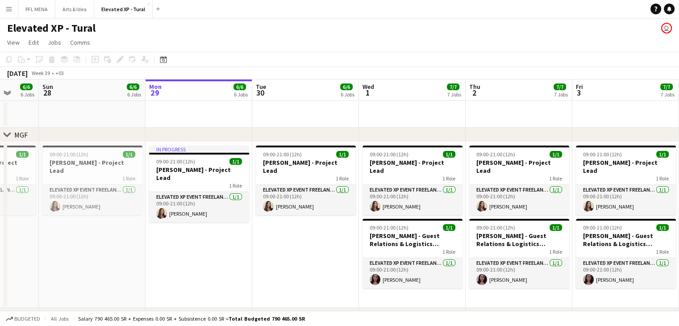
drag, startPoint x: 316, startPoint y: 226, endPoint x: 270, endPoint y: 225, distance: 46.9
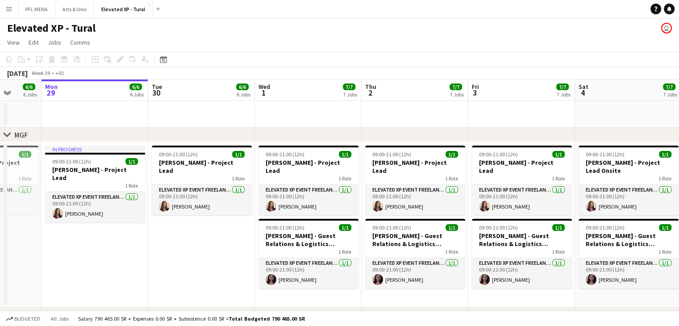
drag, startPoint x: 309, startPoint y: 222, endPoint x: 207, endPoint y: 228, distance: 101.9
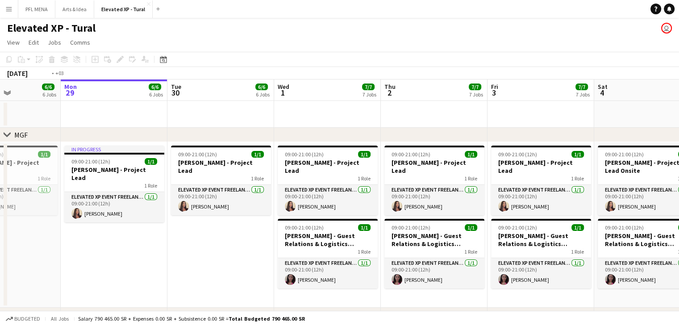
drag, startPoint x: 223, startPoint y: 227, endPoint x: 132, endPoint y: 211, distance: 92.8
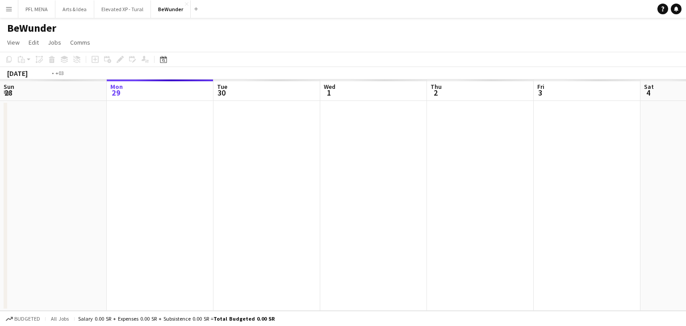
scroll to position [0, 307]
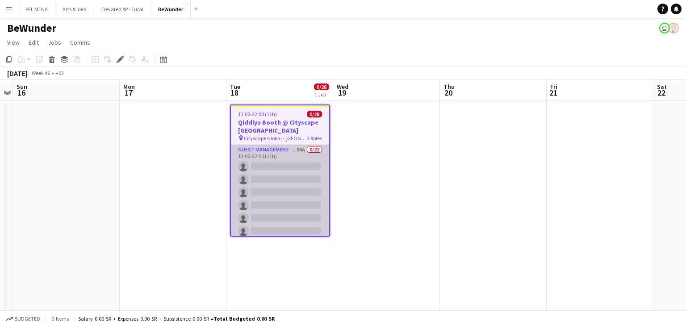
click at [251, 188] on app-card-role "Guest Management Staff 36A 0/22 11:00-22:00 (11h) single-neutral-actions single…" at bounding box center [280, 296] width 98 height 302
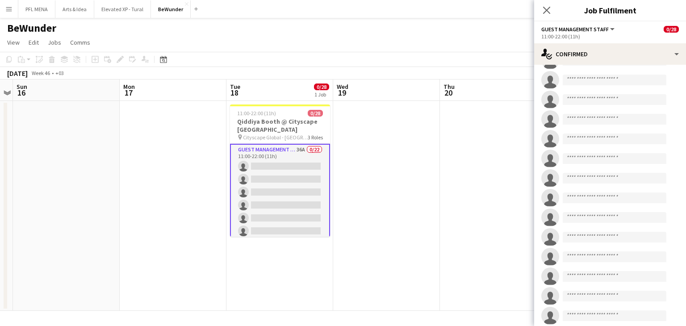
scroll to position [0, 0]
click at [145, 152] on app-date-cell at bounding box center [173, 206] width 107 height 210
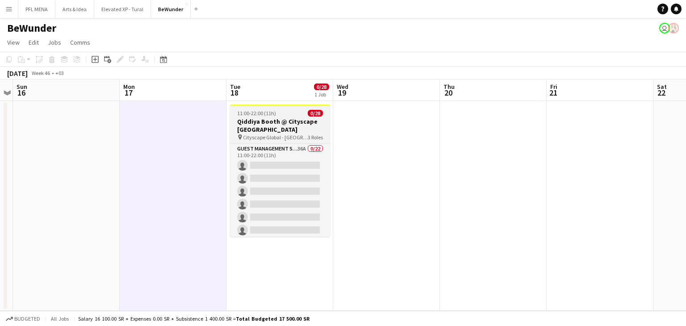
click at [270, 131] on h3 "Qiddiya Booth @ Cityscape [GEOGRAPHIC_DATA]" at bounding box center [280, 125] width 100 height 16
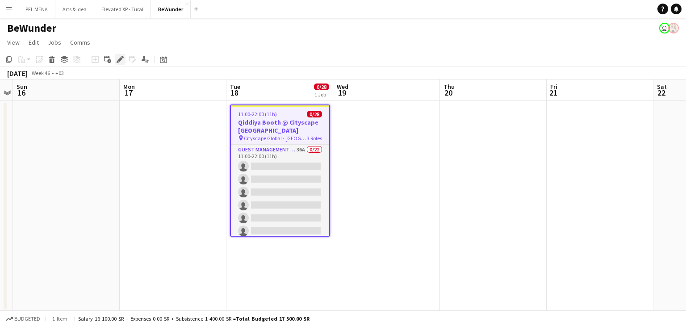
click at [120, 55] on div "Edit" at bounding box center [120, 59] width 11 height 11
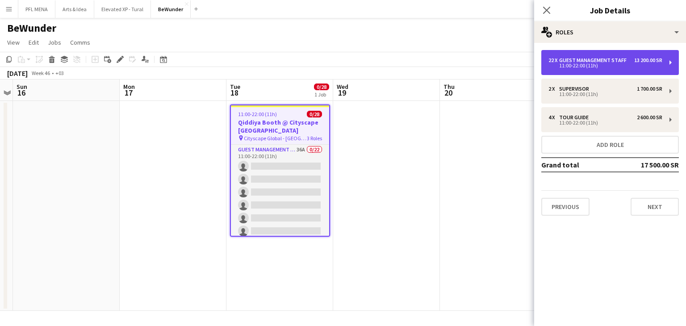
click at [610, 71] on div "22 x Guest Management Staff 13 200.00 SR 11:00-22:00 (11h)" at bounding box center [609, 62] width 137 height 25
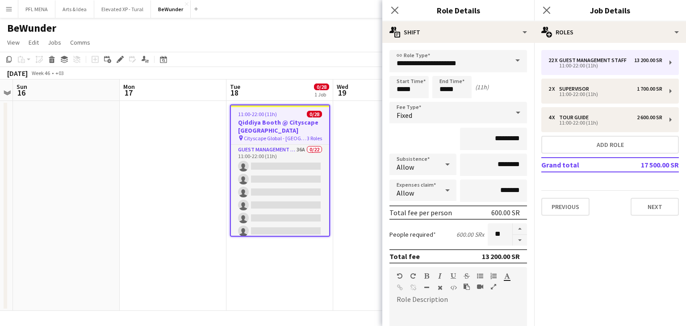
click at [389, 11] on div "Close pop-in" at bounding box center [394, 10] width 25 height 21
click at [394, 11] on icon at bounding box center [394, 10] width 7 height 7
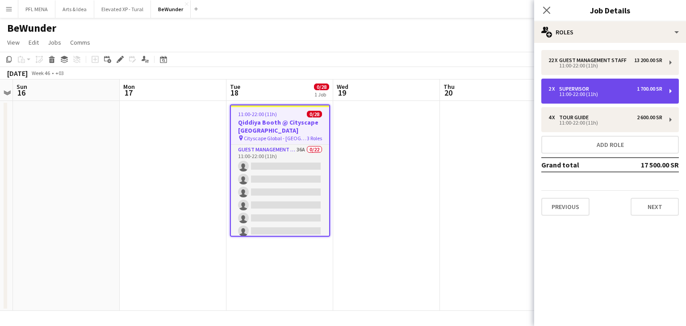
click at [581, 86] on div "Supervisor" at bounding box center [575, 89] width 33 height 6
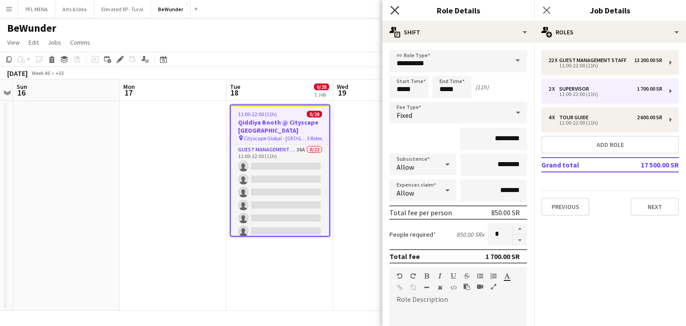
click at [393, 11] on icon at bounding box center [394, 10] width 8 height 8
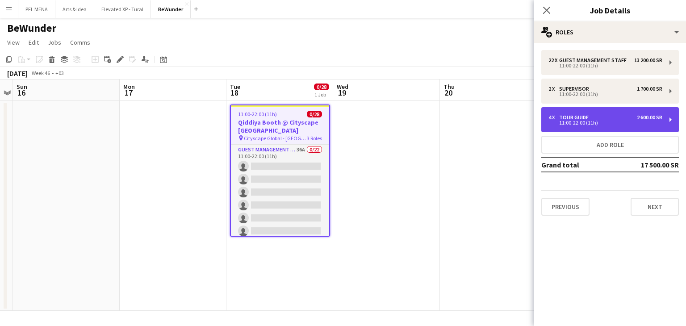
click at [578, 124] on div "11:00-22:00 (11h)" at bounding box center [605, 123] width 114 height 4
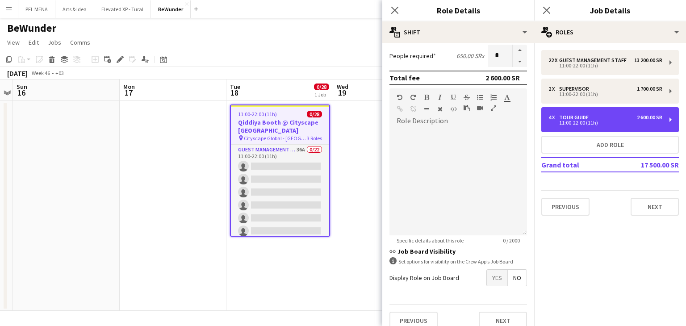
scroll to position [45, 0]
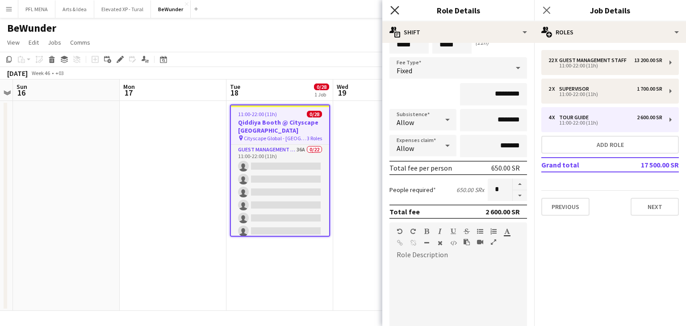
click at [391, 12] on icon "Close pop-in" at bounding box center [394, 10] width 8 height 8
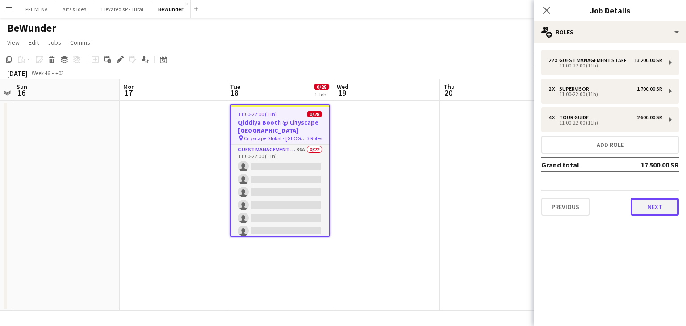
click at [644, 204] on button "Next" at bounding box center [654, 207] width 48 height 18
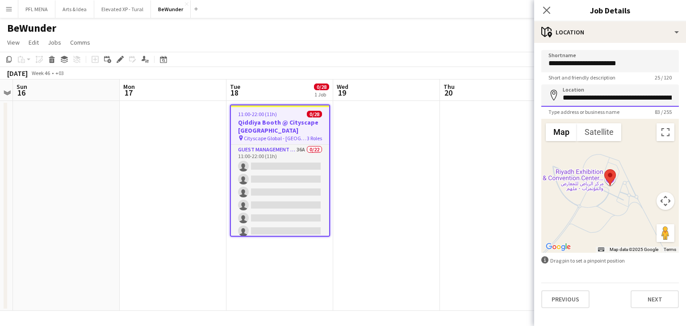
click at [624, 96] on input "**********" at bounding box center [609, 95] width 137 height 22
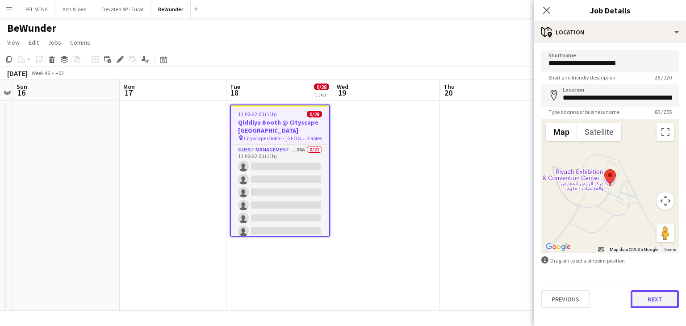
click at [668, 301] on button "Next" at bounding box center [654, 299] width 48 height 18
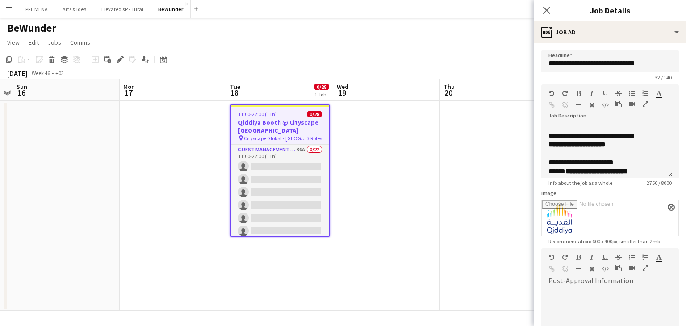
scroll to position [179, 0]
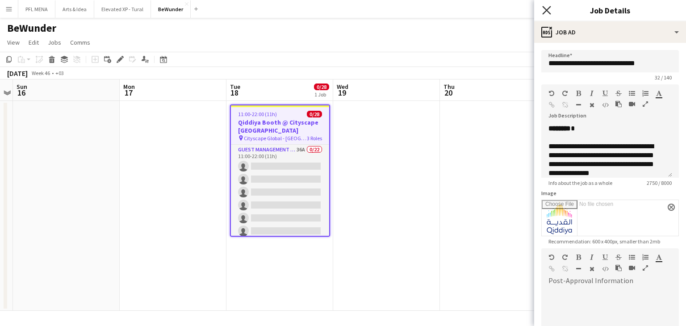
click at [546, 11] on icon "Close pop-in" at bounding box center [546, 10] width 8 height 8
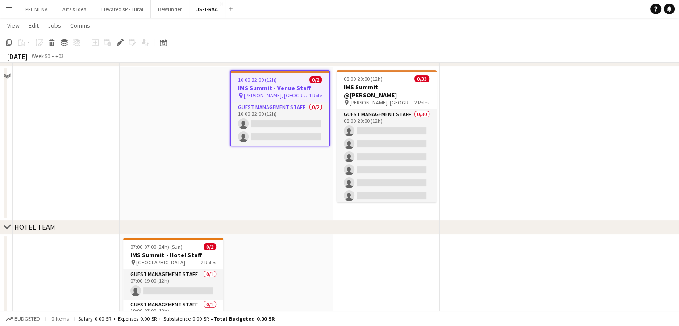
scroll to position [89, 0]
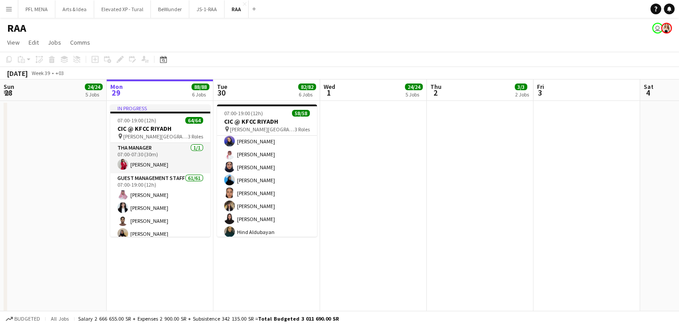
scroll to position [211, 0]
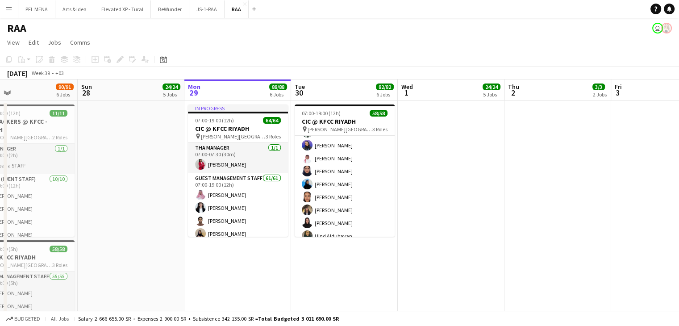
drag, startPoint x: 36, startPoint y: 177, endPoint x: 114, endPoint y: 173, distance: 77.8
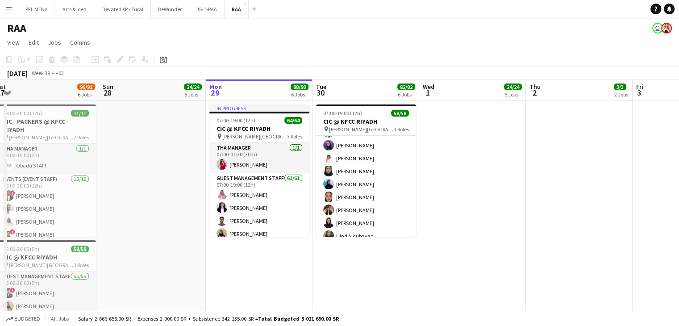
drag, startPoint x: 118, startPoint y: 183, endPoint x: 140, endPoint y: 181, distance: 21.5
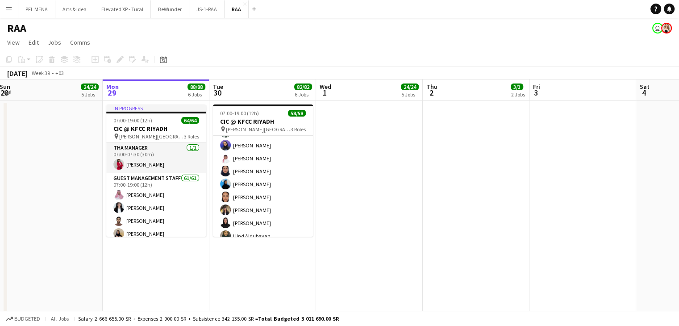
drag, startPoint x: 124, startPoint y: 174, endPoint x: 91, endPoint y: 175, distance: 32.6
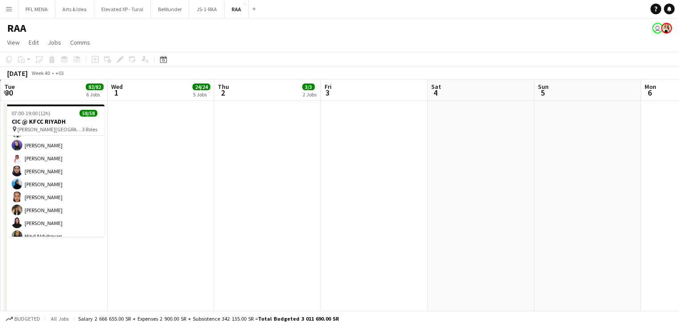
drag, startPoint x: 450, startPoint y: 203, endPoint x: 344, endPoint y: 204, distance: 105.8
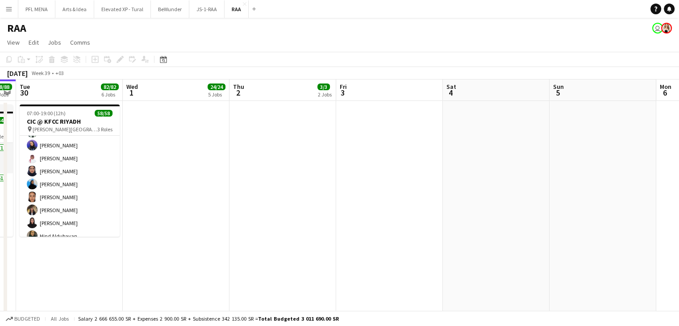
drag, startPoint x: 538, startPoint y: 200, endPoint x: 352, endPoint y: 207, distance: 186.3
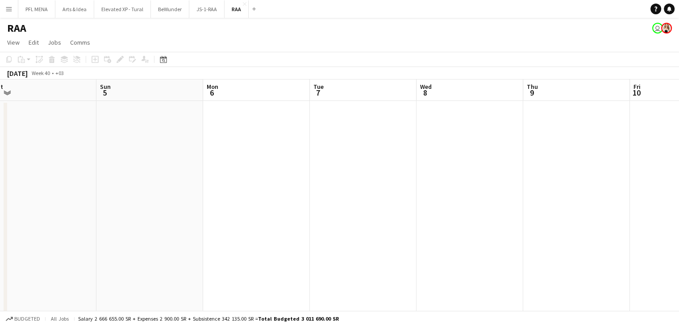
drag, startPoint x: 527, startPoint y: 204, endPoint x: 284, endPoint y: 205, distance: 242.8
drag, startPoint x: 546, startPoint y: 193, endPoint x: 416, endPoint y: 194, distance: 130.8
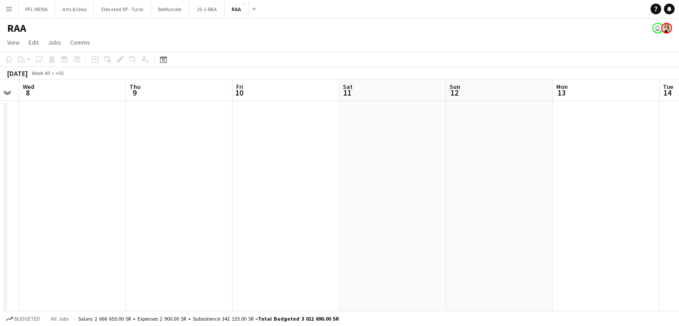
drag, startPoint x: 368, startPoint y: 190, endPoint x: 274, endPoint y: 190, distance: 93.7
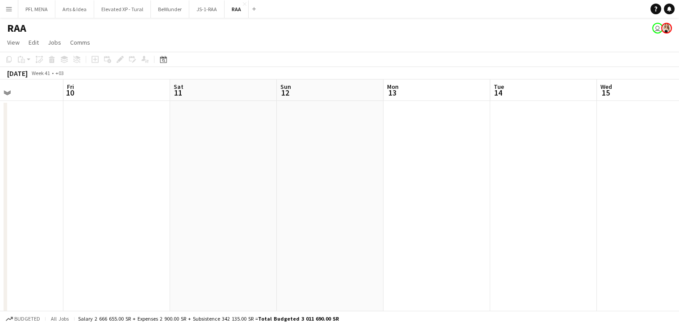
drag, startPoint x: 498, startPoint y: 188, endPoint x: 259, endPoint y: 179, distance: 239.4
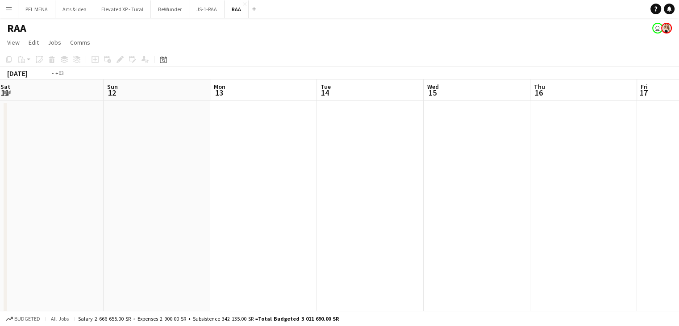
drag, startPoint x: 548, startPoint y: 185, endPoint x: 287, endPoint y: 184, distance: 261.6
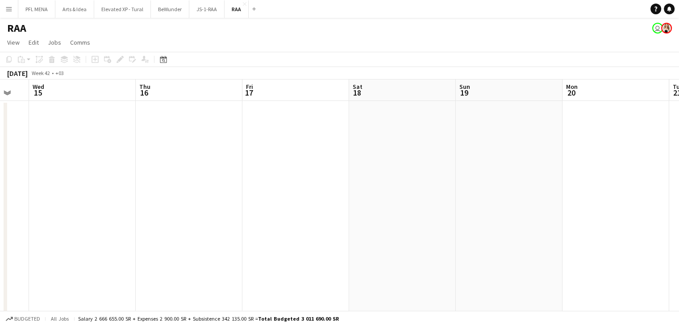
drag, startPoint x: 491, startPoint y: 188, endPoint x: 523, endPoint y: 195, distance: 31.9
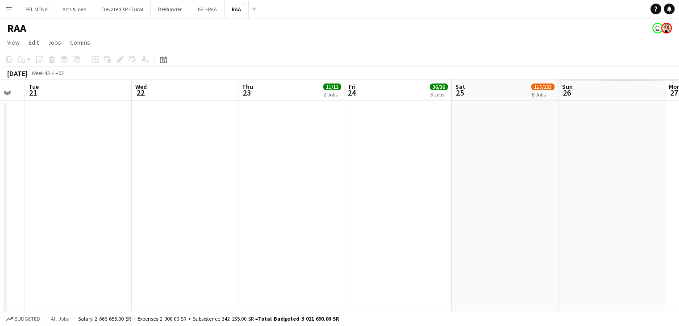
drag, startPoint x: 653, startPoint y: 186, endPoint x: 415, endPoint y: 175, distance: 238.2
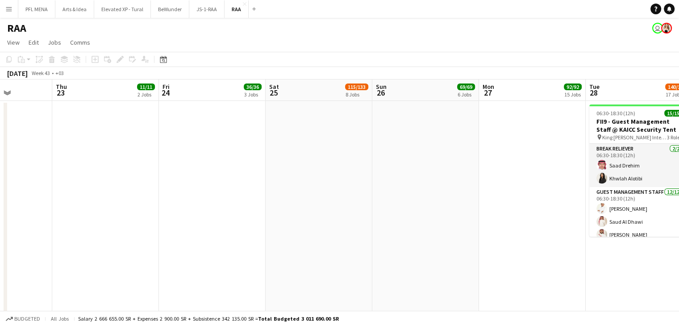
drag, startPoint x: 549, startPoint y: 188, endPoint x: 476, endPoint y: 188, distance: 72.3
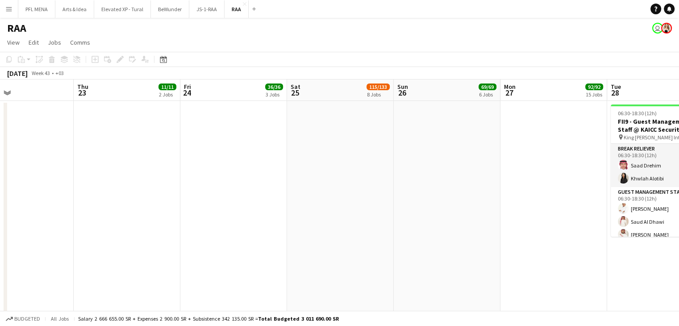
drag, startPoint x: 505, startPoint y: 196, endPoint x: 329, endPoint y: 183, distance: 176.8
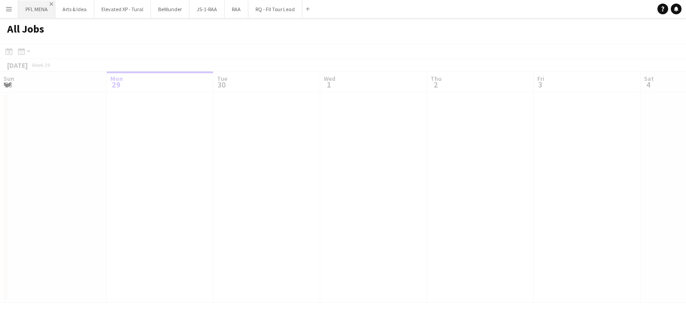
click at [50, 2] on app-icon "Close" at bounding box center [52, 4] width 4 height 4
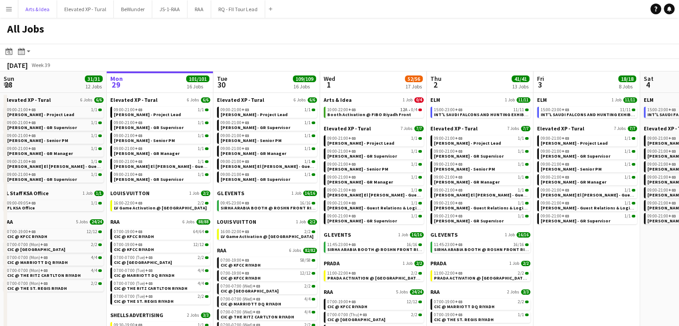
click at [50, 2] on button "Arts & Idea Close" at bounding box center [37, 8] width 39 height 17
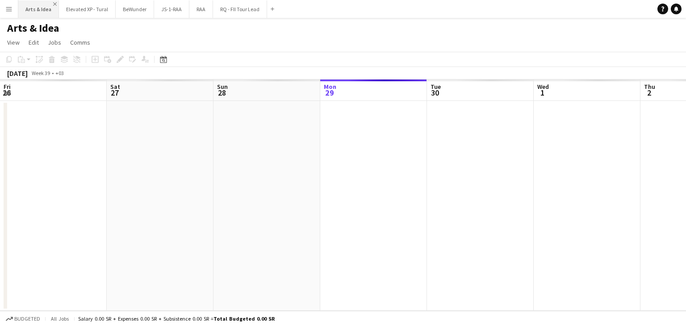
scroll to position [0, 213]
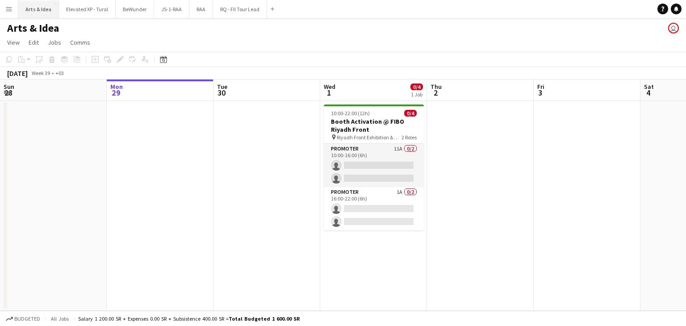
click at [51, 2] on button "Arts & Idea Close" at bounding box center [38, 8] width 41 height 17
click at [54, 2] on app-icon "Close" at bounding box center [55, 4] width 4 height 4
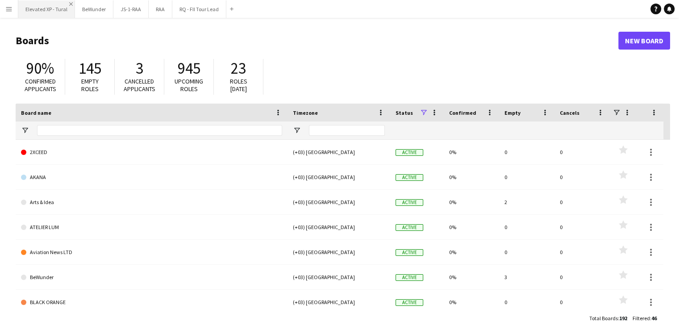
click at [70, 2] on app-icon "Close" at bounding box center [71, 4] width 4 height 4
click at [86, 3] on app-icon "Close" at bounding box center [88, 4] width 4 height 4
click at [75, 1] on button "RAA Close" at bounding box center [69, 8] width 24 height 17
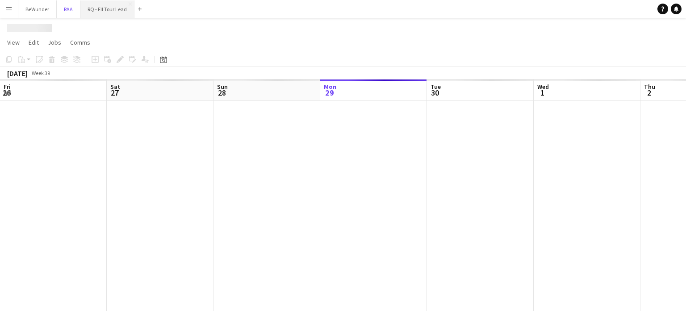
scroll to position [0, 213]
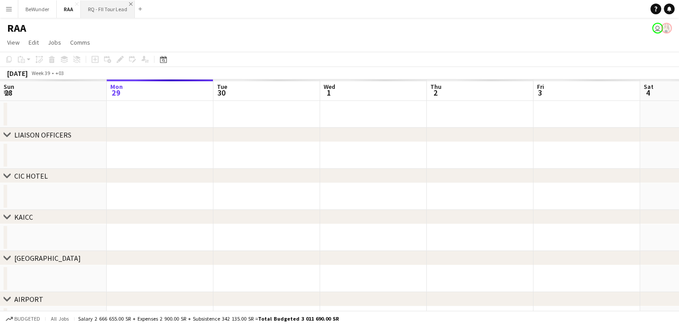
click at [129, 3] on app-icon "Close" at bounding box center [131, 4] width 4 height 4
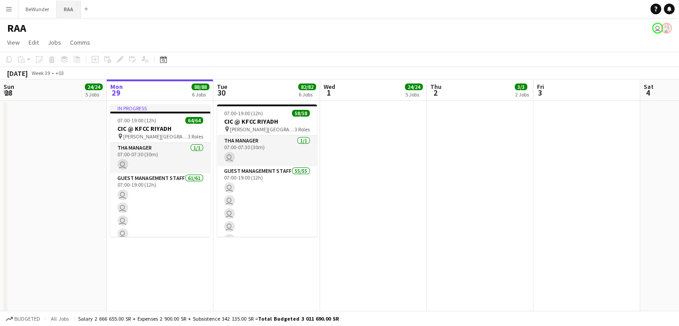
click at [75, 1] on button "RAA Close" at bounding box center [69, 8] width 24 height 17
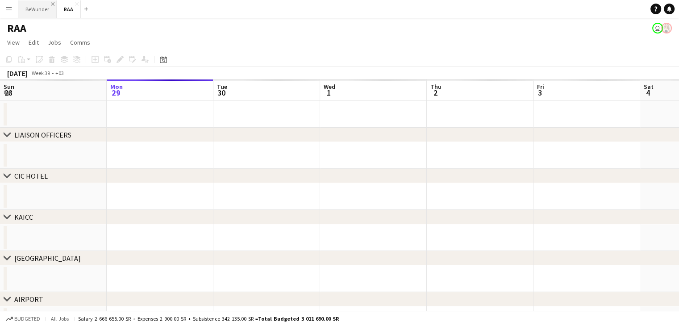
click at [51, 4] on app-icon "Close" at bounding box center [53, 4] width 4 height 4
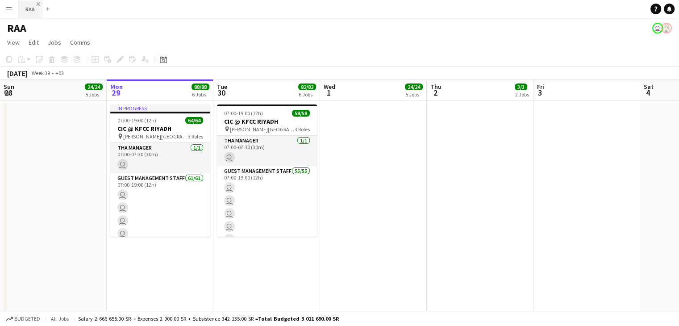
click at [38, 3] on app-icon "Close" at bounding box center [39, 4] width 4 height 4
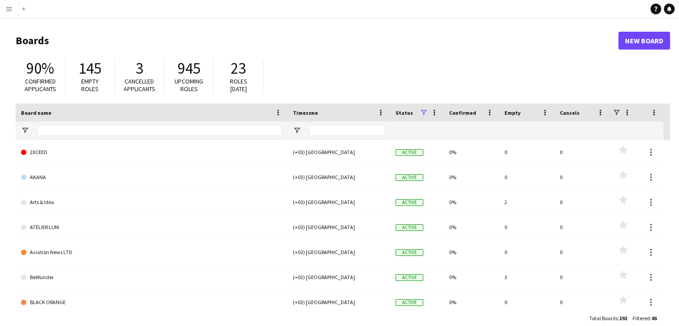
click at [5, 6] on button "Menu" at bounding box center [9, 9] width 18 height 18
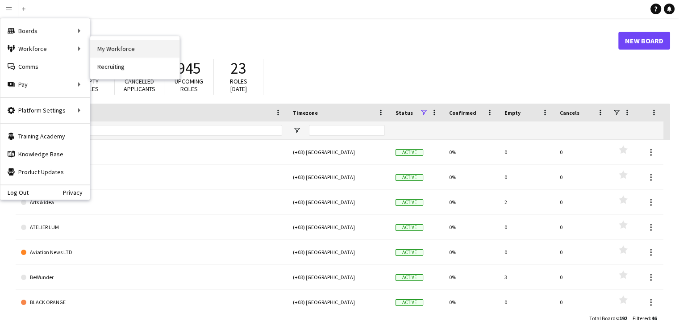
click at [137, 52] on link "My Workforce" at bounding box center [134, 49] width 89 height 18
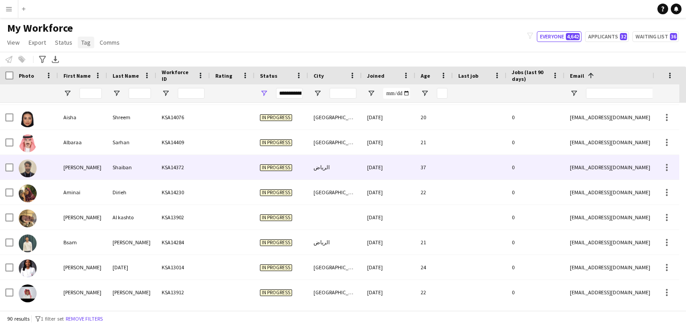
scroll to position [357, 0]
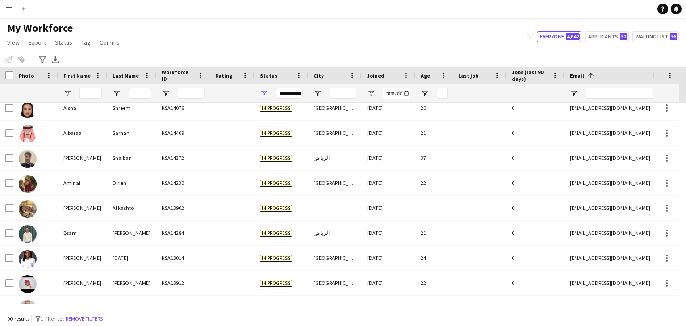
click at [11, 13] on button "Menu" at bounding box center [9, 9] width 18 height 18
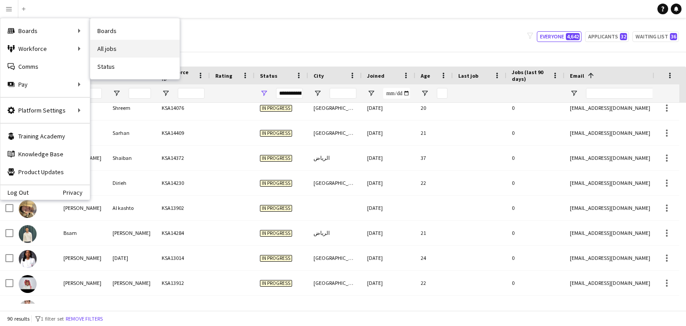
click at [134, 47] on link "All jobs" at bounding box center [134, 49] width 89 height 18
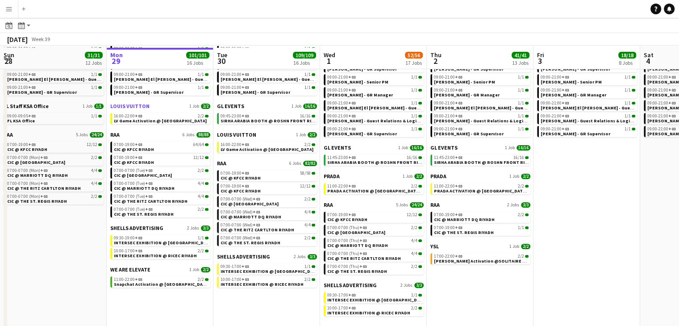
scroll to position [89, 0]
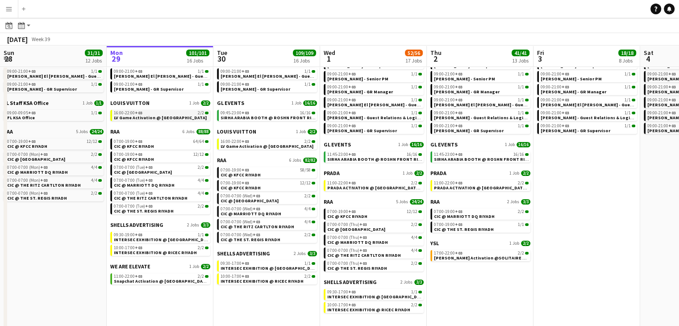
click at [177, 117] on span "LV Game Activation @ [GEOGRAPHIC_DATA]" at bounding box center [160, 118] width 93 height 6
click at [285, 118] on span "SIRHA ARABIA BOOTH @ ROSHN FRONT RIYADH" at bounding box center [272, 118] width 102 height 6
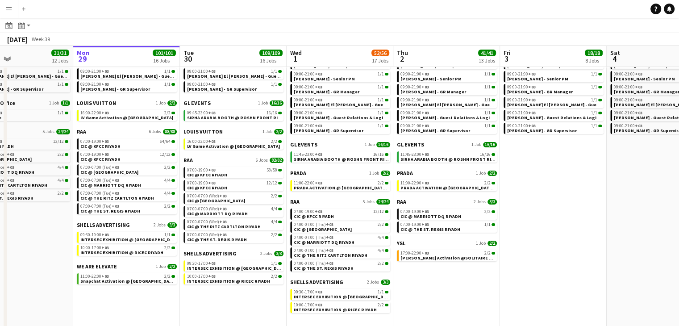
scroll to position [0, 247]
drag, startPoint x: 588, startPoint y: 191, endPoint x: 554, endPoint y: 188, distance: 34.1
click at [554, 188] on app-calendar-viewport "Fri 26 17/17 8 Jobs Sat 27 118/119 13 Jobs Sun 28 31/31 12 Jobs Mon 29 101/101 …" at bounding box center [339, 142] width 679 height 376
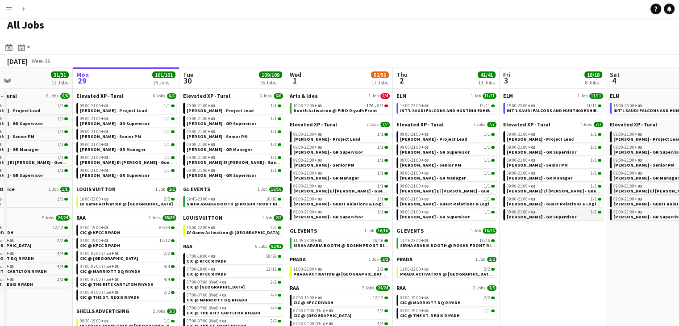
scroll to position [0, 0]
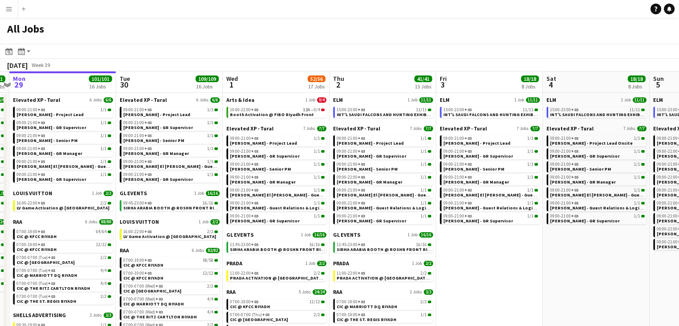
drag, startPoint x: 566, startPoint y: 274, endPoint x: 503, endPoint y: 265, distance: 64.0
click at [503, 265] on app-calendar-viewport "Fri 26 17/17 8 Jobs Sat 27 118/119 13 Jobs Sun 28 31/31 12 Jobs Mon 29 101/101 …" at bounding box center [339, 246] width 679 height 350
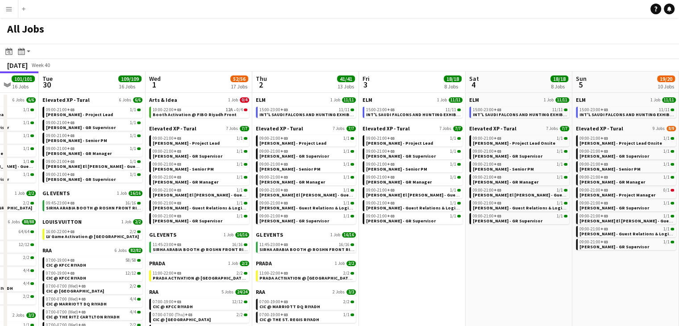
drag, startPoint x: 501, startPoint y: 252, endPoint x: 465, endPoint y: 247, distance: 36.6
click at [465, 247] on app-calendar-viewport "Fri 26 17/17 8 Jobs Sat 27 118/119 13 Jobs Sun 28 31/31 12 Jobs Mon 29 101/101 …" at bounding box center [339, 246] width 679 height 350
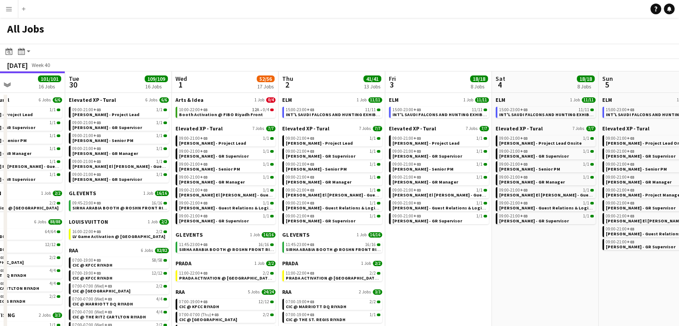
drag, startPoint x: 524, startPoint y: 257, endPoint x: 444, endPoint y: 242, distance: 81.7
click at [444, 242] on app-calendar-viewport "Fri 26 17/17 8 Jobs Sat 27 118/119 13 Jobs Sun 28 31/31 12 Jobs Mon 29 101/101 …" at bounding box center [339, 246] width 679 height 350
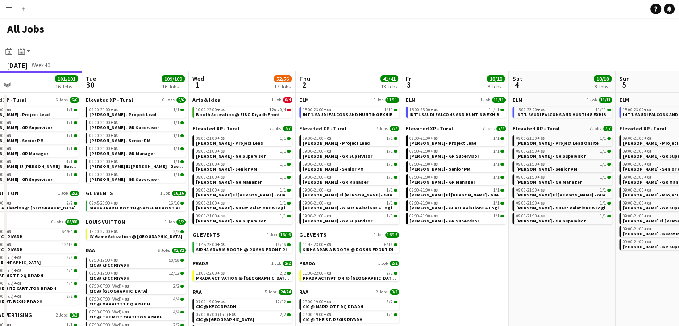
click at [391, 247] on app-calendar-viewport "Sat 27 118/119 13 Jobs Sun 28 31/31 12 Jobs Mon 29 101/101 16 Jobs Tue 30 109/1…" at bounding box center [339, 246] width 679 height 350
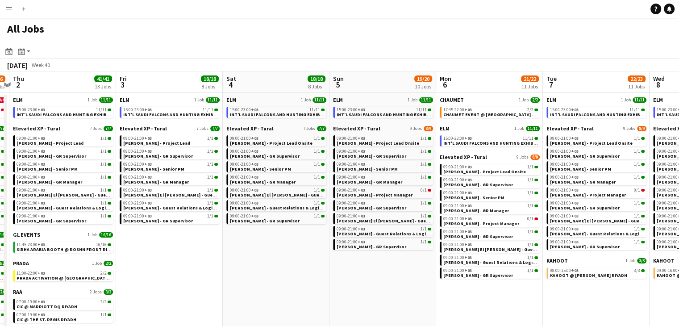
drag, startPoint x: 412, startPoint y: 278, endPoint x: 386, endPoint y: 273, distance: 26.4
click at [386, 273] on app-calendar-viewport "Mon 29 101/101 16 Jobs Tue 30 109/109 16 Jobs Wed 1 52/56 17 Jobs Thu 2 41/41 1…" at bounding box center [339, 246] width 679 height 350
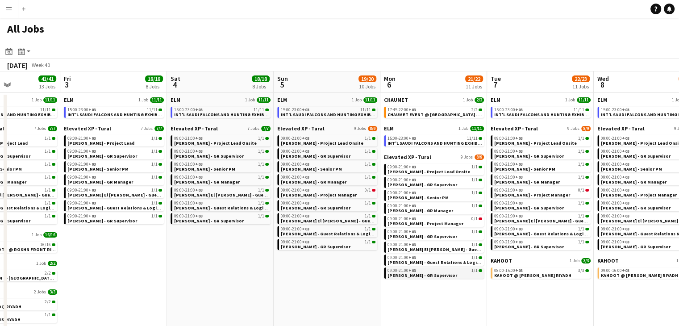
drag, startPoint x: 439, startPoint y: 283, endPoint x: 384, endPoint y: 271, distance: 56.1
click at [383, 271] on app-calendar-viewport "Mon 29 101/101 16 Jobs Tue 30 109/109 16 Jobs Wed 1 52/56 17 Jobs Thu 2 41/41 1…" at bounding box center [339, 246] width 679 height 350
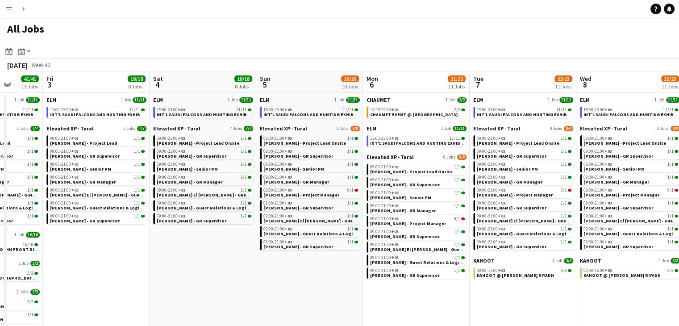
drag, startPoint x: 313, startPoint y: 268, endPoint x: 291, endPoint y: 266, distance: 22.0
click at [291, 266] on app-calendar-viewport "Mon 29 101/101 16 Jobs Tue 30 109/109 16 Jobs Wed 1 52/56 17 Jobs Thu 2 41/41 1…" at bounding box center [339, 246] width 679 height 350
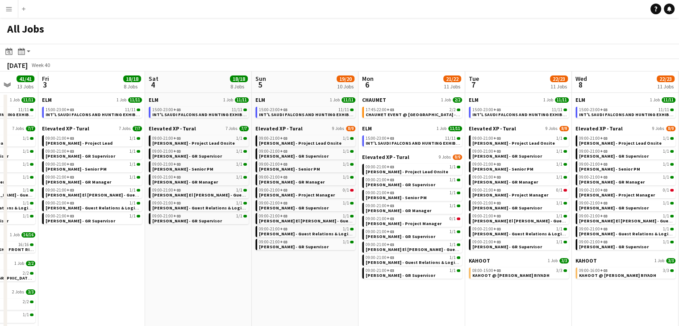
scroll to position [0, 311]
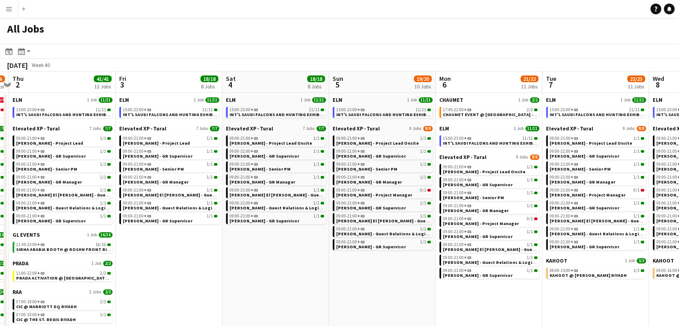
click at [419, 283] on app-all-jobs "All Jobs Date picker SEP 2025 SEP 2025 Monday M Tuesday T Wednesday W Thursday …" at bounding box center [339, 219] width 679 height 403
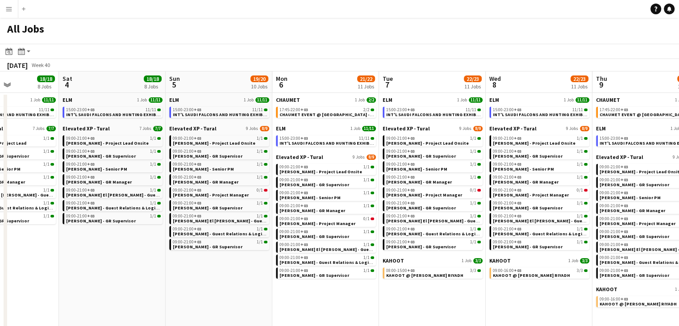
drag, startPoint x: 515, startPoint y: 298, endPoint x: 458, endPoint y: 287, distance: 58.5
click at [458, 287] on app-calendar-viewport "Tue 30 109/109 16 Jobs Wed 1 52/56 17 Jobs Thu 2 41/41 13 Jobs Fri 3 18/18 8 Jo…" at bounding box center [339, 246] width 679 height 350
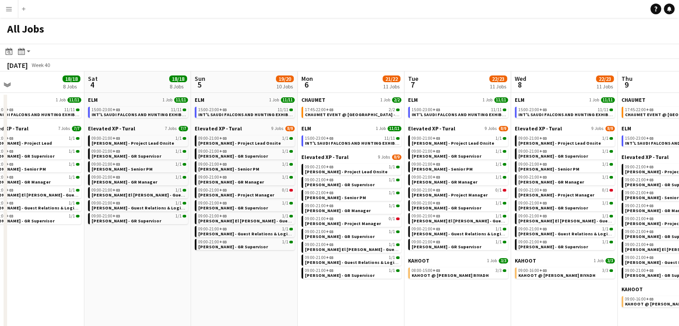
drag, startPoint x: 500, startPoint y: 289, endPoint x: 420, endPoint y: 284, distance: 80.5
click at [420, 284] on app-calendar-viewport "Tue 30 109/109 16 Jobs Wed 1 52/56 17 Jobs Thu 2 41/41 13 Jobs Fri 3 18/18 8 Jo…" at bounding box center [339, 246] width 679 height 350
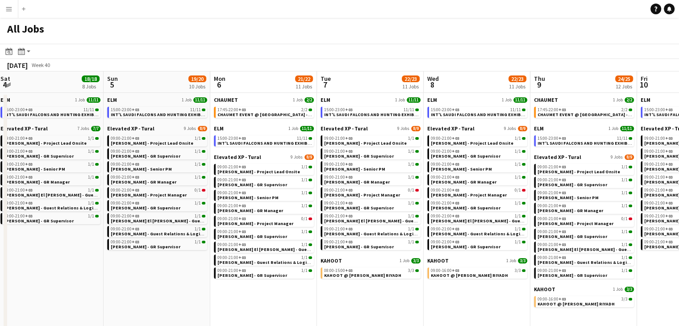
drag, startPoint x: 461, startPoint y: 298, endPoint x: 374, endPoint y: 281, distance: 88.6
click at [374, 281] on app-calendar-viewport "Wed 1 52/56 17 Jobs Thu 2 41/41 13 Jobs Fri 3 18/18 8 Jobs Sat 4 18/18 8 Jobs S…" at bounding box center [339, 246] width 679 height 350
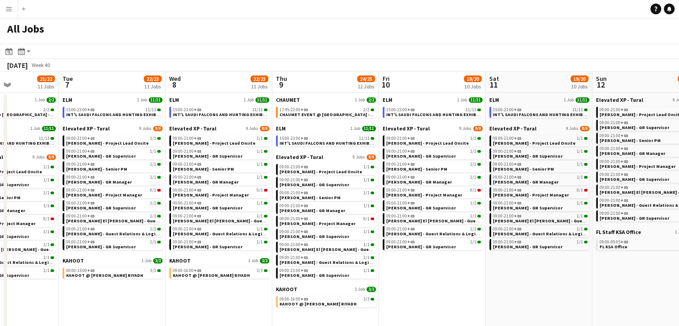
drag, startPoint x: 589, startPoint y: 305, endPoint x: 437, endPoint y: 282, distance: 153.5
click at [437, 282] on app-calendar-viewport "Fri 3 18/18 8 Jobs Sat 4 18/18 8 Jobs Sun 5 19/20 10 Jobs Mon 6 21/22 11 Jobs T…" at bounding box center [339, 246] width 679 height 350
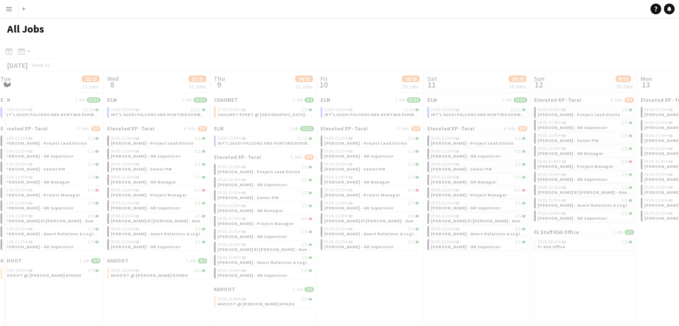
drag, startPoint x: 493, startPoint y: 280, endPoint x: 432, endPoint y: 272, distance: 62.1
click at [400, 269] on app-all-jobs "All Jobs Date picker SEP 2025 SEP 2025 Monday M Tuesday T Wednesday W Thursday …" at bounding box center [339, 219] width 679 height 403
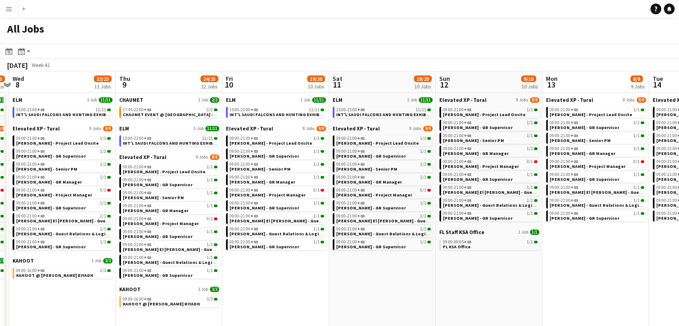
drag, startPoint x: 394, startPoint y: 273, endPoint x: 404, endPoint y: 272, distance: 10.3
click at [391, 272] on app-calendar-viewport "Sun 5 19/20 10 Jobs Mon 6 21/22 11 Jobs Tue 7 22/23 11 Jobs Wed 8 22/23 11 Jobs…" at bounding box center [339, 246] width 679 height 350
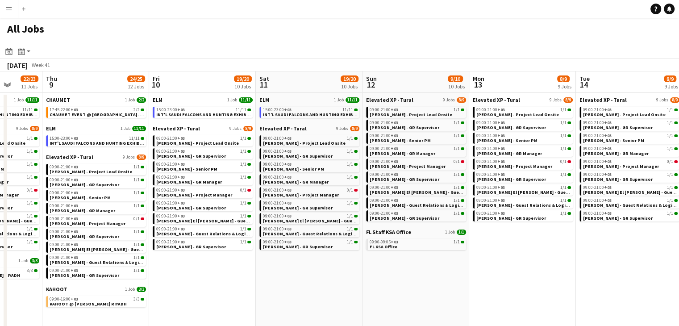
click at [413, 270] on app-calendar-viewport "Sun 5 19/20 10 Jobs Mon 6 21/22 11 Jobs Tue 7 22/23 11 Jobs Wed 8 22/23 11 Jobs…" at bounding box center [339, 246] width 679 height 350
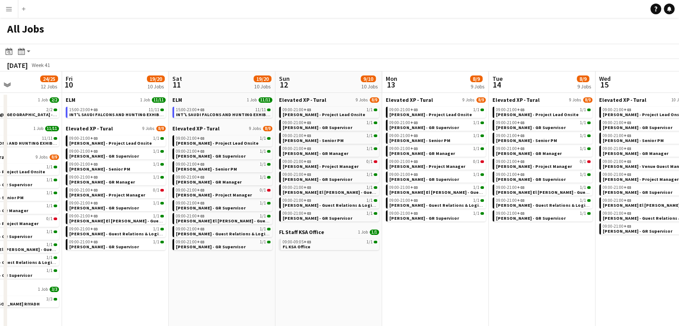
drag, startPoint x: 520, startPoint y: 279, endPoint x: 433, endPoint y: 270, distance: 87.5
click at [433, 270] on app-calendar-viewport "Mon 6 21/22 11 Jobs Tue 7 22/23 11 Jobs Wed 8 22/23 11 Jobs Thu 9 24/25 12 Jobs…" at bounding box center [339, 246] width 679 height 350
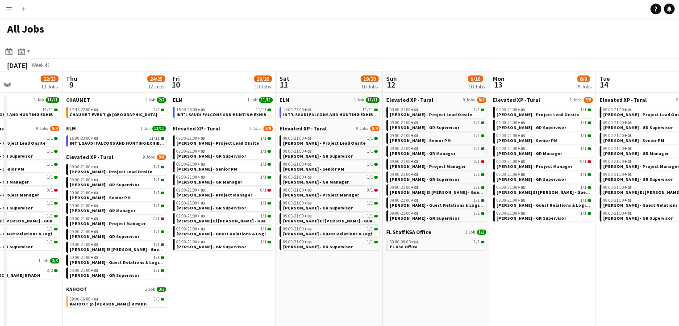
drag, startPoint x: 504, startPoint y: 284, endPoint x: 425, endPoint y: 275, distance: 79.2
click at [425, 275] on app-calendar-viewport "Mon 6 21/22 11 Jobs Tue 7 22/23 11 Jobs Wed 8 22/23 11 Jobs Thu 9 24/25 12 Jobs…" at bounding box center [339, 246] width 679 height 350
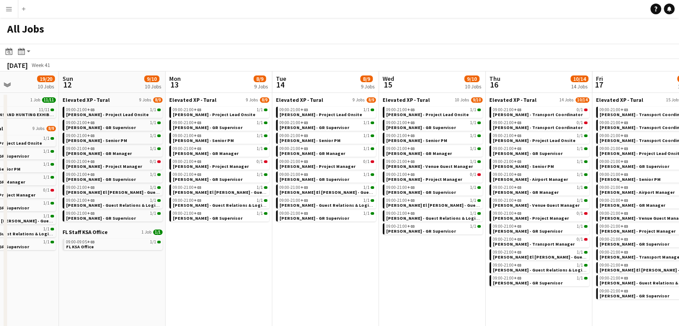
drag, startPoint x: 455, startPoint y: 279, endPoint x: 379, endPoint y: 270, distance: 76.4
click at [379, 270] on app-calendar-viewport "Wed 8 22/23 11 Jobs Thu 9 24/25 12 Jobs Fri 10 19/20 10 Jobs Sat 11 19/20 10 Jo…" at bounding box center [339, 246] width 679 height 350
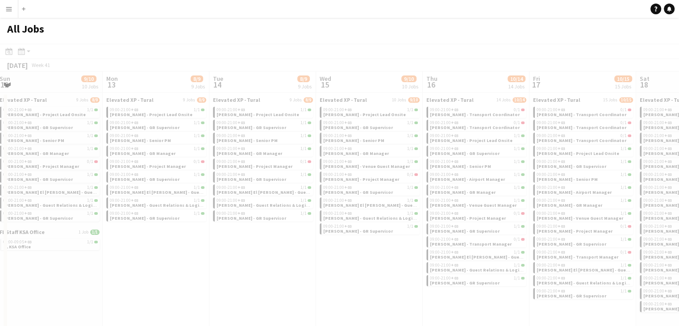
drag, startPoint x: 427, startPoint y: 280, endPoint x: 330, endPoint y: 262, distance: 98.1
click at [330, 262] on app-all-jobs "All Jobs Date picker SEP 2025 SEP 2025 Monday M Tuesday T Wednesday W Thursday …" at bounding box center [339, 219] width 679 height 403
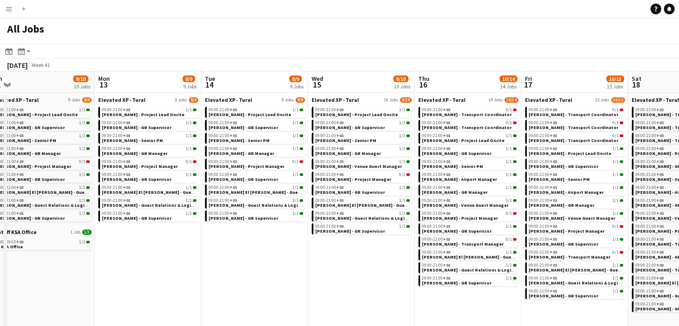
drag, startPoint x: 255, startPoint y: 250, endPoint x: 458, endPoint y: 260, distance: 202.9
click at [461, 260] on app-calendar-viewport "Fri 10 19/20 10 Jobs Sat 11 19/20 10 Jobs Sun 12 9/10 10 Jobs Mon 13 8/9 9 Jobs…" at bounding box center [339, 246] width 679 height 350
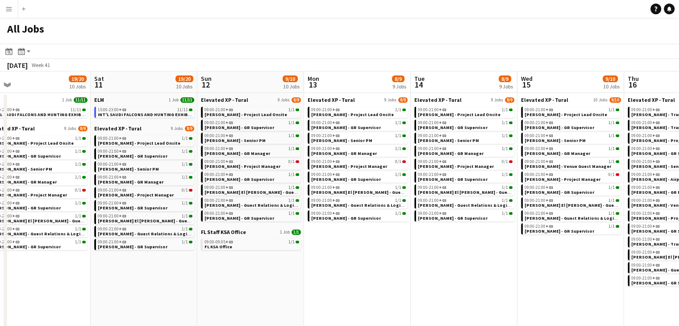
drag, startPoint x: 300, startPoint y: 255, endPoint x: 385, endPoint y: 263, distance: 85.2
click at [416, 268] on app-calendar-viewport "Wed 8 22/23 11 Jobs Thu 9 24/25 12 Jobs Fri 10 19/20 10 Jobs Sat 11 19/20 10 Jo…" at bounding box center [339, 246] width 679 height 350
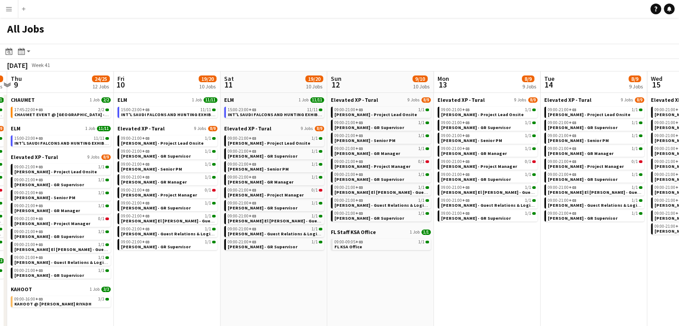
scroll to position [0, 246]
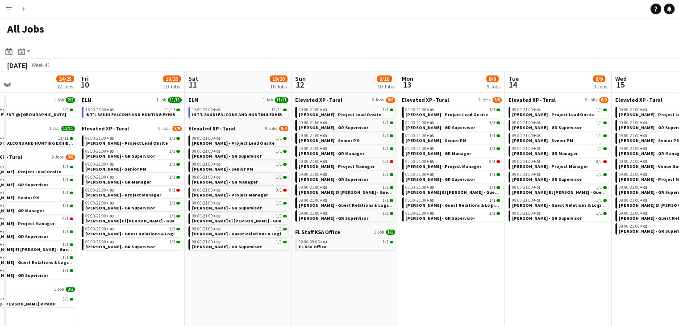
drag, startPoint x: 216, startPoint y: 266, endPoint x: 382, endPoint y: 281, distance: 166.7
click at [382, 281] on app-calendar-viewport "Tue 7 22/23 11 Jobs Wed 8 22/23 11 Jobs Thu 9 24/25 12 Jobs Fri 10 19/20 10 Job…" at bounding box center [339, 246] width 679 height 350
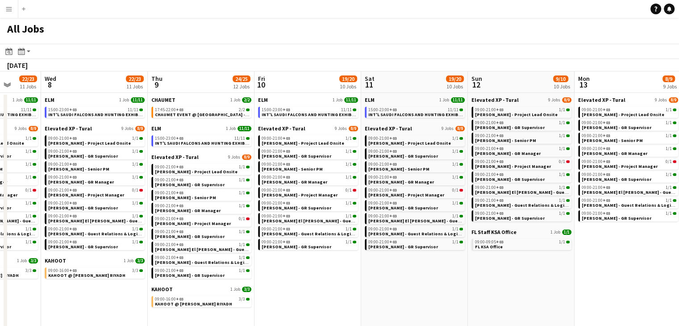
drag, startPoint x: 160, startPoint y: 297, endPoint x: 340, endPoint y: 300, distance: 179.9
click at [340, 300] on app-calendar-viewport "Sun 5 19/20 10 Jobs Mon 6 21/22 11 Jobs Tue 7 22/23 11 Jobs Wed 8 22/23 11 Jobs…" at bounding box center [339, 246] width 679 height 350
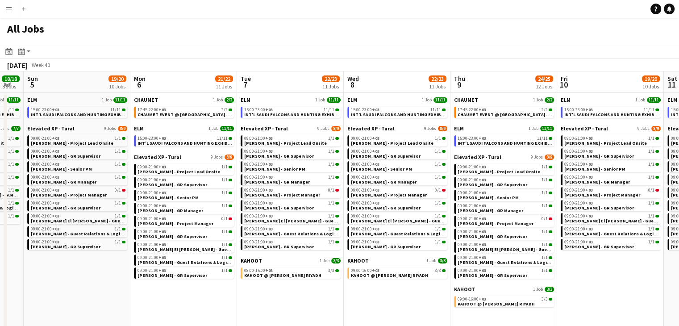
drag, startPoint x: 240, startPoint y: 295, endPoint x: 293, endPoint y: 299, distance: 52.8
click at [321, 298] on app-calendar-viewport "Fri 3 18/18 8 Jobs Sat 4 18/18 8 Jobs Sun 5 19/20 10 Jobs Mon 6 21/22 11 Jobs T…" at bounding box center [339, 246] width 679 height 350
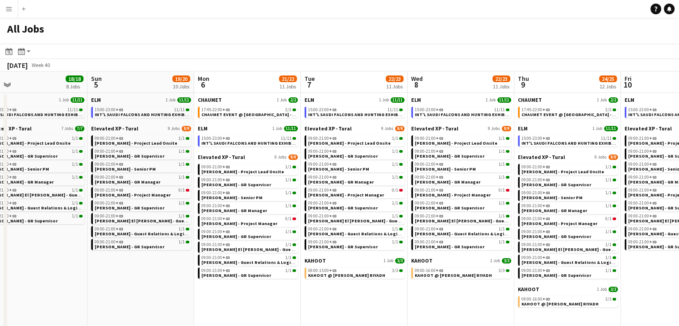
drag, startPoint x: 237, startPoint y: 300, endPoint x: 262, endPoint y: 300, distance: 25.4
click at [300, 304] on app-calendar-viewport "Thu 2 41/41 13 Jobs Fri 3 18/18 8 Jobs Sat 4 18/18 8 Jobs Sun 5 19/20 10 Jobs M…" at bounding box center [339, 246] width 679 height 350
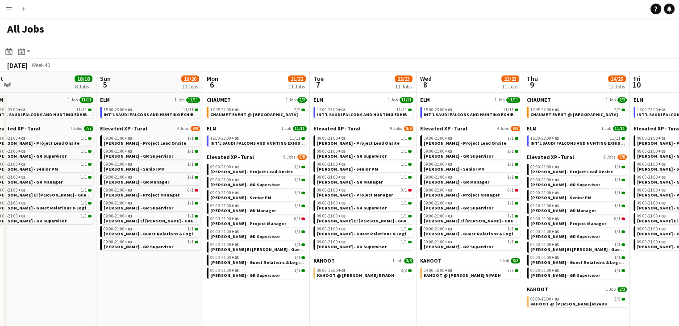
drag, startPoint x: 187, startPoint y: 291, endPoint x: 303, endPoint y: 302, distance: 116.1
click at [303, 302] on app-calendar-viewport "Thu 2 41/41 13 Jobs Fri 3 18/18 8 Jobs Sat 4 18/18 8 Jobs Sun 5 19/20 10 Jobs M…" at bounding box center [339, 246] width 679 height 350
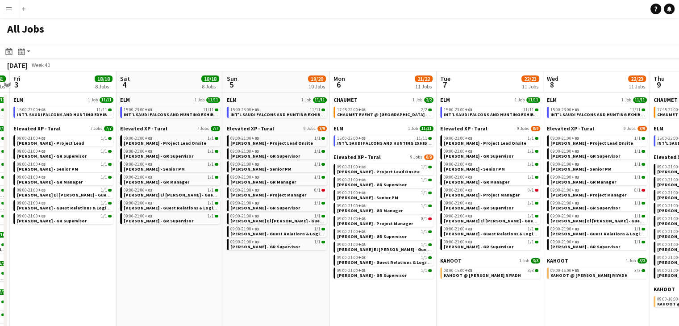
drag, startPoint x: 194, startPoint y: 286, endPoint x: 317, endPoint y: 286, distance: 123.2
click at [349, 289] on app-calendar-viewport "Wed 1 52/56 17 Jobs Thu 2 41/41 13 Jobs Fri 3 18/18 8 Jobs Sat 4 18/18 8 Jobs S…" at bounding box center [339, 246] width 679 height 350
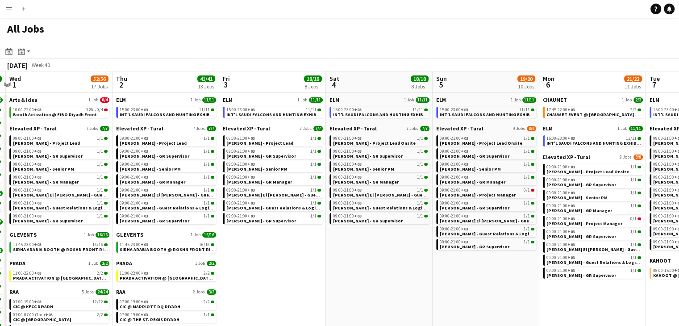
scroll to position [0, 213]
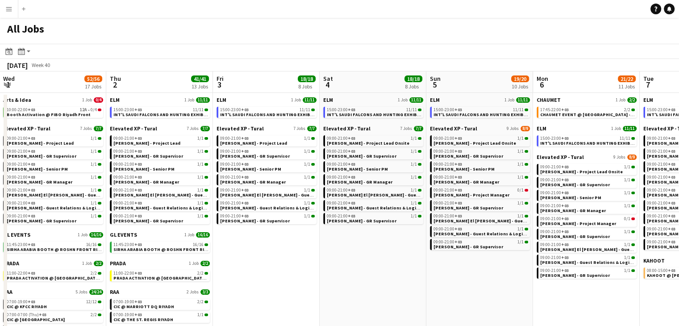
drag, startPoint x: 193, startPoint y: 276, endPoint x: 327, endPoint y: 281, distance: 134.0
click at [369, 284] on app-calendar-viewport "Mon 29 101/101 16 Jobs Tue 30 109/109 16 Jobs Wed 1 52/56 17 Jobs Thu 2 41/41 1…" at bounding box center [339, 246] width 679 height 350
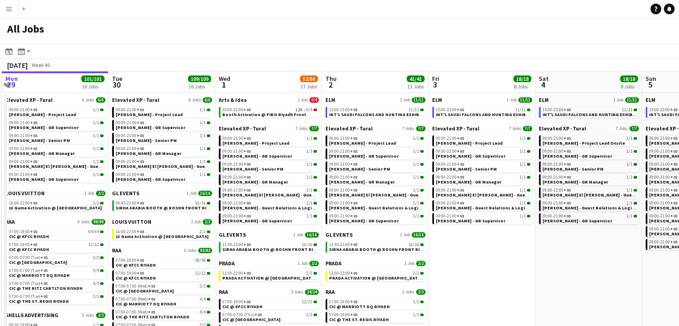
scroll to position [0, 212]
drag, startPoint x: 391, startPoint y: 275, endPoint x: 482, endPoint y: 279, distance: 90.7
click at [482, 279] on app-calendar-viewport "Sat 27 118/119 13 Jobs Sun 28 31/31 12 Jobs Mon 29 101/101 16 Jobs Tue 30 109/1…" at bounding box center [339, 246] width 679 height 350
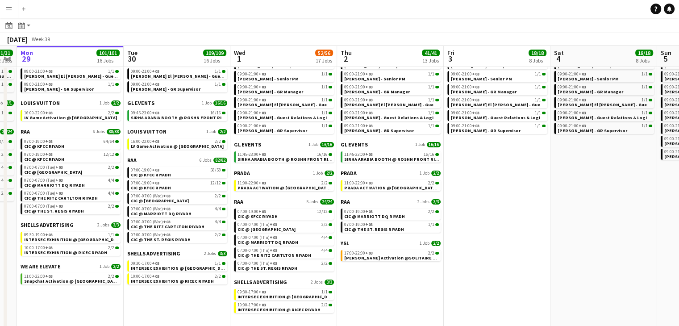
scroll to position [0, 186]
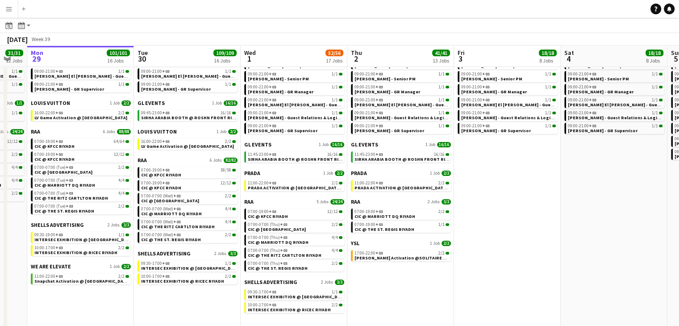
drag, startPoint x: 50, startPoint y: 314, endPoint x: 76, endPoint y: 311, distance: 26.5
click at [76, 311] on app-calendar-viewport "Sat 27 118/119 13 Jobs Sun 28 31/31 12 Jobs Mon 29 101/101 16 Jobs Tue 30 109/1…" at bounding box center [339, 142] width 679 height 376
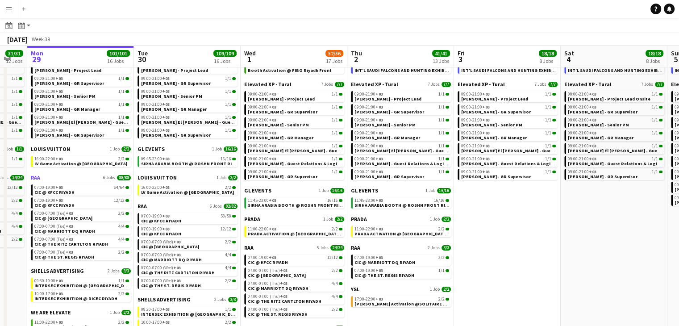
scroll to position [45, 0]
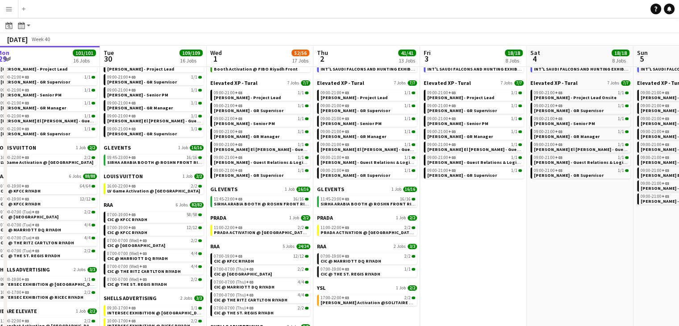
drag, startPoint x: 465, startPoint y: 222, endPoint x: 445, endPoint y: 217, distance: 20.6
click at [445, 217] on app-calendar-viewport "Sat 27 118/119 13 Jobs Sun 28 31/31 12 Jobs Mon 29 101/101 16 Jobs Tue 30 109/1…" at bounding box center [339, 187] width 679 height 376
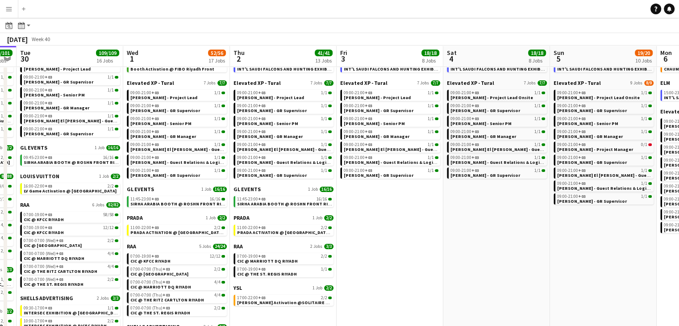
scroll to position [0, 327]
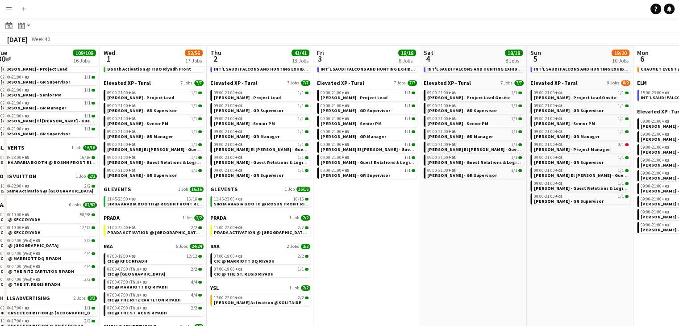
drag, startPoint x: 463, startPoint y: 223, endPoint x: 392, endPoint y: 222, distance: 71.4
click at [392, 222] on app-calendar-viewport "Sat 27 118/119 13 Jobs Sun 28 31/31 12 Jobs Mon 29 101/101 16 Jobs Tue 30 109/1…" at bounding box center [339, 187] width 679 height 376
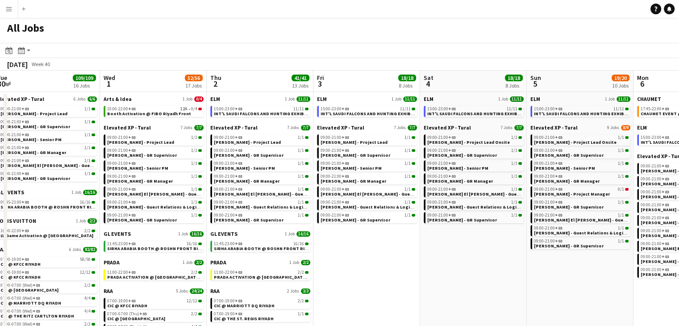
scroll to position [0, 0]
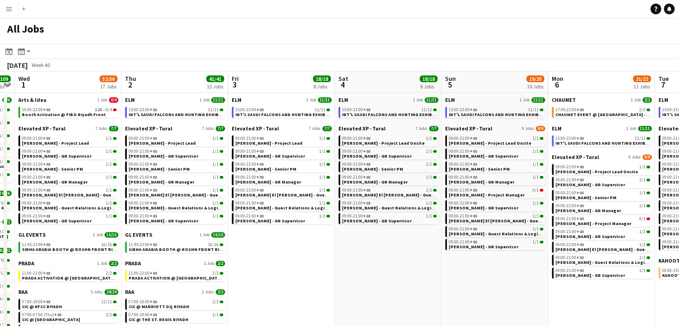
drag, startPoint x: 419, startPoint y: 245, endPoint x: 370, endPoint y: 233, distance: 51.0
click at [370, 233] on app-calendar-viewport "Sat 27 118/119 13 Jobs Sun 28 31/31 12 Jobs Mon 29 101/101 16 Jobs Tue 30 109/1…" at bounding box center [339, 246] width 679 height 350
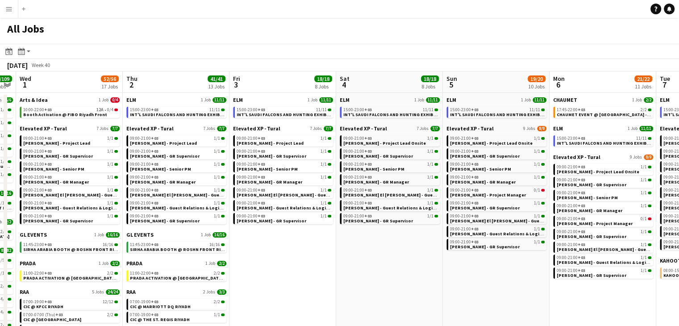
drag, startPoint x: 430, startPoint y: 266, endPoint x: 329, endPoint y: 242, distance: 104.5
click at [329, 242] on app-calendar-viewport "Sat 27 118/119 13 Jobs Sun 28 31/31 12 Jobs Mon 29 101/101 16 Jobs Tue 30 109/1…" at bounding box center [339, 246] width 679 height 350
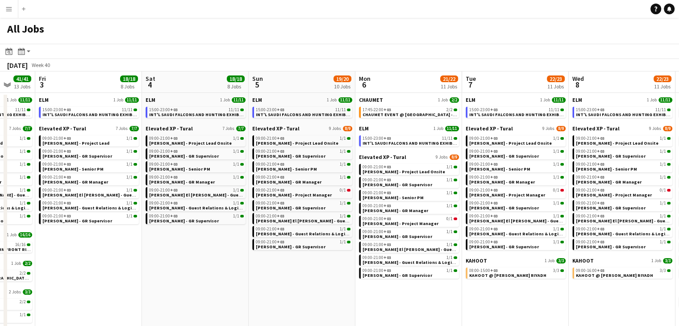
click at [379, 276] on app-calendar-viewport "Tue 30 109/109 16 Jobs Wed 1 52/56 17 Jobs Thu 2 41/41 13 Jobs Fri 3 18/18 8 Jo…" at bounding box center [339, 246] width 679 height 350
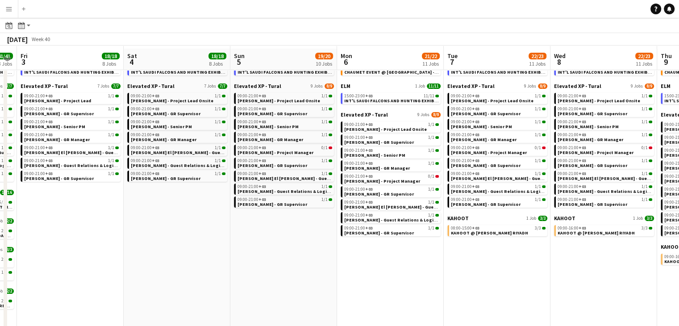
scroll to position [45, 0]
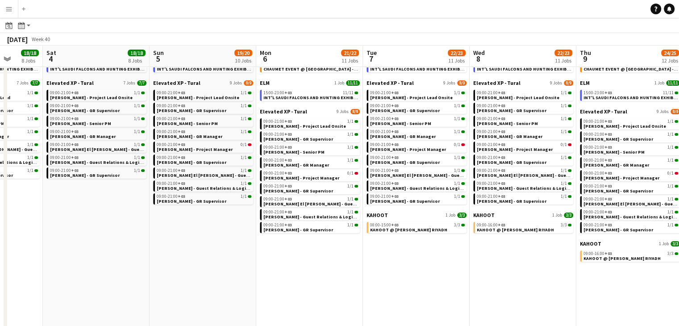
drag, startPoint x: 383, startPoint y: 285, endPoint x: 302, endPoint y: 273, distance: 81.7
click at [302, 273] on app-calendar-viewport "Tue 30 109/109 16 Jobs Wed 1 52/56 17 Jobs Thu 2 41/41 13 Jobs Fri 3 18/18 8 Jo…" at bounding box center [339, 187] width 679 height 376
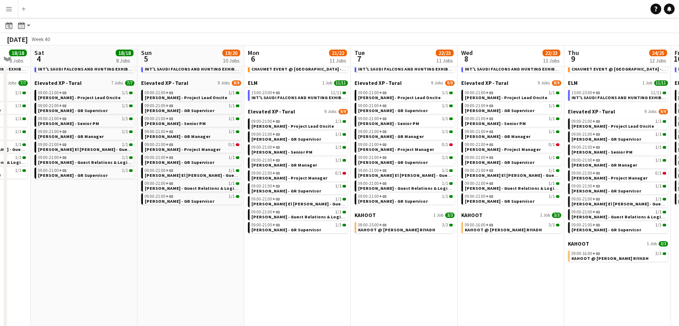
drag, startPoint x: 369, startPoint y: 279, endPoint x: 362, endPoint y: 279, distance: 7.2
click at [362, 279] on app-calendar-viewport "Tue 30 109/109 16 Jobs Wed 1 52/56 17 Jobs Thu 2 41/41 13 Jobs Fri 3 18/18 8 Jo…" at bounding box center [339, 187] width 679 height 376
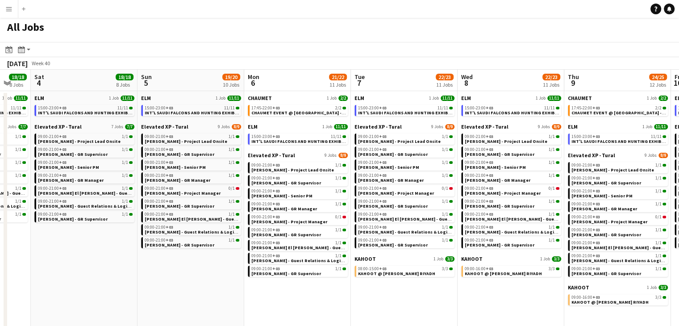
scroll to position [0, 0]
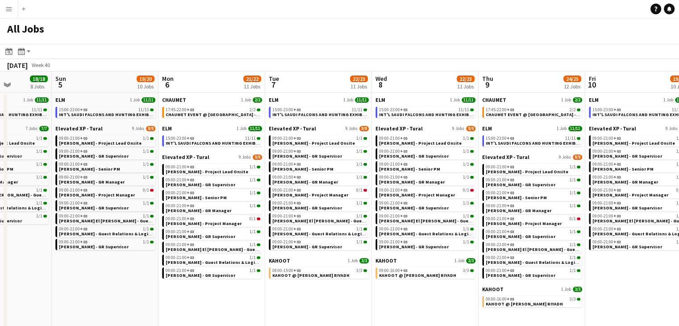
drag, startPoint x: 408, startPoint y: 306, endPoint x: 325, endPoint y: 290, distance: 85.1
click at [323, 290] on app-calendar-viewport "Thu 2 41/41 13 Jobs Fri 3 18/18 8 Jobs Sat 4 18/18 8 Jobs Sun 5 19/20 10 Jobs M…" at bounding box center [339, 246] width 679 height 350
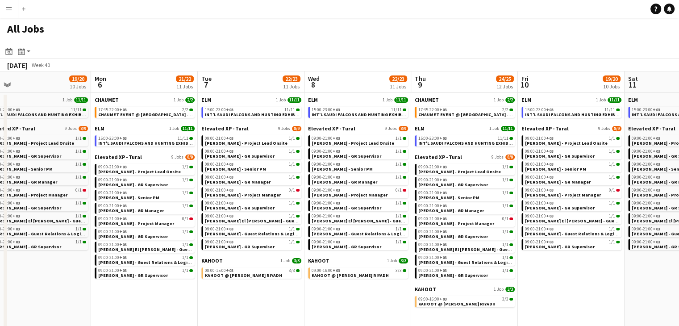
drag, startPoint x: 349, startPoint y: 291, endPoint x: 304, endPoint y: 289, distance: 45.1
click at [304, 289] on app-calendar-viewport "Thu 2 41/41 13 Jobs Fri 3 18/18 8 Jobs Sat 4 18/18 8 Jobs Sun 5 19/20 10 Jobs M…" at bounding box center [339, 246] width 679 height 350
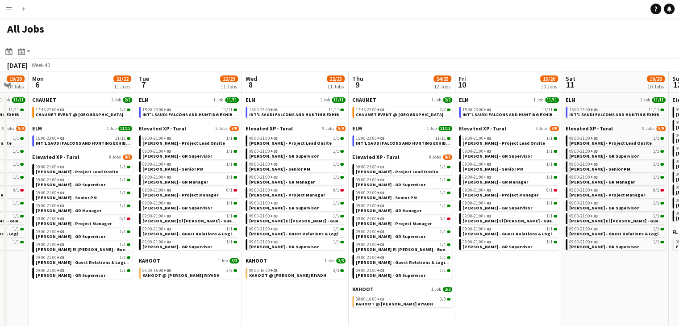
drag, startPoint x: 329, startPoint y: 294, endPoint x: 302, endPoint y: 293, distance: 27.2
click at [302, 293] on app-calendar-viewport "Thu 2 41/41 13 Jobs Fri 3 18/18 8 Jobs Sat 4 18/18 8 Jobs Sun 5 19/20 10 Jobs M…" at bounding box center [339, 246] width 679 height 350
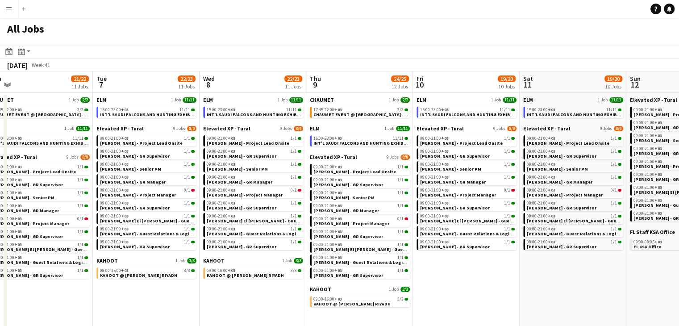
drag, startPoint x: 520, startPoint y: 294, endPoint x: 493, endPoint y: 291, distance: 27.0
click at [477, 291] on app-calendar-viewport "Fri 3 18/18 8 Jobs Sat 4 18/18 8 Jobs Sun 5 19/20 10 Jobs Mon 6 21/22 11 Jobs T…" at bounding box center [339, 246] width 679 height 350
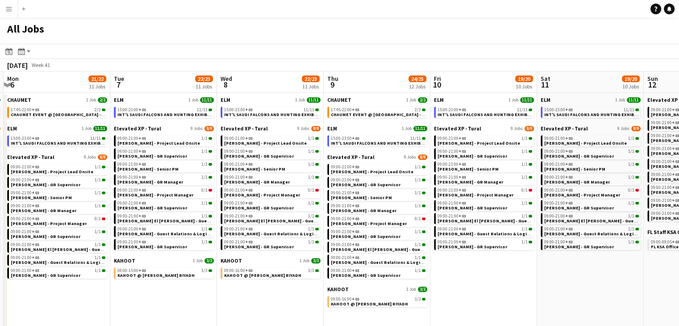
drag, startPoint x: 540, startPoint y: 290, endPoint x: 454, endPoint y: 283, distance: 86.9
click at [454, 283] on app-calendar-viewport "Fri 3 18/18 8 Jobs Sat 4 18/18 8 Jobs Sun 5 19/20 10 Jobs Mon 6 21/22 11 Jobs T…" at bounding box center [339, 246] width 679 height 350
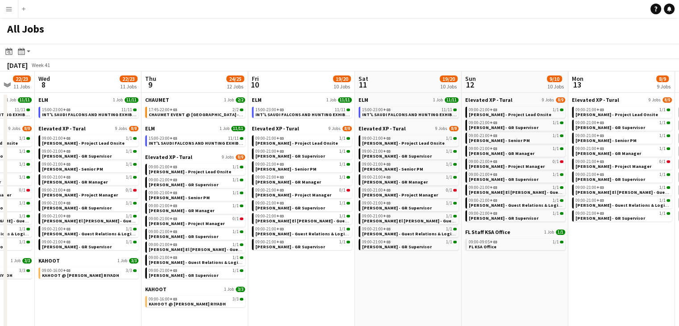
drag, startPoint x: 498, startPoint y: 284, endPoint x: 420, endPoint y: 282, distance: 77.7
click at [420, 282] on app-calendar-viewport "Sat 4 18/18 8 Jobs Sun 5 19/20 10 Jobs Mon 6 21/22 11 Jobs Tue 7 22/23 11 Jobs …" at bounding box center [339, 246] width 679 height 350
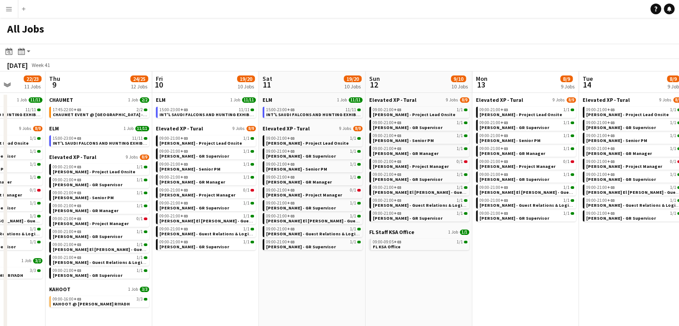
drag, startPoint x: 471, startPoint y: 285, endPoint x: 375, endPoint y: 279, distance: 97.1
click at [375, 279] on app-calendar-viewport "Sun 5 19/20 10 Jobs Mon 6 21/22 11 Jobs Tue 7 22/23 11 Jobs Wed 8 22/23 11 Jobs…" at bounding box center [339, 246] width 679 height 350
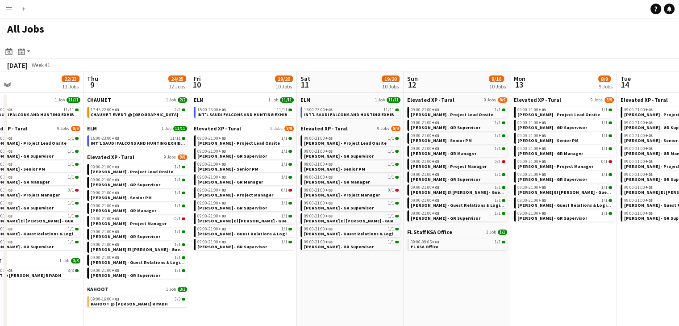
drag, startPoint x: 491, startPoint y: 290, endPoint x: 428, endPoint y: 287, distance: 63.4
click at [428, 287] on app-calendar-viewport "Sun 5 19/20 10 Jobs Mon 6 21/22 11 Jobs Tue 7 22/23 11 Jobs Wed 8 22/23 11 Jobs…" at bounding box center [339, 246] width 679 height 350
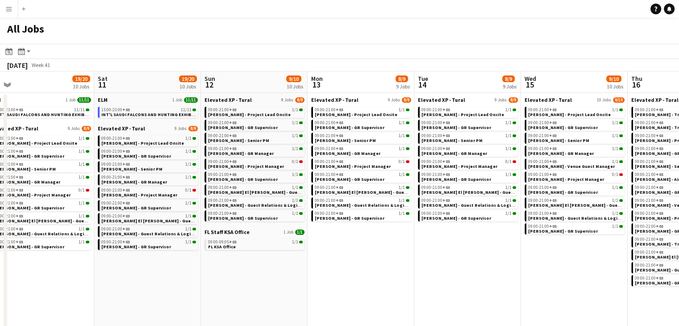
drag, startPoint x: 480, startPoint y: 286, endPoint x: 386, endPoint y: 275, distance: 94.9
click at [385, 275] on app-calendar-viewport "Wed 8 22/23 11 Jobs Thu 9 24/25 12 Jobs Fri 10 19/20 10 Jobs Sat 11 19/20 10 Jo…" at bounding box center [339, 246] width 679 height 350
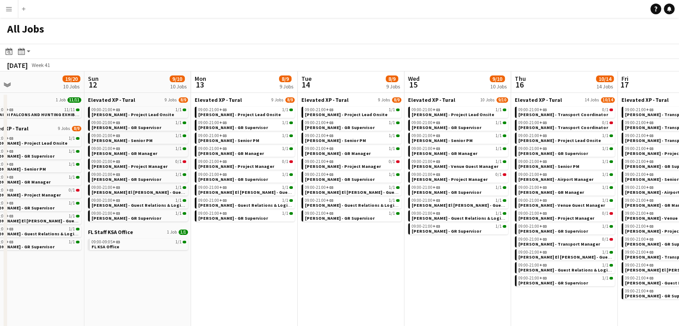
drag, startPoint x: 457, startPoint y: 273, endPoint x: 343, endPoint y: 260, distance: 114.6
click at [342, 260] on app-calendar-viewport "Wed 8 22/23 11 Jobs Thu 9 24/25 12 Jobs Fri 10 19/20 10 Jobs Sat 11 19/20 10 Jo…" at bounding box center [339, 246] width 679 height 350
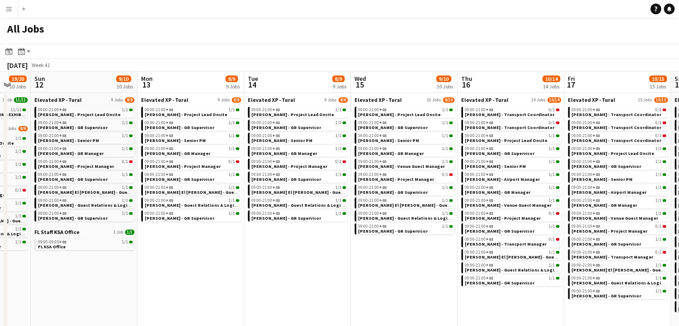
drag, startPoint x: 386, startPoint y: 260, endPoint x: 332, endPoint y: 256, distance: 53.7
click at [332, 256] on app-calendar-viewport "Wed 8 22/23 11 Jobs Thu 9 24/25 12 Jobs Fri 10 19/20 10 Jobs Sat 11 19/20 10 Jo…" at bounding box center [339, 246] width 679 height 350
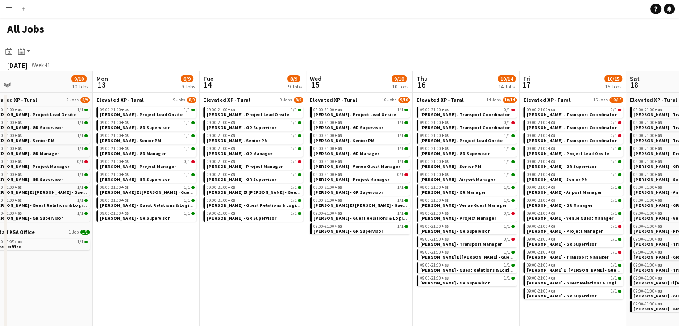
scroll to position [0, 354]
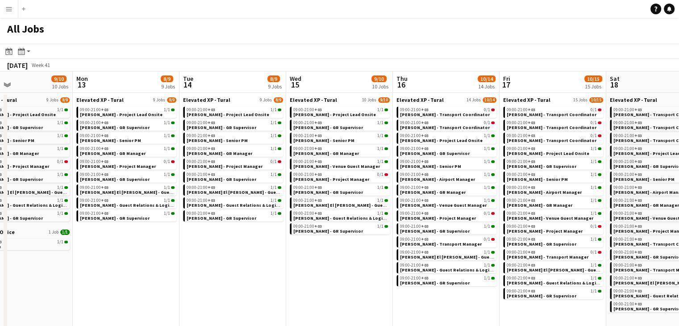
drag, startPoint x: 387, startPoint y: 260, endPoint x: 322, endPoint y: 257, distance: 64.8
click at [322, 257] on app-calendar-viewport "Thu 9 24/25 12 Jobs Fri 10 19/20 10 Jobs Sat 11 19/20 10 Jobs Sun 12 9/10 10 Jo…" at bounding box center [339, 246] width 679 height 350
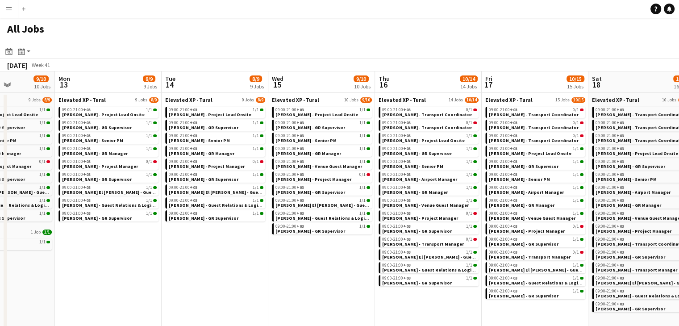
scroll to position [0, 379]
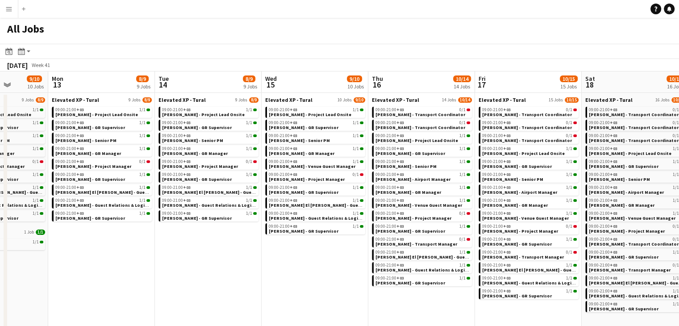
drag, startPoint x: 339, startPoint y: 270, endPoint x: 314, endPoint y: 261, distance: 26.0
click at [314, 261] on app-calendar-viewport "Thu 9 24/25 12 Jobs Fri 10 19/20 10 Jobs Sat 11 19/20 10 Jobs Sun 12 9/10 10 Jo…" at bounding box center [339, 246] width 679 height 350
click at [199, 215] on div "09:00-21:00 +03 1/1" at bounding box center [209, 213] width 95 height 4
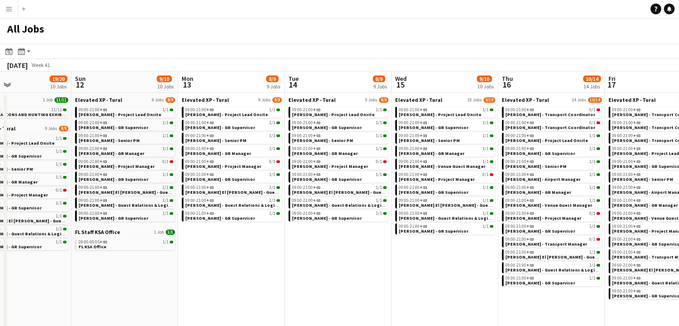
drag, startPoint x: 116, startPoint y: 264, endPoint x: 246, endPoint y: 261, distance: 129.9
click at [246, 261] on app-calendar-viewport "Thu 9 24/25 12 Jobs Fri 10 19/20 10 Jobs Sat 11 19/20 10 Jobs Sun 12 9/10 10 Jo…" at bounding box center [339, 246] width 679 height 350
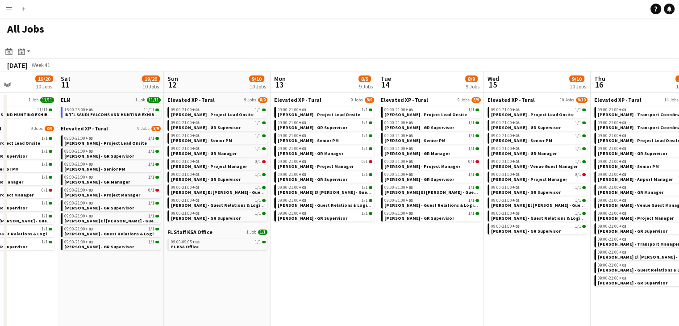
drag, startPoint x: 176, startPoint y: 279, endPoint x: 269, endPoint y: 279, distance: 92.4
click at [269, 279] on app-calendar-viewport "Wed 8 22/23 11 Jobs Thu 9 24/25 12 Jobs Fri 10 19/20 10 Jobs Sat 11 19/20 10 Jo…" at bounding box center [339, 246] width 679 height 350
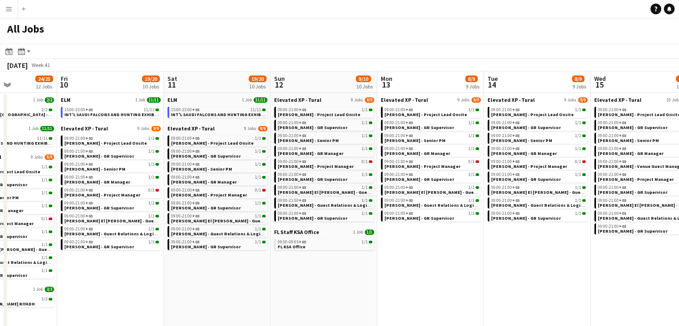
drag, startPoint x: 179, startPoint y: 287, endPoint x: 286, endPoint y: 294, distance: 106.9
click at [286, 294] on app-calendar-viewport "Tue 7 22/23 11 Jobs Wed 8 22/23 11 Jobs Thu 9 24/25 12 Jobs Fri 10 19/20 10 Job…" at bounding box center [339, 246] width 679 height 350
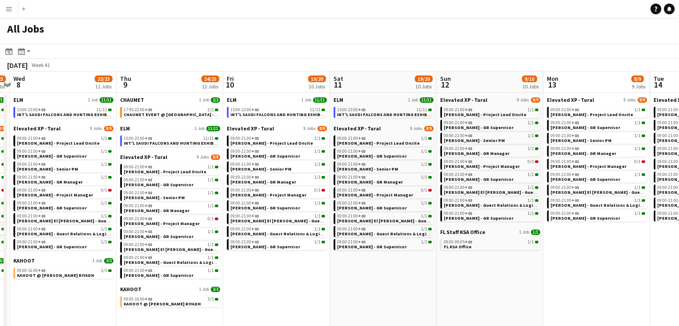
drag, startPoint x: 95, startPoint y: 238, endPoint x: 284, endPoint y: 258, distance: 190.3
click at [284, 257] on app-calendar-viewport "Mon 6 21/22 11 Jobs Tue 7 22/23 11 Jobs Wed 8 22/23 11 Jobs Thu 9 24/25 12 Jobs…" at bounding box center [339, 246] width 679 height 350
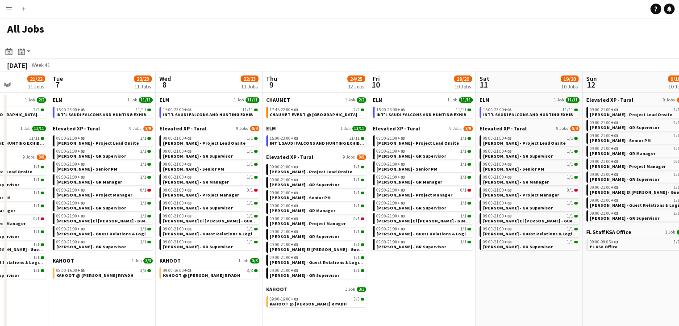
drag, startPoint x: 79, startPoint y: 298, endPoint x: 191, endPoint y: 299, distance: 112.9
click at [202, 300] on app-calendar-viewport "Sat 4 18/18 8 Jobs Sun 5 19/20 10 Jobs Mon 6 21/22 11 Jobs Tue 7 22/23 11 Jobs …" at bounding box center [339, 246] width 679 height 350
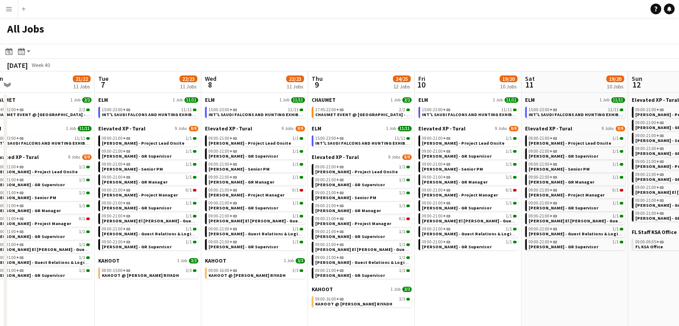
drag, startPoint x: 212, startPoint y: 301, endPoint x: 254, endPoint y: 300, distance: 42.0
click at [255, 300] on app-calendar-viewport "Sat 4 18/18 8 Jobs Sun 5 19/20 10 Jobs Mon 6 21/22 11 Jobs Tue 7 22/23 11 Jobs …" at bounding box center [339, 246] width 679 height 350
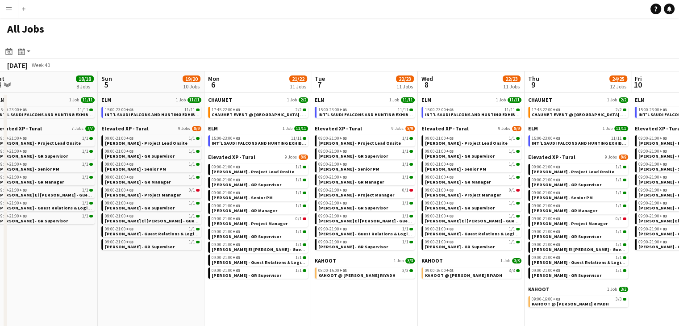
drag, startPoint x: 164, startPoint y: 301, endPoint x: 257, endPoint y: 301, distance: 92.8
click at [257, 301] on app-calendar-viewport "Thu 2 41/41 13 Jobs Fri 3 18/18 8 Jobs Sat 4 18/18 8 Jobs Sun 5 19/20 10 Jobs M…" at bounding box center [339, 246] width 679 height 350
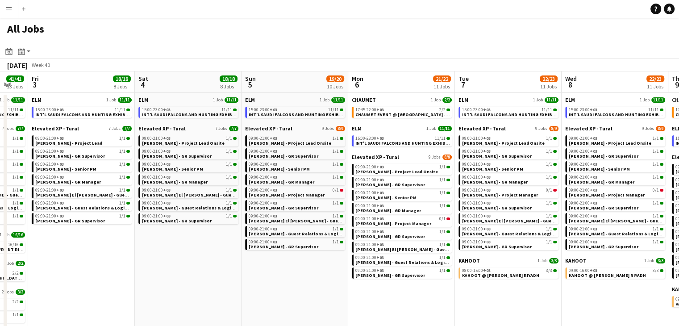
scroll to position [0, 246]
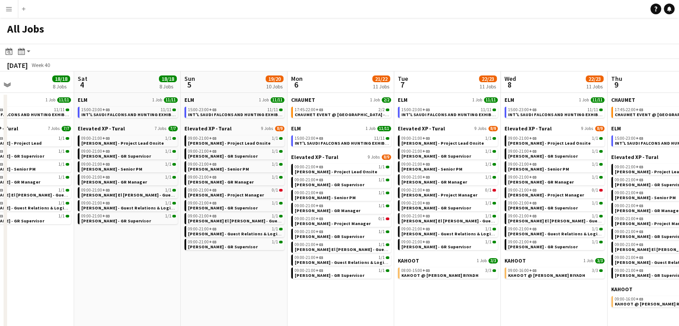
drag, startPoint x: 220, startPoint y: 290, endPoint x: 256, endPoint y: 291, distance: 36.6
click at [256, 291] on app-calendar-viewport "Wed 1 52/56 17 Jobs Thu 2 41/41 13 Jobs Fri 3 18/18 8 Jobs Sat 4 18/18 8 Jobs S…" at bounding box center [339, 246] width 679 height 350
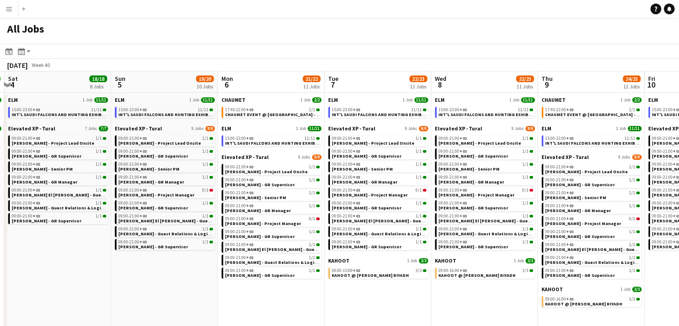
scroll to position [0, 236]
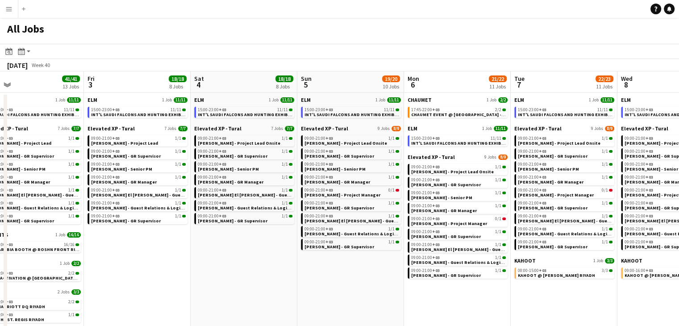
drag, startPoint x: 171, startPoint y: 283, endPoint x: 75, endPoint y: 252, distance: 101.5
click at [75, 252] on app-calendar-viewport "Tue 30 109/109 16 Jobs Wed 1 52/56 17 Jobs Thu 2 41/41 13 Jobs Fri 3 18/18 8 Jo…" at bounding box center [339, 246] width 679 height 350
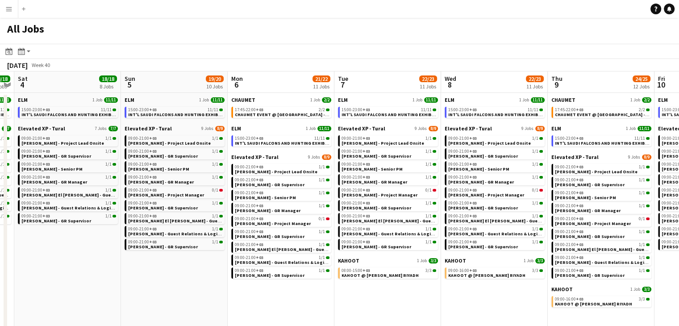
drag, startPoint x: 118, startPoint y: 268, endPoint x: 360, endPoint y: 281, distance: 242.3
click at [374, 281] on app-calendar-viewport "Thu 2 41/41 13 Jobs Fri 3 18/18 8 Jobs Sat 4 18/18 8 Jobs Sun 5 19/20 10 Jobs M…" at bounding box center [339, 246] width 679 height 350
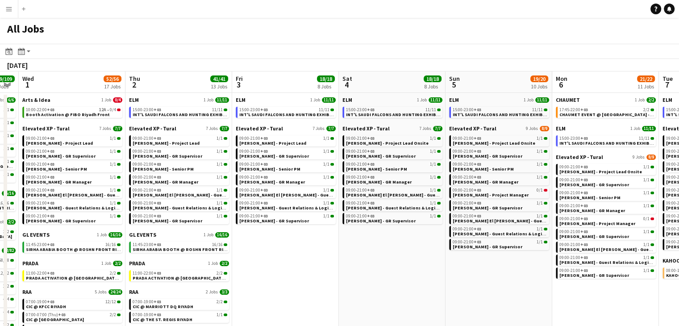
drag, startPoint x: 268, startPoint y: 286, endPoint x: 458, endPoint y: 287, distance: 190.2
click at [525, 287] on app-calendar-viewport "Mon 29 101/101 16 Jobs Tue 30 109/109 16 Jobs Wed 1 52/56 17 Jobs Thu 2 41/41 1…" at bounding box center [339, 246] width 679 height 350
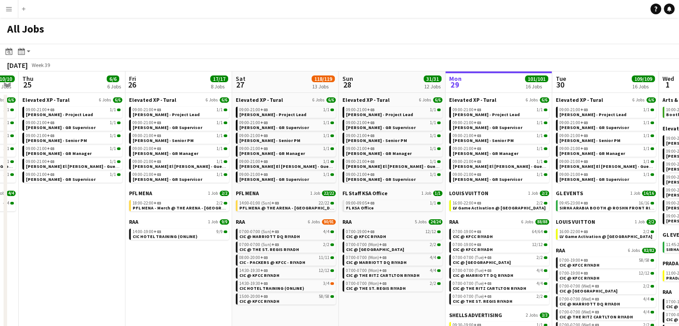
drag, startPoint x: 149, startPoint y: 265, endPoint x: 388, endPoint y: 266, distance: 238.8
click at [573, 268] on app-calendar-viewport "Tue 23 36/36 6 Jobs Wed 24 10/10 7 Jobs Thu 25 6/6 6 Jobs Fri 26 17/17 8 Jobs S…" at bounding box center [339, 246] width 679 height 350
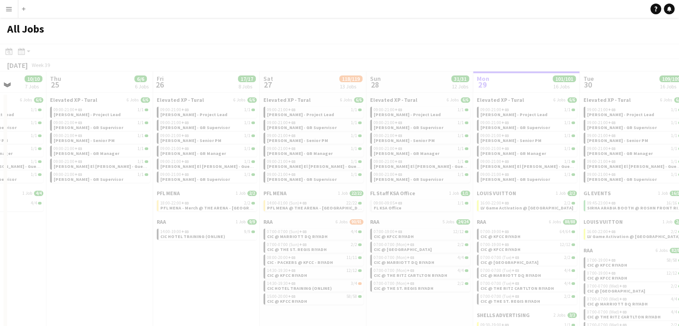
drag, startPoint x: 220, startPoint y: 250, endPoint x: 527, endPoint y: 254, distance: 307.1
click at [531, 254] on app-all-jobs "All Jobs Date picker SEP 2025 SEP 2025 Monday M Tuesday T Wednesday W Thursday …" at bounding box center [339, 219] width 679 height 403
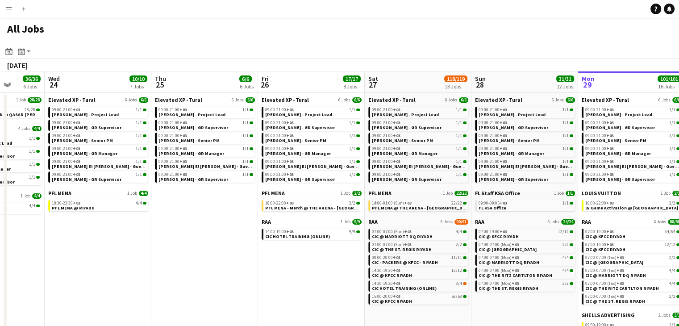
drag, startPoint x: 169, startPoint y: 241, endPoint x: 499, endPoint y: 252, distance: 330.1
click at [499, 252] on app-calendar-viewport "Mon 22 32/32 5 Jobs Tue 23 36/36 6 Jobs Wed 24 10/10 7 Jobs Thu 25 6/6 6 Jobs F…" at bounding box center [339, 246] width 679 height 350
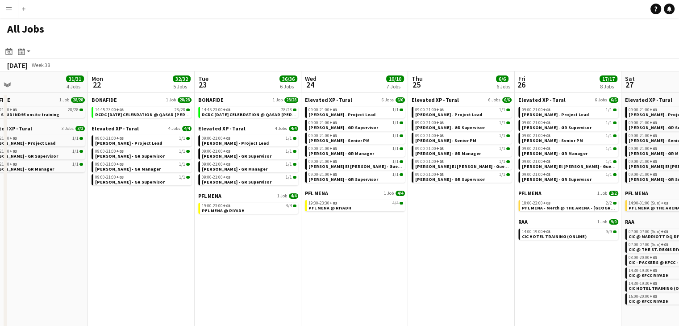
click at [467, 253] on app-all-jobs "All Jobs Date picker SEP 2025 SEP 2025 Monday M Tuesday T Wednesday W Thursday …" at bounding box center [339, 219] width 679 height 403
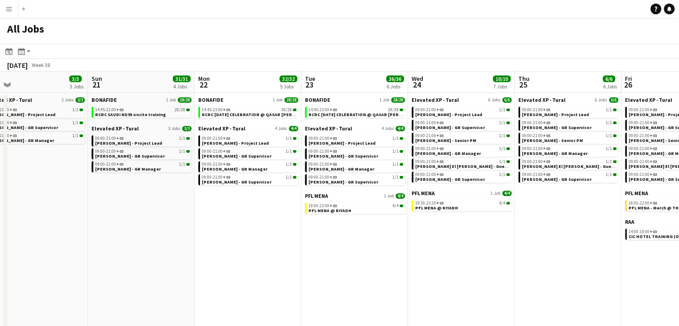
scroll to position [0, 215]
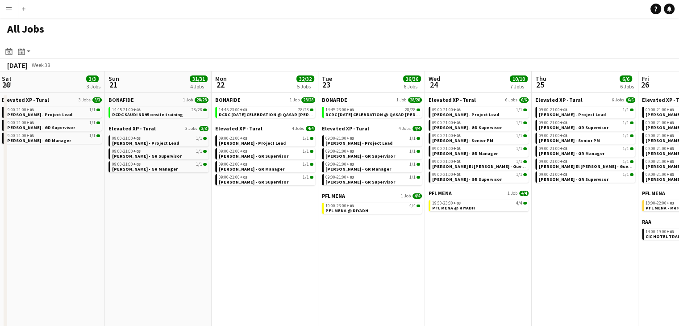
drag, startPoint x: 227, startPoint y: 253, endPoint x: 457, endPoint y: 254, distance: 230.3
click at [457, 254] on app-calendar-viewport "Thu 18 3/3 3 Jobs Fri 19 3/3 3 Jobs Sat 20 3/3 3 Jobs Sun 21 31/31 4 Jobs Mon 2…" at bounding box center [339, 246] width 679 height 350
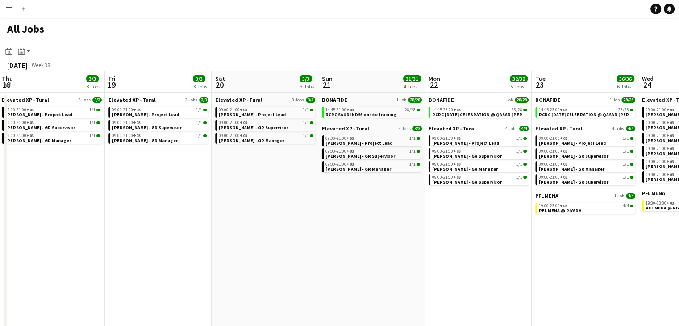
click at [5, 2] on button "Menu" at bounding box center [9, 9] width 18 height 18
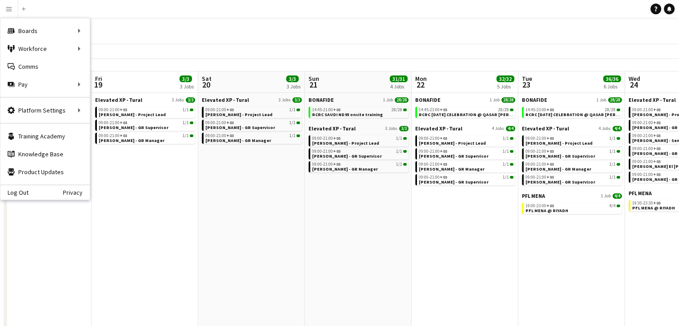
drag, startPoint x: 274, startPoint y: 208, endPoint x: 261, endPoint y: 208, distance: 13.4
click at [261, 208] on app-calendar-viewport "Tue 16 13/15 5 Jobs Wed 17 20/20 5 Jobs Thu 18 3/3 3 Jobs Fri 19 3/3 3 Jobs Sat…" at bounding box center [339, 246] width 679 height 350
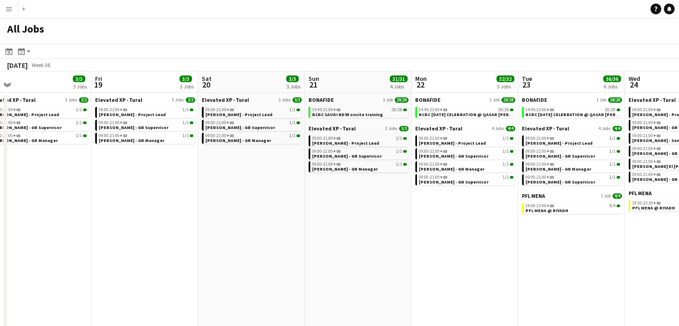
click at [325, 229] on app-date-cell "BONAFIDE 1 Job 28/28 14:45-21:00 +03 28/28 RCRC SAUDI ND95 onsite training Elev…" at bounding box center [358, 257] width 107 height 328
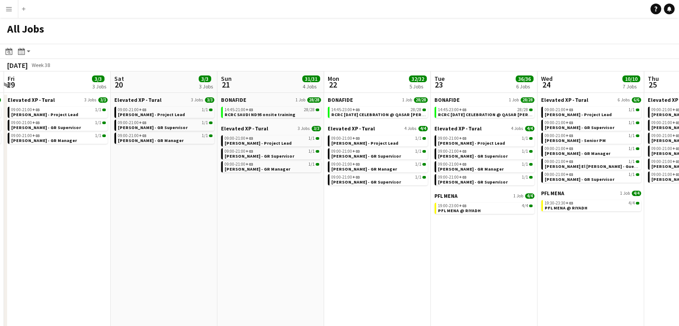
drag, startPoint x: 459, startPoint y: 256, endPoint x: 354, endPoint y: 238, distance: 106.8
click at [354, 238] on app-calendar-viewport "Tue 16 13/15 5 Jobs Wed 17 20/20 5 Jobs Thu 18 3/3 3 Jobs Fri 19 3/3 3 Jobs Sat…" at bounding box center [339, 246] width 679 height 350
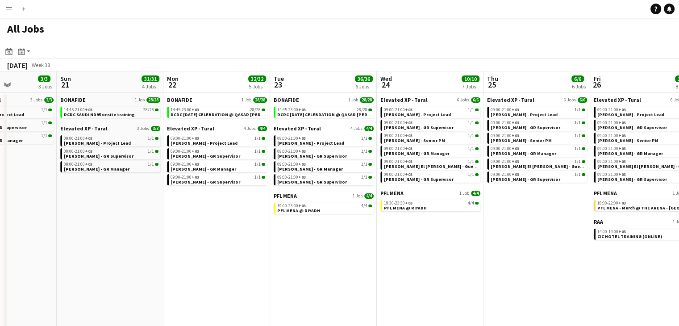
scroll to position [0, 382]
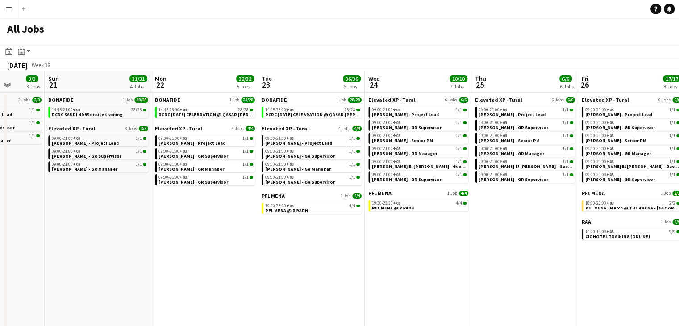
drag, startPoint x: 375, startPoint y: 220, endPoint x: 221, endPoint y: 217, distance: 154.5
click at [221, 217] on app-calendar-viewport "Wed 17 20/20 5 Jobs Thu 18 3/3 3 Jobs Fri 19 3/3 3 Jobs Sat 20 3/3 3 Jobs Sun 2…" at bounding box center [339, 246] width 679 height 350
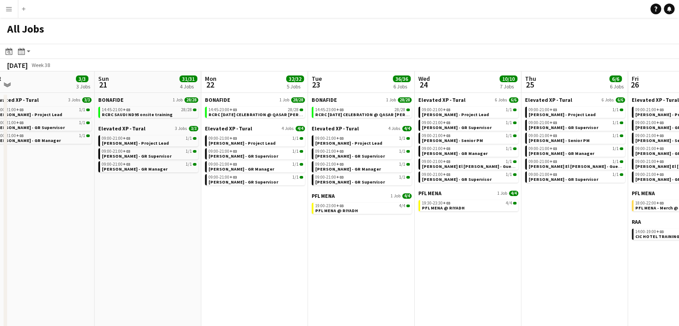
drag, startPoint x: 246, startPoint y: 226, endPoint x: 296, endPoint y: 234, distance: 51.1
click at [296, 234] on app-calendar-viewport "Wed 17 20/20 5 Jobs Thu 18 3/3 3 Jobs Fri 19 3/3 3 Jobs Sat 20 3/3 3 Jobs Sun 2…" at bounding box center [339, 246] width 679 height 350
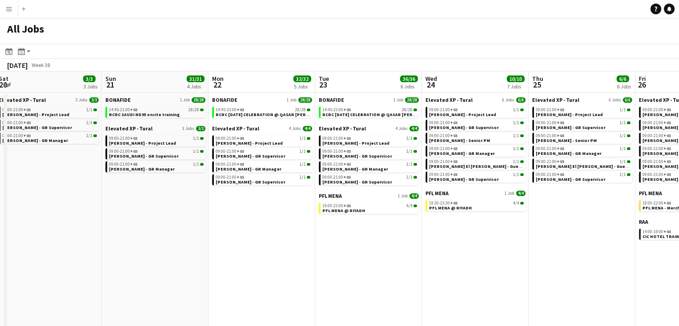
scroll to position [0, 310]
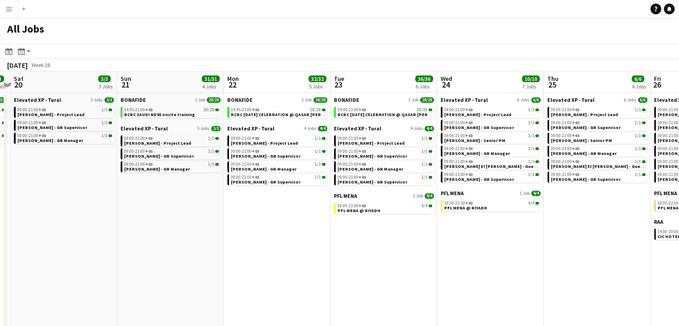
drag, startPoint x: 229, startPoint y: 229, endPoint x: 251, endPoint y: 229, distance: 22.3
click at [251, 229] on app-calendar-viewport "Wed 17 20/20 5 Jobs Thu 18 3/3 3 Jobs Fri 19 3/3 3 Jobs Sat 20 3/3 3 Jobs Sun 2…" at bounding box center [339, 246] width 679 height 350
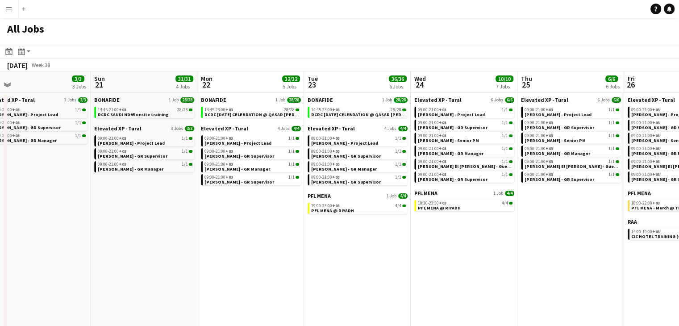
drag, startPoint x: 178, startPoint y: 215, endPoint x: 167, endPoint y: 213, distance: 10.9
click at [152, 208] on app-calendar-viewport "Wed 17 20/20 5 Jobs Thu 18 3/3 3 Jobs Fri 19 3/3 3 Jobs Sat 20 3/3 3 Jobs Sun 2…" at bounding box center [339, 246] width 679 height 350
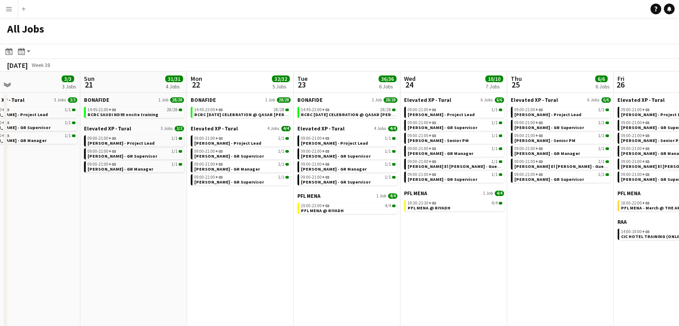
drag, startPoint x: 228, startPoint y: 236, endPoint x: 271, endPoint y: 275, distance: 58.5
click at [214, 234] on app-calendar-viewport "Wed 17 20/20 5 Jobs Thu 18 3/3 3 Jobs Fri 19 3/3 3 Jobs Sat 20 3/3 3 Jobs Sun 2…" at bounding box center [339, 246] width 679 height 350
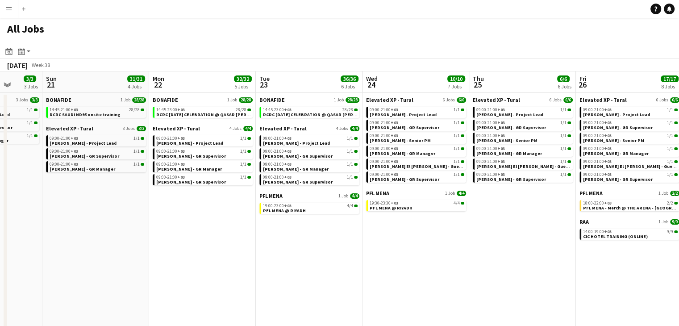
drag, startPoint x: 289, startPoint y: 280, endPoint x: 256, endPoint y: 270, distance: 34.7
click at [256, 270] on app-calendar-viewport "Wed 17 20/20 5 Jobs Thu 18 3/3 3 Jobs Fri 19 3/3 3 Jobs Sat 20 3/3 3 Jobs Sun 2…" at bounding box center [339, 246] width 679 height 350
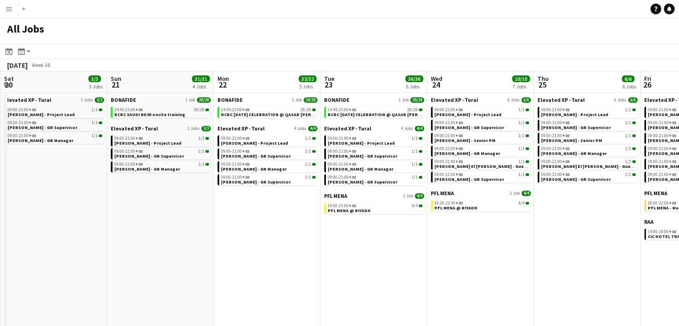
drag, startPoint x: 357, startPoint y: 282, endPoint x: 308, endPoint y: 274, distance: 49.8
click at [308, 274] on app-calendar-viewport "Wed 17 20/20 5 Jobs Thu 18 3/3 3 Jobs Fri 19 3/3 3 Jobs Sat 20 3/3 3 Jobs Sun 2…" at bounding box center [339, 246] width 679 height 350
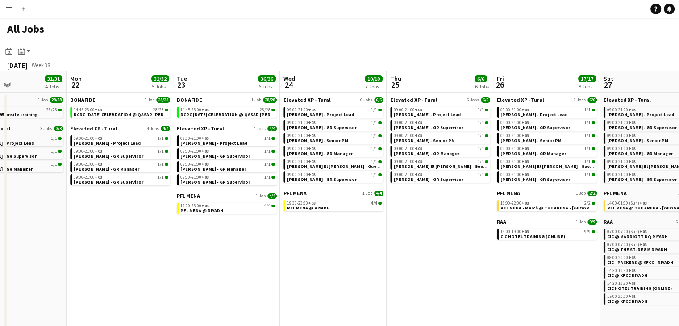
drag, startPoint x: 372, startPoint y: 256, endPoint x: 352, endPoint y: 254, distance: 19.7
click at [352, 254] on app-calendar-viewport "Thu 18 3/3 3 Jobs Fri 19 3/3 3 Jobs Sat 20 3/3 3 Jobs Sun 21 31/31 4 Jobs Mon 2…" at bounding box center [339, 246] width 679 height 350
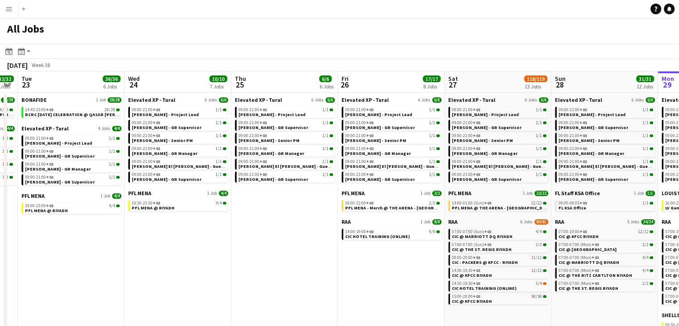
drag, startPoint x: 420, startPoint y: 266, endPoint x: 363, endPoint y: 265, distance: 57.2
click at [363, 265] on app-calendar-viewport "Fri 19 3/3 3 Jobs Sat 20 3/3 3 Jobs Sun 21 31/31 4 Jobs Mon 22 32/32 5 Jobs Tue…" at bounding box center [339, 246] width 679 height 350
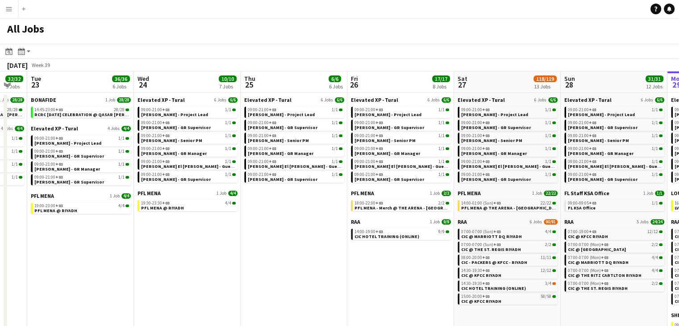
drag, startPoint x: 413, startPoint y: 284, endPoint x: 327, endPoint y: 270, distance: 87.8
click at [327, 270] on app-calendar-viewport "Fri 19 3/3 3 Jobs Sat 20 3/3 3 Jobs Sun 21 31/31 4 Jobs Mon 22 32/32 5 Jobs Tue…" at bounding box center [339, 246] width 679 height 350
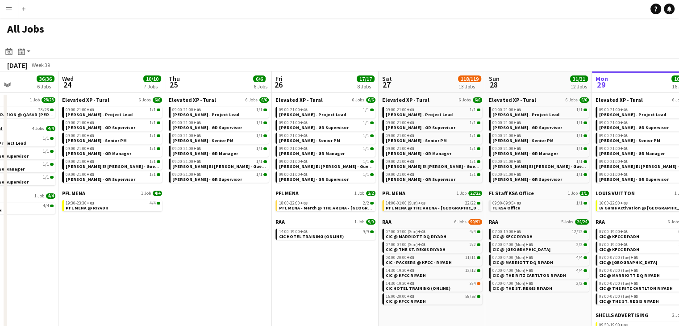
click at [316, 263] on app-calendar-viewport "Sun 21 31/31 4 Jobs Mon 22 32/32 5 Jobs Tue 23 36/36 6 Jobs Wed 24 10/10 7 Jobs…" at bounding box center [339, 246] width 679 height 350
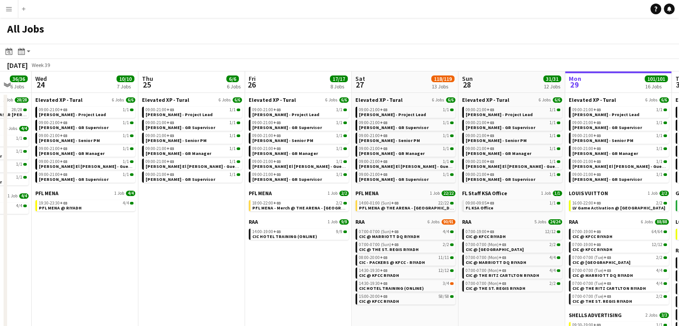
scroll to position [0, 305]
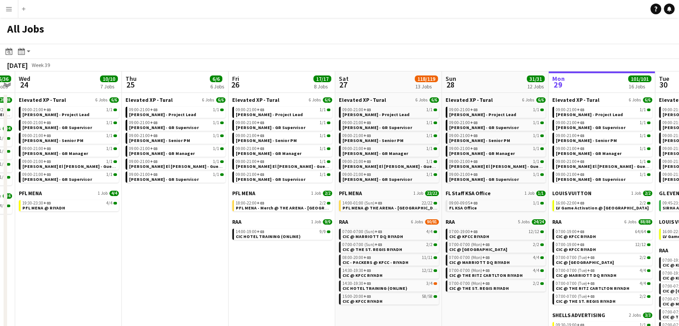
drag, startPoint x: 326, startPoint y: 268, endPoint x: 283, endPoint y: 255, distance: 45.1
click at [283, 255] on app-calendar-viewport "Sun 21 31/31 4 Jobs Mon 22 32/32 5 Jobs Tue 23 36/36 6 Jobs Wed 24 10/10 7 Jobs…" at bounding box center [339, 246] width 679 height 350
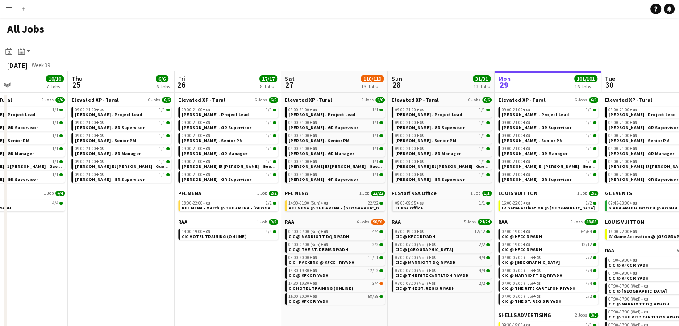
drag, startPoint x: 484, startPoint y: 318, endPoint x: 430, endPoint y: 297, distance: 57.9
click at [430, 297] on app-calendar-viewport "Sun 21 31/31 4 Jobs Mon 22 32/32 5 Jobs Tue 23 36/36 6 Jobs Wed 24 10/10 7 Jobs…" at bounding box center [339, 246] width 679 height 350
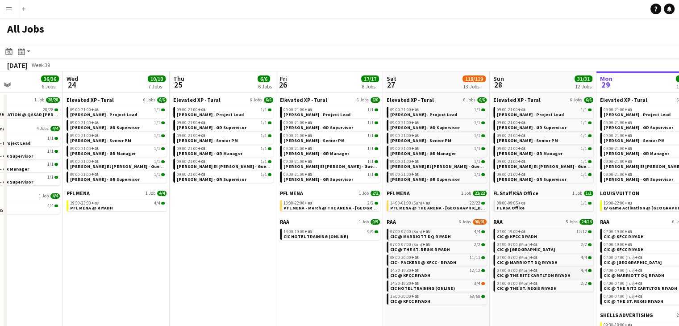
drag, startPoint x: 386, startPoint y: 279, endPoint x: 345, endPoint y: 272, distance: 41.8
click at [345, 272] on app-calendar-viewport "Sun 21 31/31 4 Jobs Mon 22 32/32 5 Jobs Tue 23 36/36 6 Jobs Wed 24 10/10 7 Jobs…" at bounding box center [339, 246] width 679 height 350
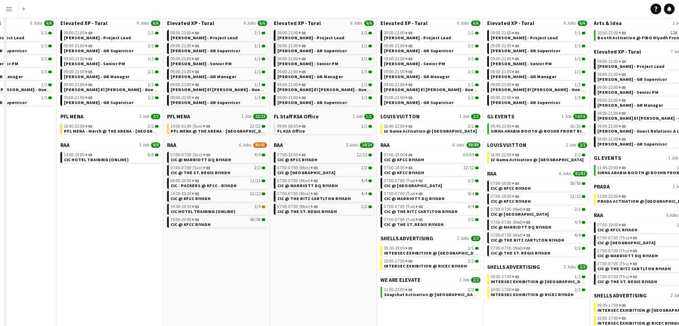
scroll to position [95, 0]
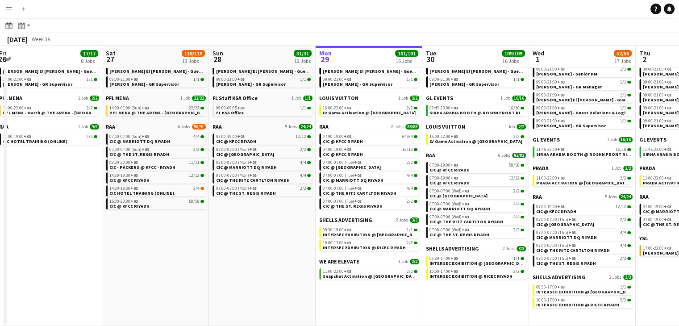
drag, startPoint x: 309, startPoint y: 246, endPoint x: 270, endPoint y: 236, distance: 40.8
click at [270, 236] on app-calendar-viewport "Tue 23 36/36 6 Jobs Wed 24 10/10 7 Jobs Thu 25 6/6 6 Jobs Fri 26 17/17 8 Jobs S…" at bounding box center [339, 138] width 679 height 376
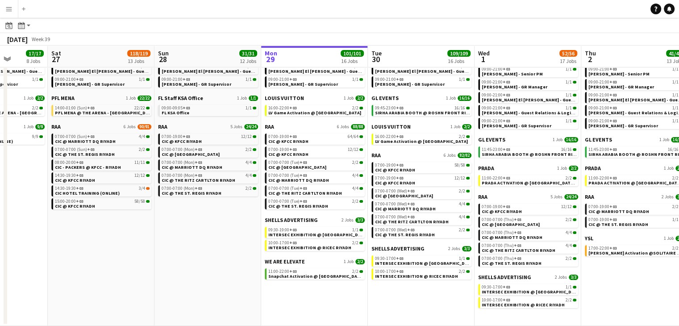
drag, startPoint x: 305, startPoint y: 252, endPoint x: 250, endPoint y: 237, distance: 56.5
click at [250, 237] on app-calendar-viewport "Tue 23 36/36 6 Jobs Wed 24 10/10 7 Jobs Thu 25 6/6 6 Jobs Fri 26 17/17 8 Jobs S…" at bounding box center [339, 138] width 679 height 376
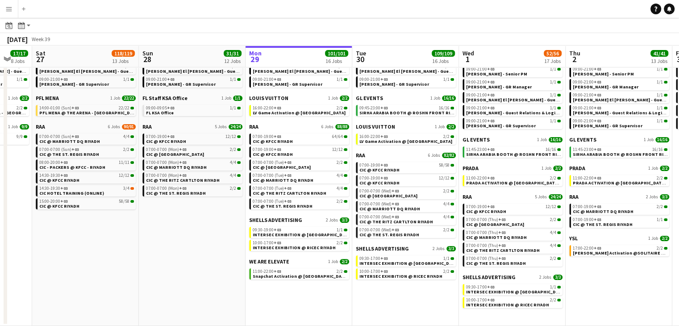
scroll to position [0, 395]
drag, startPoint x: 418, startPoint y: 290, endPoint x: 402, endPoint y: 287, distance: 16.4
click at [402, 287] on app-calendar-viewport "Tue 23 36/36 6 Jobs Wed 24 10/10 7 Jobs Thu 25 6/6 6 Jobs Fri 26 17/17 8 Jobs S…" at bounding box center [339, 138] width 679 height 376
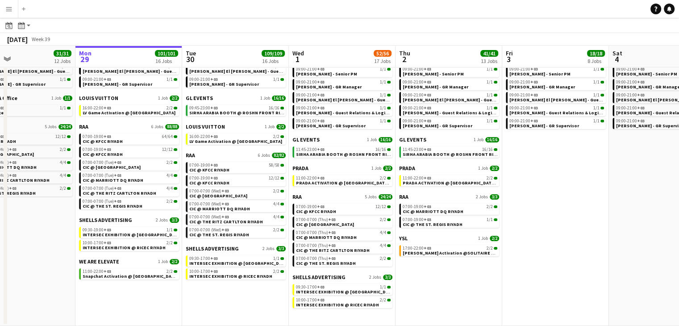
scroll to position [0, 220]
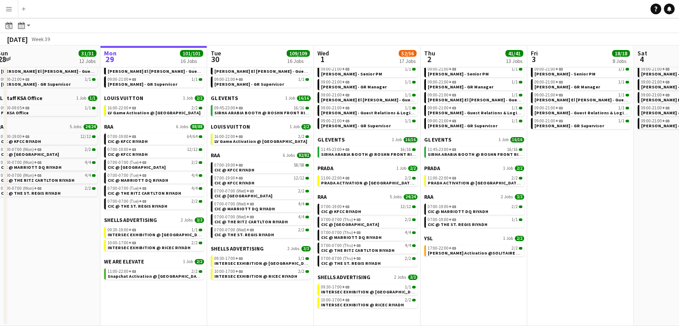
drag, startPoint x: 617, startPoint y: 280, endPoint x: 473, endPoint y: 269, distance: 145.1
click at [473, 269] on app-calendar-viewport "Fri 26 17/17 8 Jobs Sat 27 118/119 13 Jobs Sun 28 31/31 12 Jobs Mon 29 101/101 …" at bounding box center [339, 138] width 679 height 376
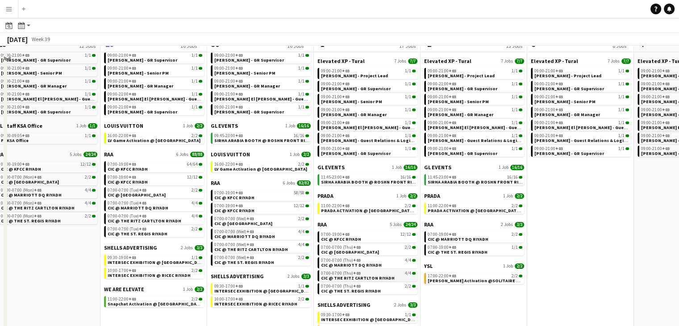
scroll to position [89, 0]
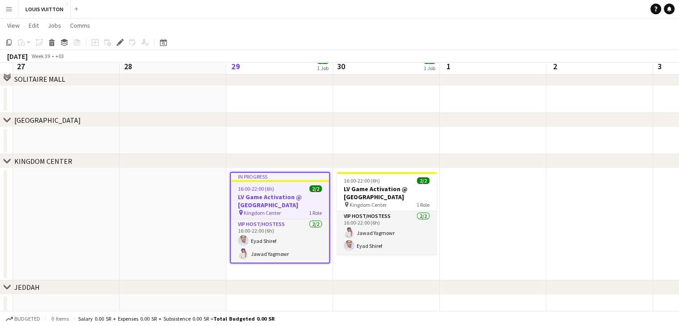
scroll to position [66, 0]
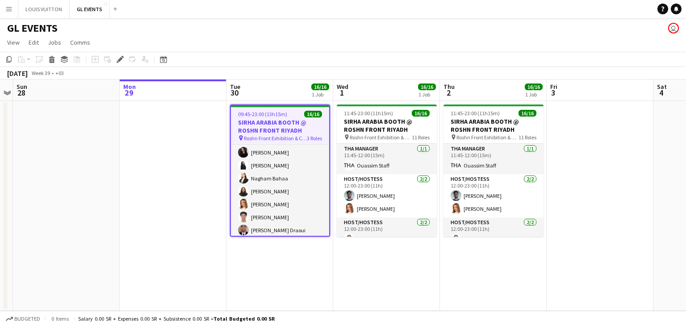
scroll to position [168, 0]
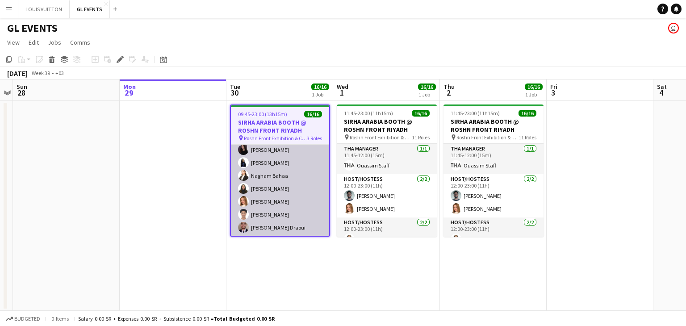
click at [279, 175] on app-card-role "Host/Hostess 14/14 10:00-23:00 (13h) ! [PERSON_NAME] [PERSON_NAME] [PERSON_NAME…" at bounding box center [280, 136] width 98 height 199
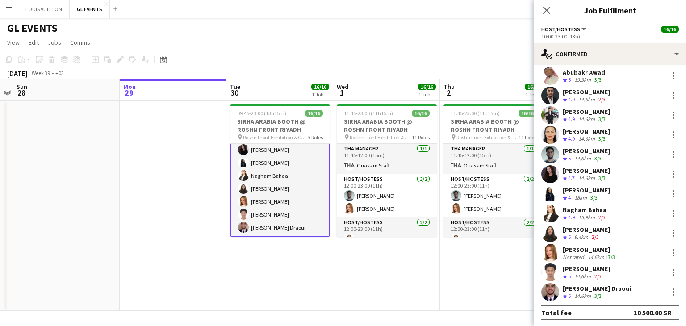
scroll to position [63, 0]
click at [574, 207] on div "Nagham Bahaa" at bounding box center [584, 209] width 45 height 8
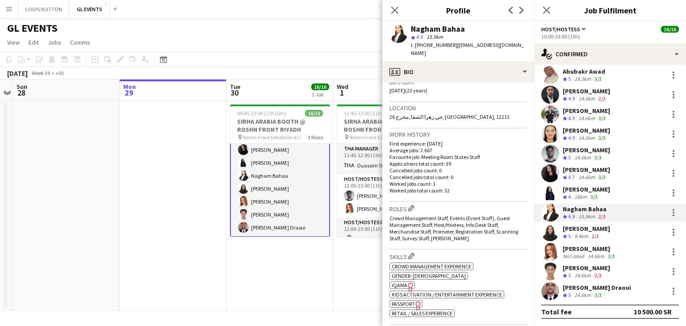
scroll to position [179, 0]
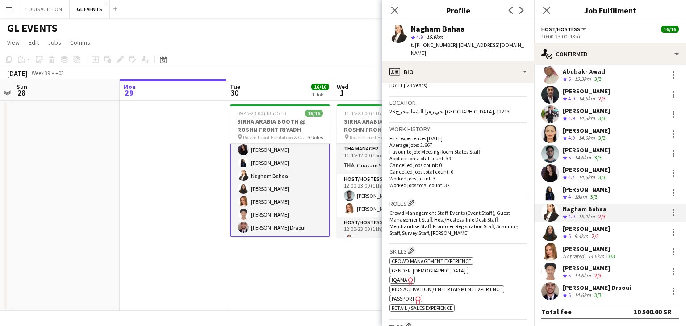
click at [397, 276] on span "IQAMA" at bounding box center [399, 279] width 16 height 7
click at [409, 295] on span "Passport" at bounding box center [402, 298] width 23 height 7
click at [592, 247] on div "[PERSON_NAME]" at bounding box center [589, 249] width 54 height 8
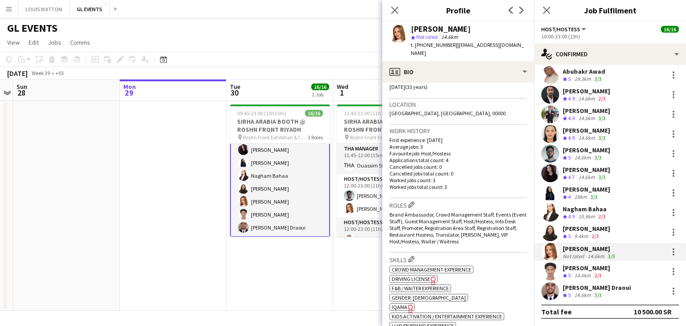
scroll to position [268, 0]
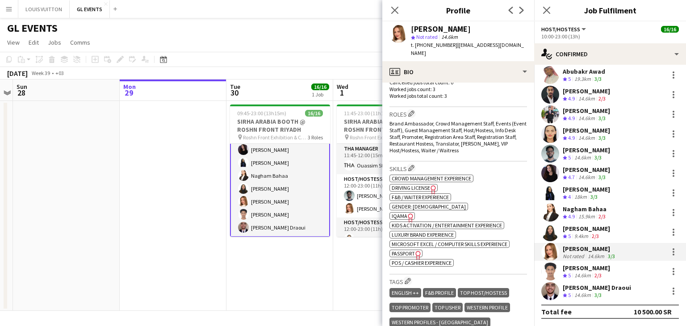
click at [403, 212] on span "IQAMA" at bounding box center [399, 215] width 16 height 7
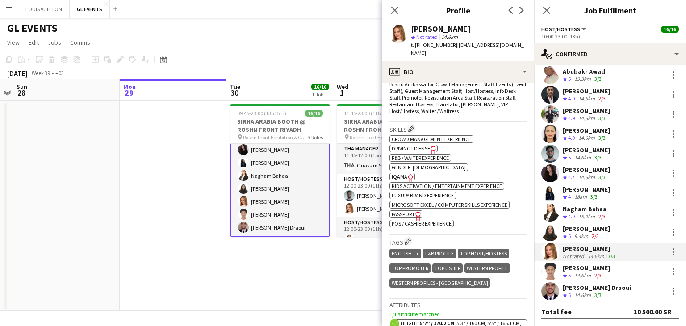
scroll to position [312, 0]
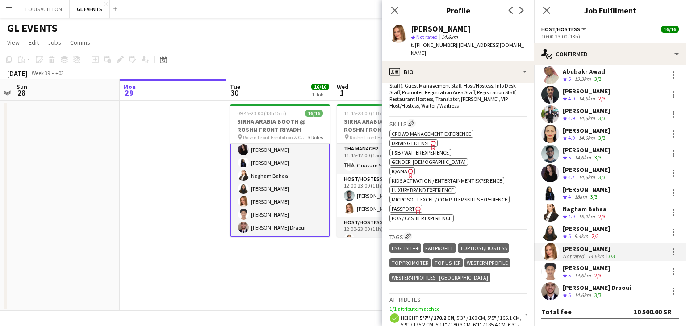
click at [402, 205] on span "Passport" at bounding box center [402, 208] width 23 height 7
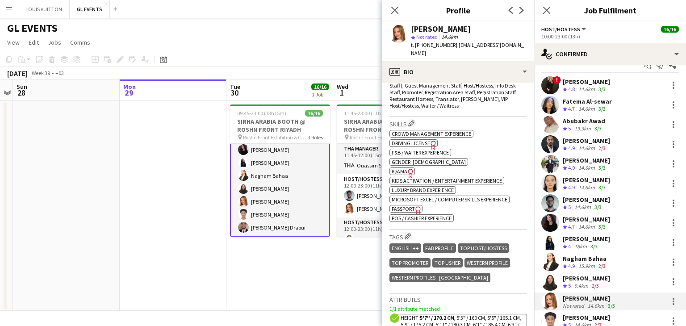
scroll to position [0, 0]
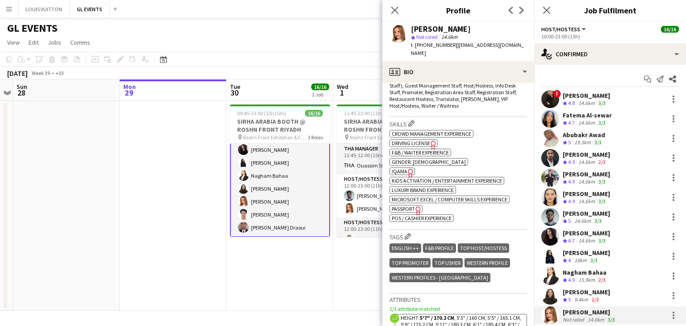
click at [586, 95] on div "Molka Kchouk" at bounding box center [585, 96] width 47 height 8
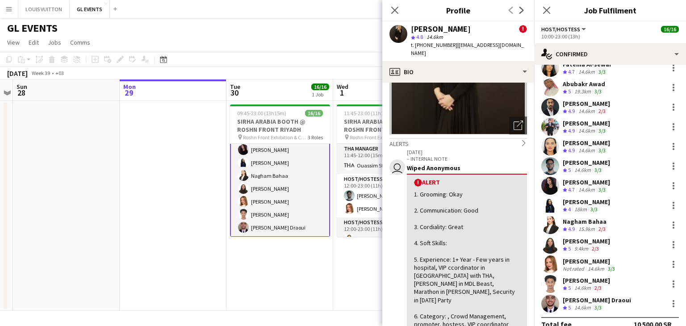
scroll to position [63, 0]
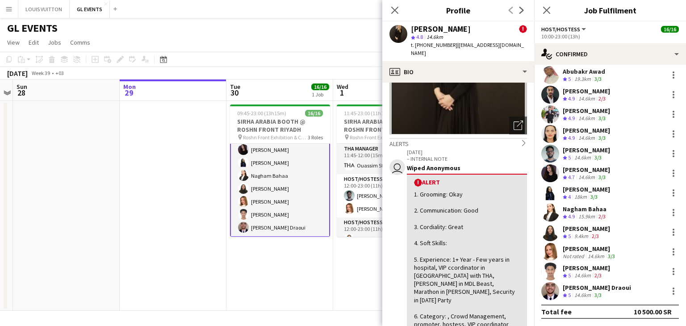
click at [574, 282] on div "Anas Ghurs Draoui Crew rating 5 14.6km 3/3" at bounding box center [610, 291] width 152 height 18
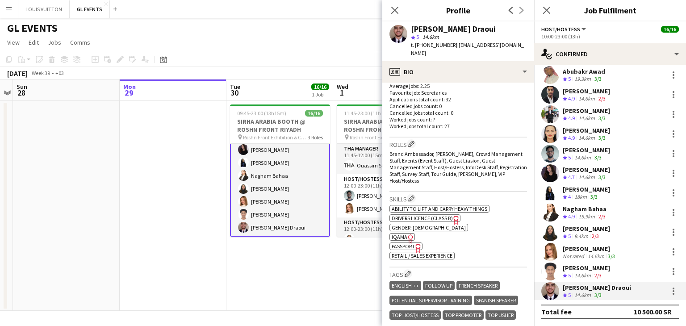
scroll to position [268, 0]
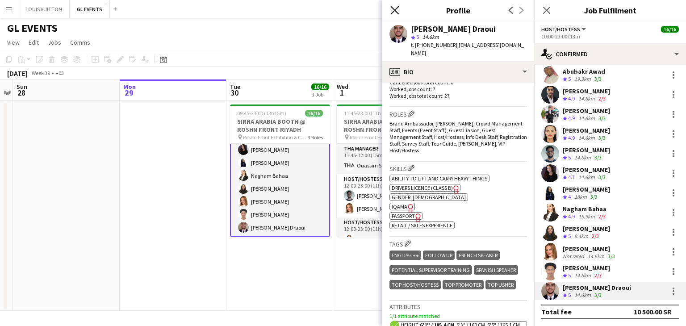
click at [391, 9] on icon "Close pop-in" at bounding box center [394, 10] width 8 height 8
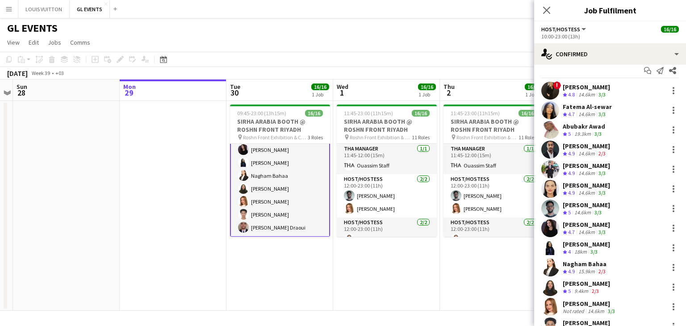
scroll to position [0, 0]
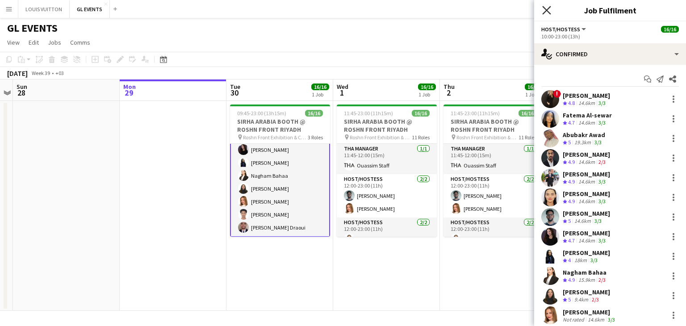
click at [544, 7] on icon "Close pop-in" at bounding box center [546, 10] width 8 height 8
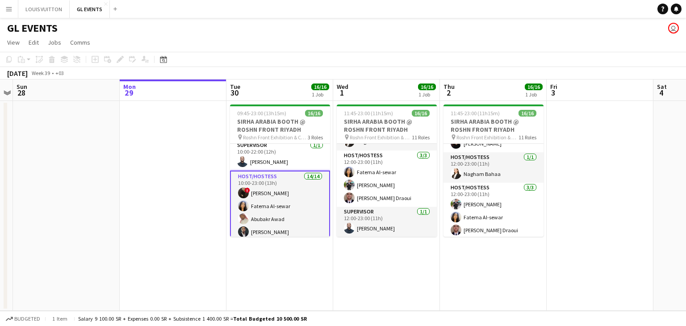
scroll to position [305, 0]
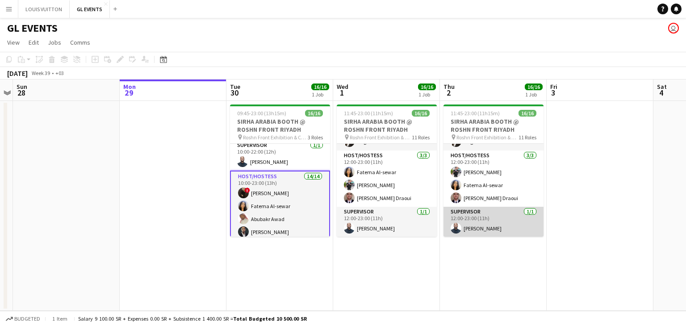
click at [483, 230] on app-card-role "Supervisor 1/1 12:00-23:00 (11h) Mohammed Salah" at bounding box center [493, 222] width 100 height 30
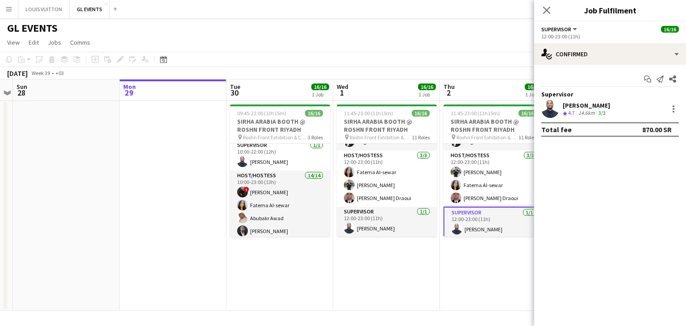
click at [546, 109] on app-user-avatar at bounding box center [550, 109] width 18 height 18
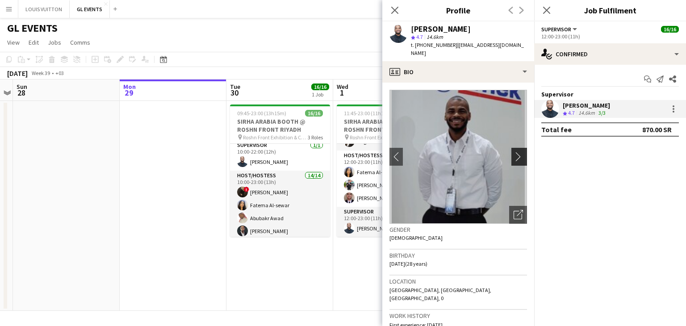
click at [513, 152] on app-icon "chevron-right" at bounding box center [520, 156] width 14 height 9
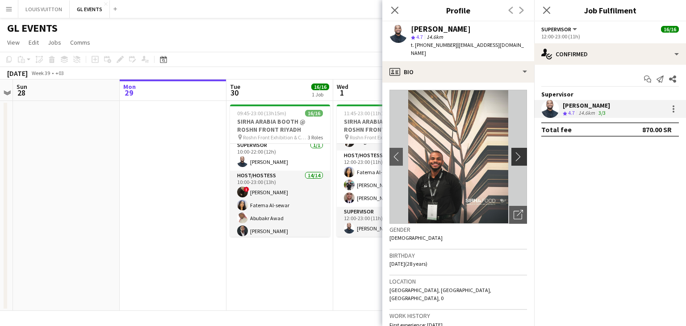
click at [513, 152] on app-icon "chevron-right" at bounding box center [520, 156] width 14 height 9
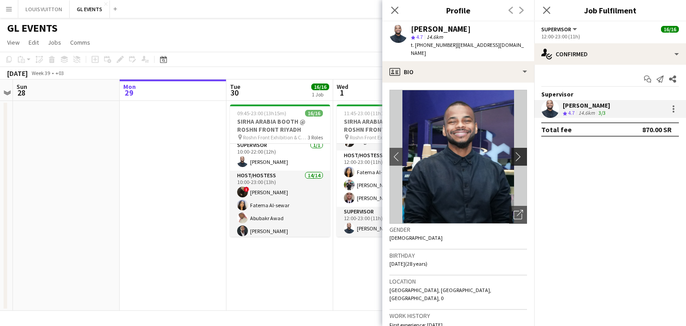
click at [513, 152] on app-icon "chevron-right" at bounding box center [520, 156] width 14 height 9
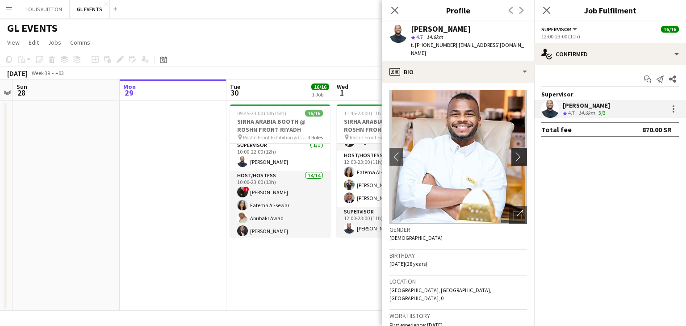
click at [513, 152] on app-icon "chevron-right" at bounding box center [520, 156] width 14 height 9
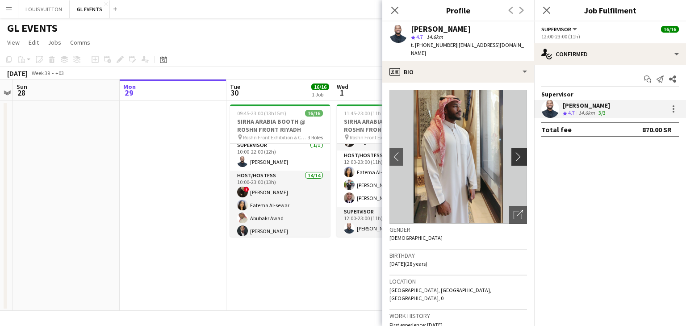
click at [513, 152] on app-icon "chevron-right" at bounding box center [520, 156] width 14 height 9
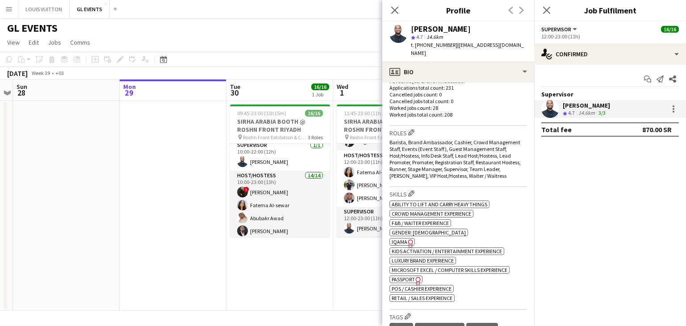
scroll to position [312, 0]
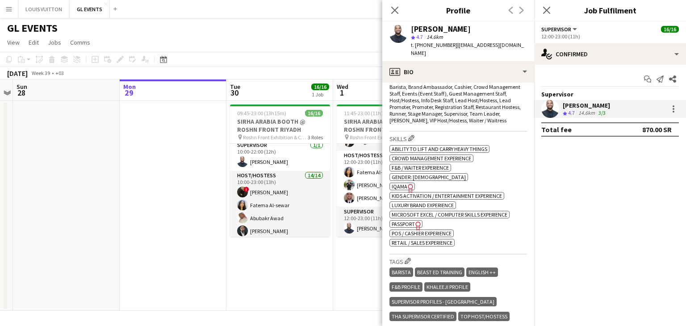
click at [406, 183] on icon "Freelancer has uploaded a photo validation of skill. Click to see" at bounding box center [410, 187] width 9 height 9
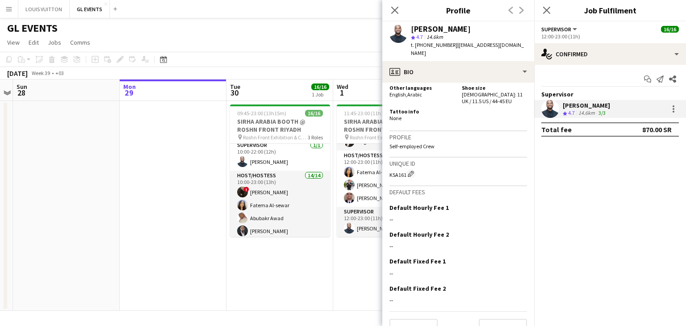
scroll to position [691, 0]
click at [391, 8] on icon "Close pop-in" at bounding box center [394, 10] width 8 height 8
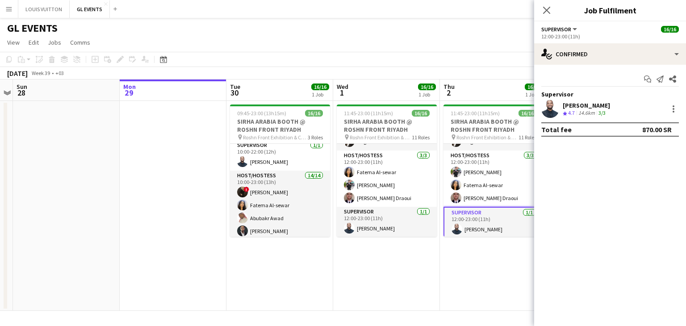
click at [370, 259] on app-date-cell "11:45-23:00 (11h15m) 16/16 SIRHA ARABIA BOOTH @ ROSHN FRONT RIYADH pin Roshn Fr…" at bounding box center [386, 206] width 107 height 210
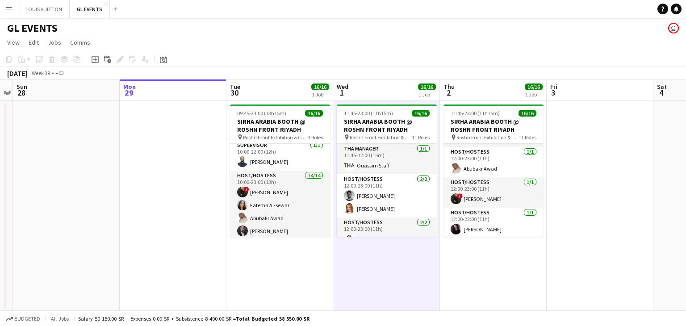
scroll to position [171, 0]
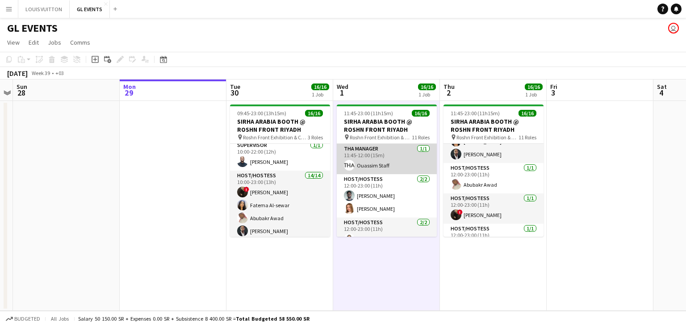
click at [361, 169] on app-card-role "THA Manager 1/1 11:45-12:00 (15m) Ouassim Staff" at bounding box center [387, 159] width 100 height 30
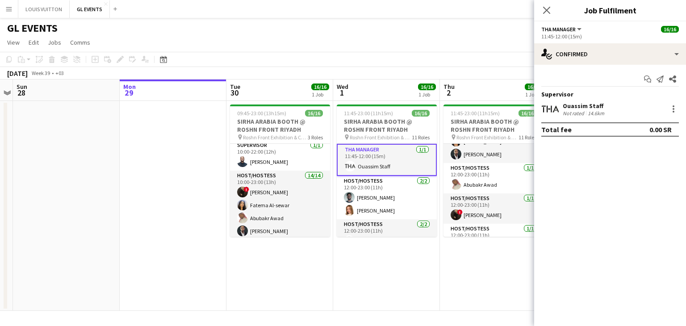
click at [546, 107] on app-user-avatar at bounding box center [550, 109] width 18 height 18
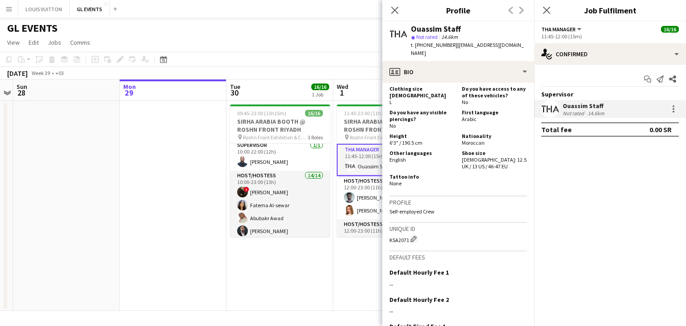
scroll to position [266, 0]
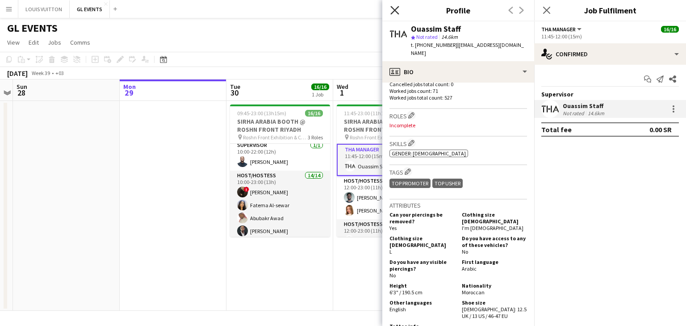
click at [395, 12] on icon "Close pop-in" at bounding box center [394, 10] width 8 height 8
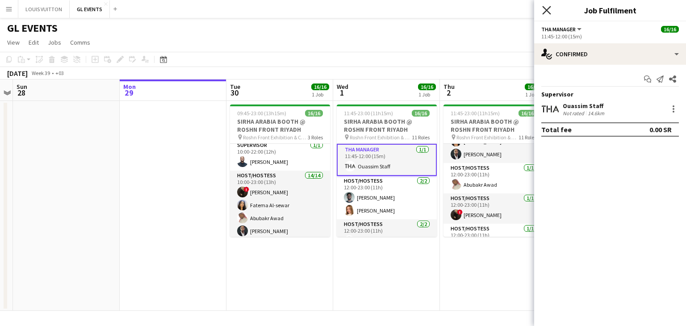
click at [548, 11] on icon "Close pop-in" at bounding box center [546, 10] width 8 height 8
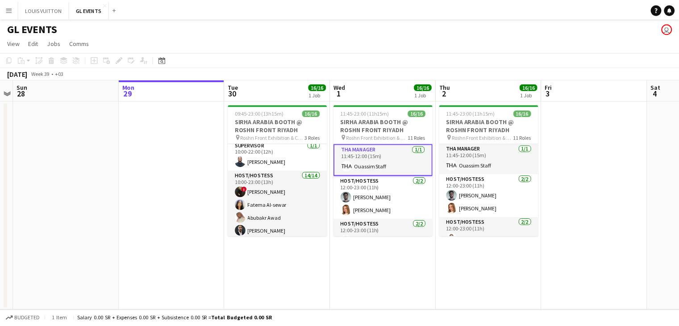
scroll to position [0, 0]
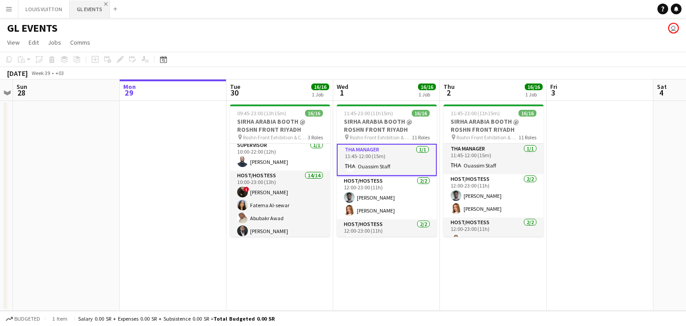
click at [104, 2] on app-icon "Close" at bounding box center [106, 4] width 4 height 4
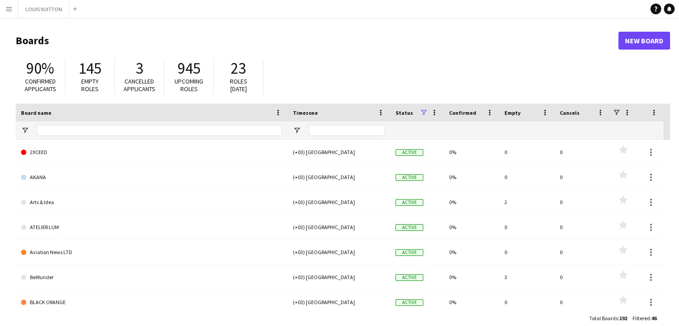
click at [0, 0] on app-icon "Close" at bounding box center [0, 0] width 0 height 0
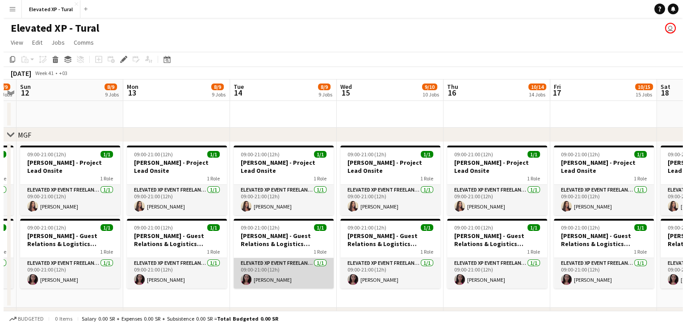
scroll to position [0, 309]
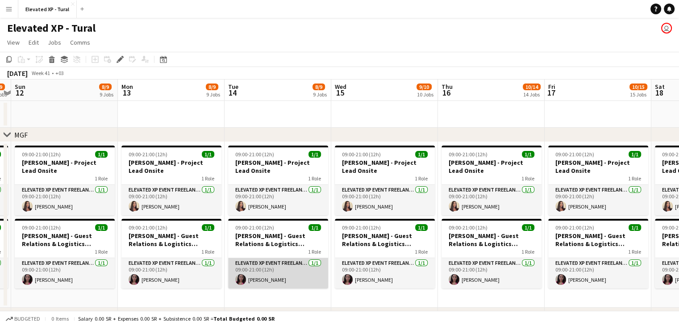
click at [282, 270] on app-card-role "Elevated XP Event Freelancer [DATE] 09:00-21:00 (12h) [PERSON_NAME]" at bounding box center [278, 273] width 100 height 30
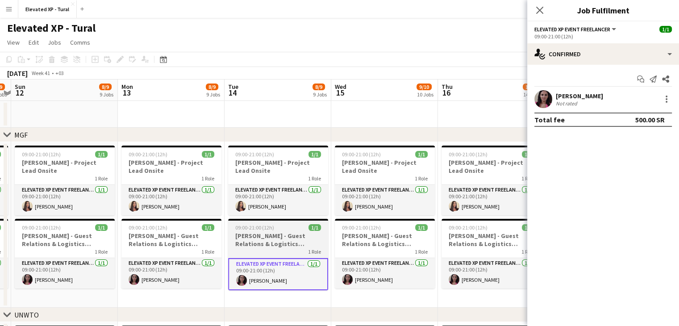
click at [280, 233] on h3 "[PERSON_NAME] - Guest Relations & Logistics Manager" at bounding box center [278, 240] width 100 height 16
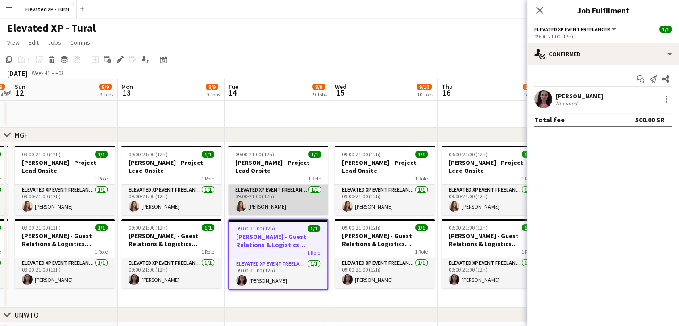
click at [281, 206] on app-card-role "Elevated XP Event Freelancer [DATE] 09:00-21:00 (12h) [PERSON_NAME]" at bounding box center [278, 200] width 100 height 30
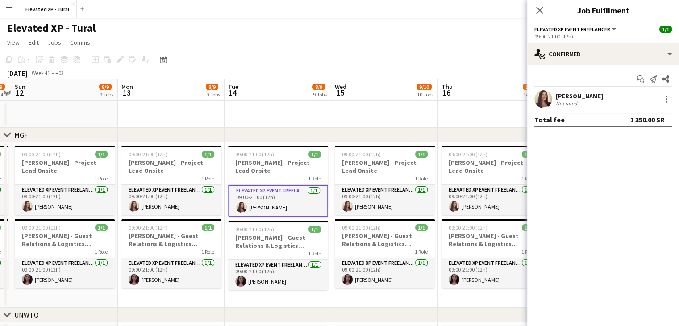
click at [536, 13] on icon at bounding box center [539, 10] width 7 height 7
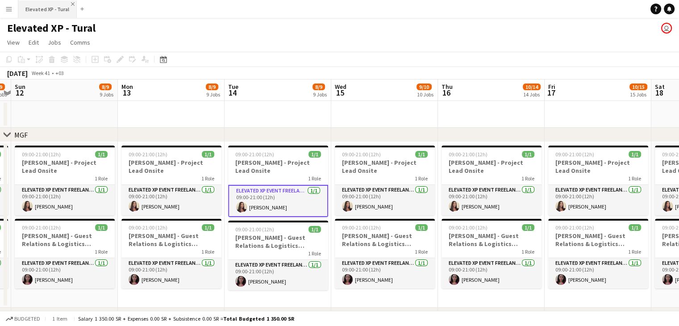
click at [71, 5] on app-icon "Close" at bounding box center [73, 4] width 4 height 4
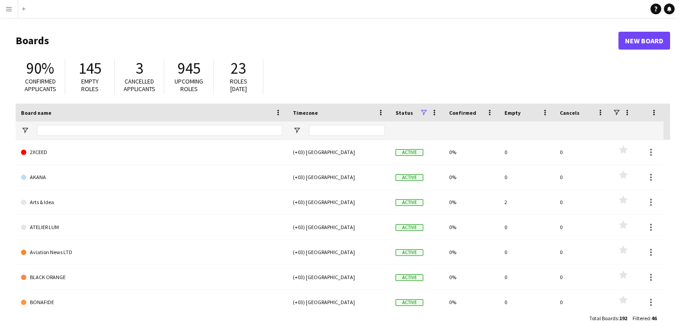
click at [10, 8] on app-icon "Menu" at bounding box center [8, 8] width 7 height 7
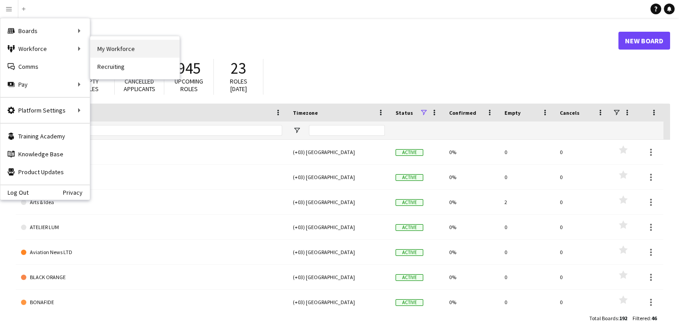
click at [130, 51] on link "My Workforce" at bounding box center [134, 49] width 89 height 18
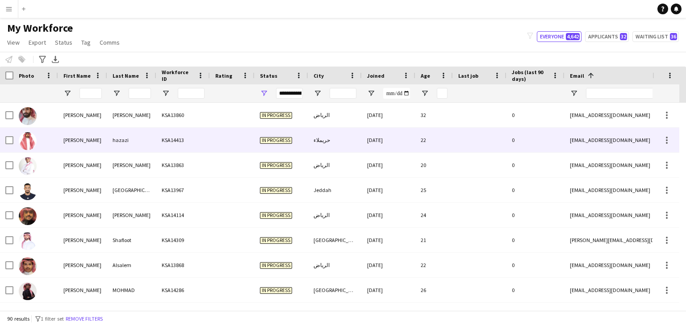
click at [221, 140] on div at bounding box center [232, 140] width 45 height 25
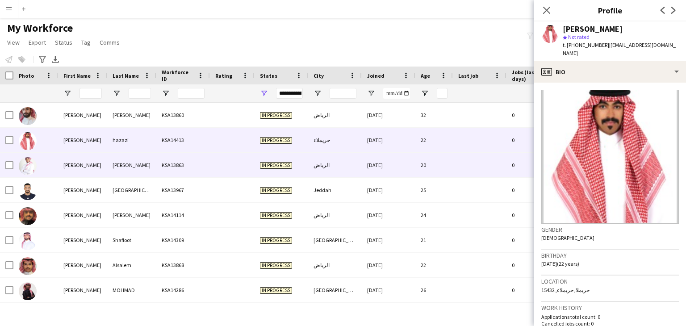
click at [282, 172] on div "In progress" at bounding box center [281, 165] width 54 height 25
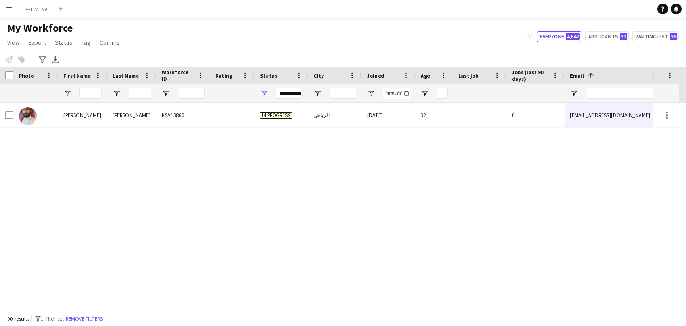
scroll to position [2049, 0]
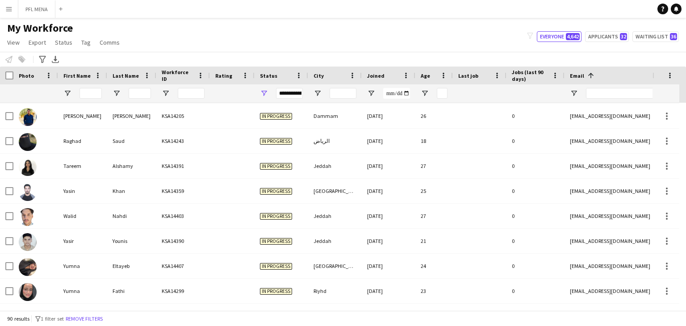
click at [269, 92] on div "**********" at bounding box center [281, 93] width 54 height 18
click at [265, 92] on span "Open Filter Menu" at bounding box center [264, 93] width 8 height 8
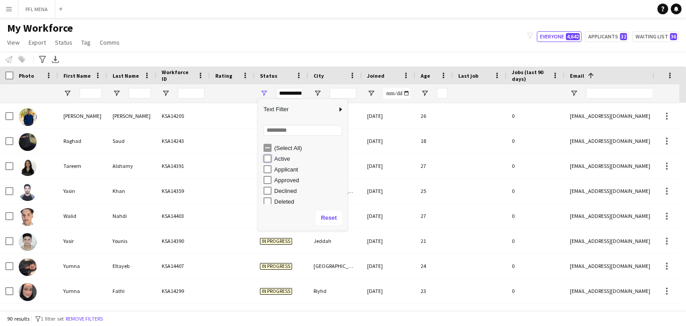
type input "**********"
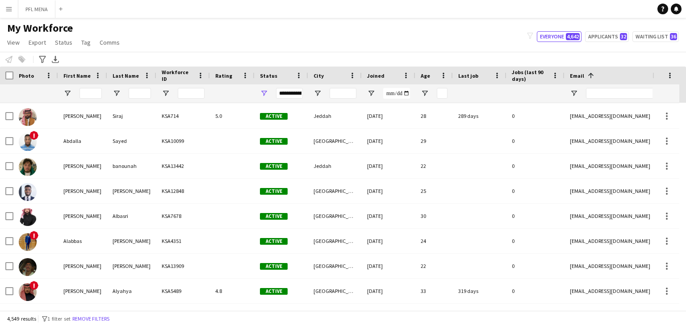
click at [414, 31] on div "My Workforce View Views Default view Basic Export View Full Name TAGS Test New …" at bounding box center [343, 36] width 686 height 30
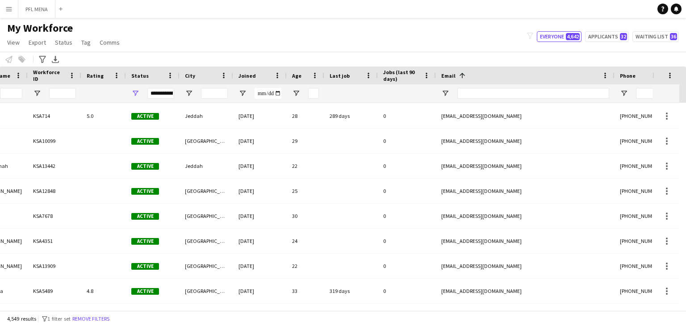
scroll to position [0, 0]
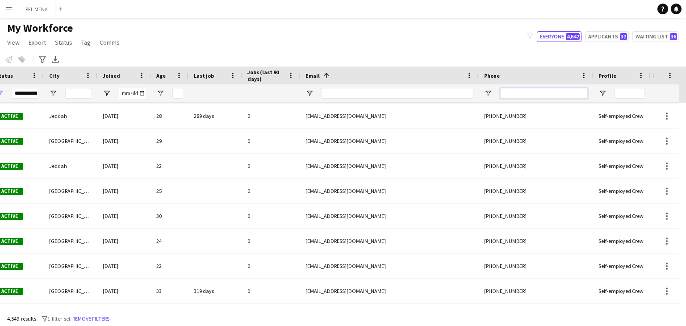
click at [516, 93] on input "Phone Filter Input" at bounding box center [543, 93] width 87 height 11
paste input "**********"
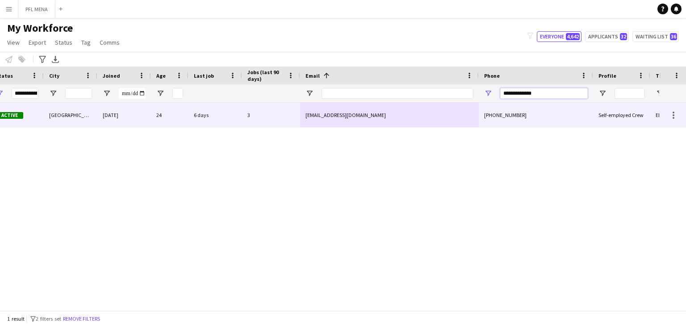
type input "**********"
click at [500, 115] on div "[PHONE_NUMBER]" at bounding box center [536, 115] width 114 height 25
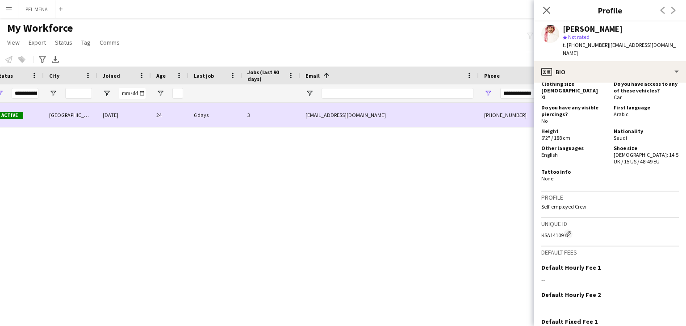
click at [333, 114] on div "[EMAIL_ADDRESS][DOMAIN_NAME]" at bounding box center [389, 115] width 179 height 25
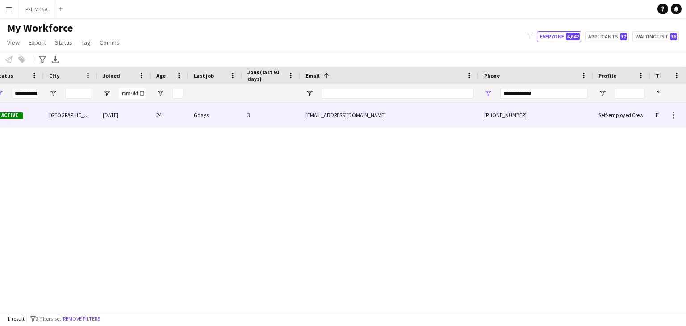
drag, startPoint x: 368, startPoint y: 113, endPoint x: 326, endPoint y: 116, distance: 42.0
click at [326, 116] on div "[EMAIL_ADDRESS][DOMAIN_NAME]" at bounding box center [389, 115] width 179 height 25
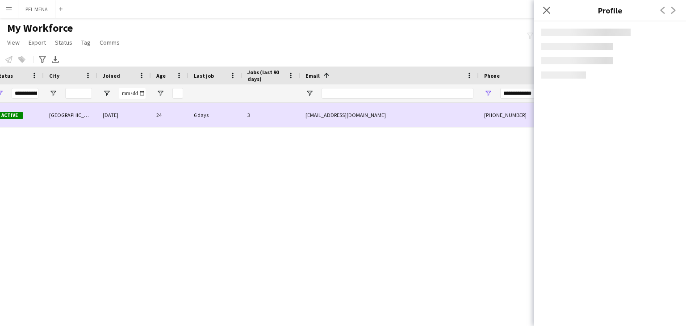
click at [329, 115] on div "[EMAIL_ADDRESS][DOMAIN_NAME]" at bounding box center [389, 115] width 179 height 25
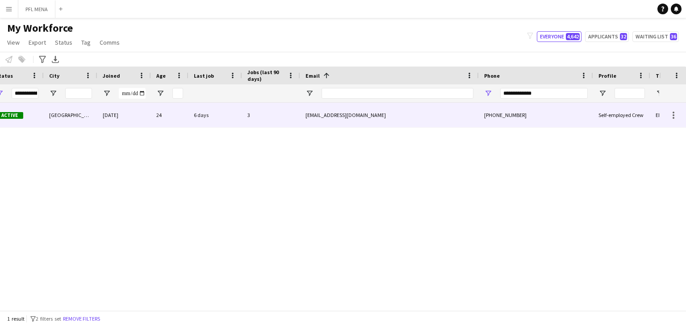
click at [329, 115] on div "[EMAIL_ADDRESS][DOMAIN_NAME]" at bounding box center [389, 115] width 179 height 25
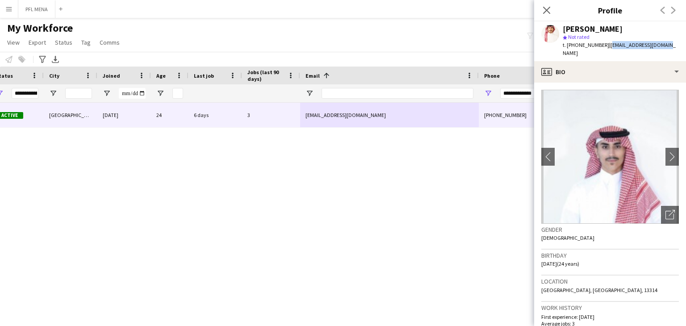
drag, startPoint x: 606, startPoint y: 44, endPoint x: 660, endPoint y: 46, distance: 53.6
click at [660, 46] on span "| [EMAIL_ADDRESS][DOMAIN_NAME]" at bounding box center [618, 49] width 113 height 15
copy span "[EMAIL_ADDRESS][DOMAIN_NAME]"
click at [545, 8] on icon "Close pop-in" at bounding box center [546, 10] width 8 height 8
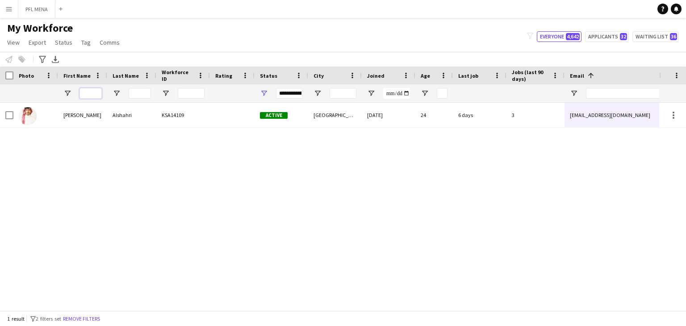
click at [97, 95] on input "First Name Filter Input" at bounding box center [90, 93] width 22 height 11
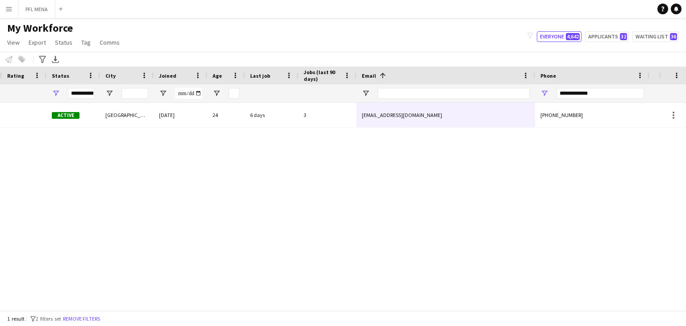
scroll to position [0, 309]
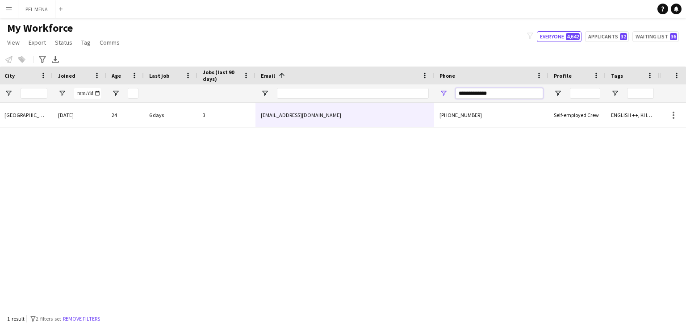
drag, startPoint x: 508, startPoint y: 88, endPoint x: 507, endPoint y: 94, distance: 6.4
click at [508, 89] on input "**********" at bounding box center [498, 93] width 87 height 11
drag, startPoint x: 508, startPoint y: 96, endPoint x: 427, endPoint y: 89, distance: 82.0
click at [427, 89] on div "**********" at bounding box center [175, 93] width 968 height 18
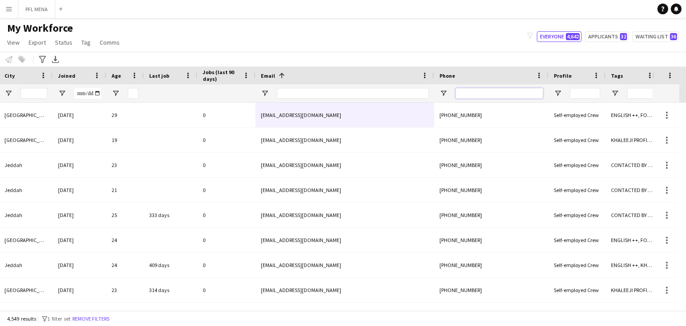
scroll to position [0, 0]
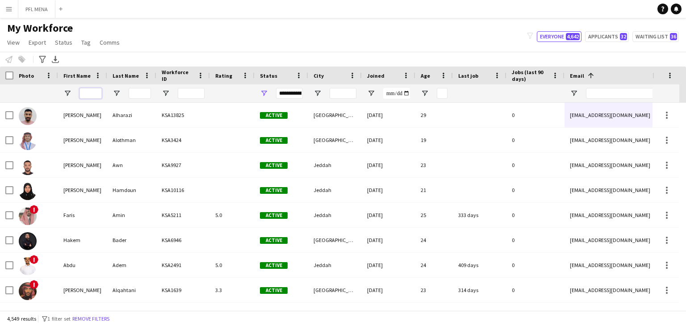
click at [87, 92] on input "First Name Filter Input" at bounding box center [90, 93] width 22 height 11
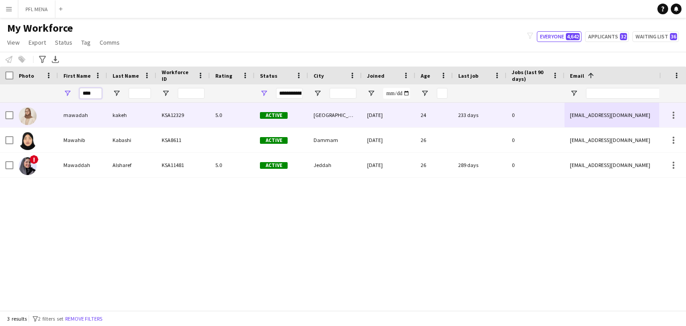
type input "****"
click at [144, 120] on div "kakeh" at bounding box center [131, 115] width 49 height 25
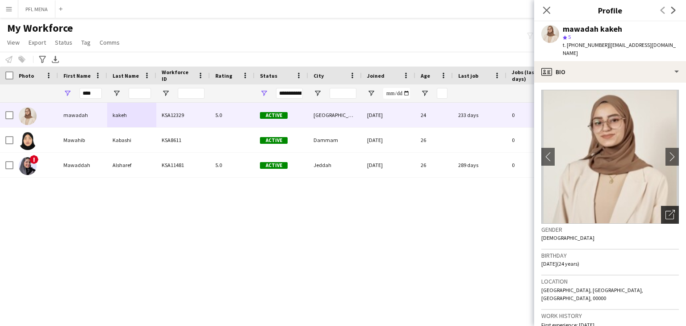
click at [665, 212] on div "Open photos pop-in" at bounding box center [670, 215] width 18 height 18
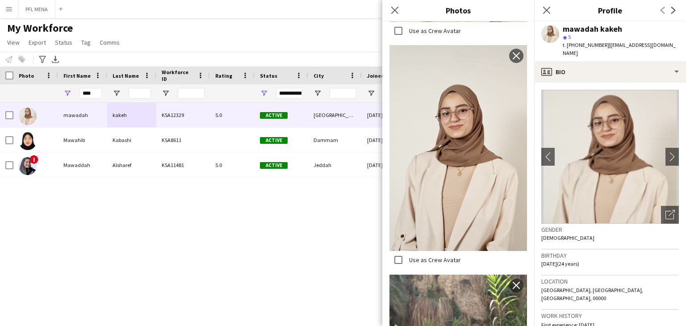
scroll to position [402, 0]
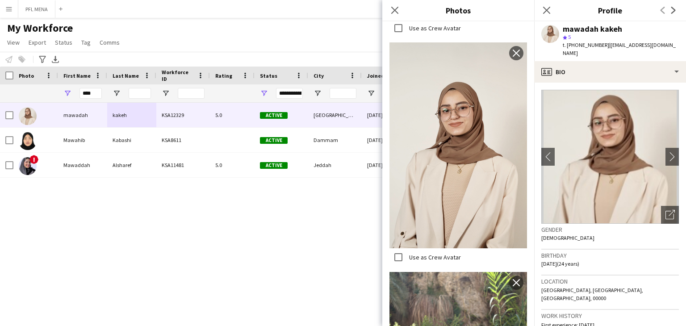
click at [251, 284] on div "mawadah kakeh KSA12329 5.0 Active [GEOGRAPHIC_DATA] [DATE] 24 233 days 0 [EMAIL…" at bounding box center [329, 203] width 659 height 201
click at [547, 13] on icon "Close pop-in" at bounding box center [546, 10] width 8 height 8
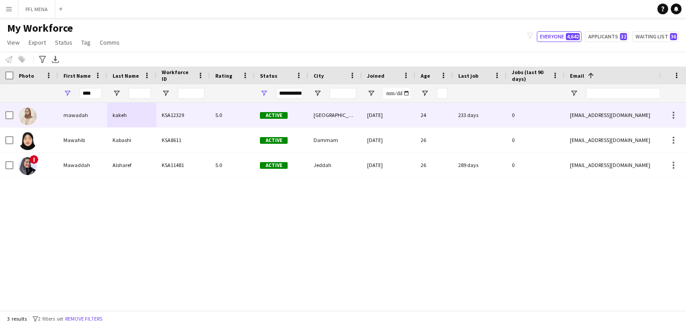
click at [196, 120] on div "KSA12329" at bounding box center [183, 115] width 54 height 25
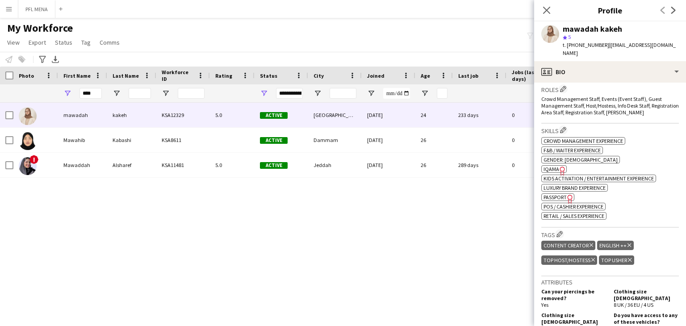
scroll to position [312, 0]
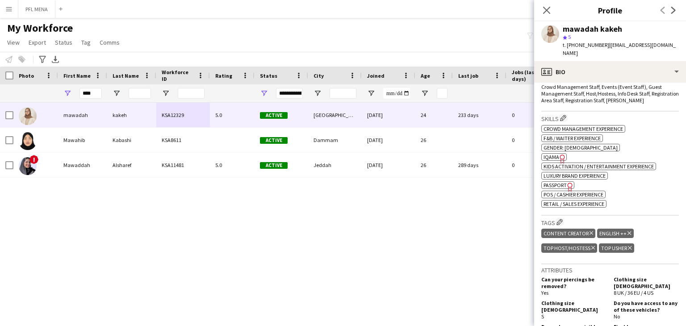
click at [555, 154] on span "IQAMA" at bounding box center [551, 157] width 16 height 7
click at [583, 29] on div "mawadah kakeh" at bounding box center [591, 29] width 59 height 8
copy div "mawadah"
click at [614, 29] on div "mawadah kakeh" at bounding box center [591, 29] width 59 height 8
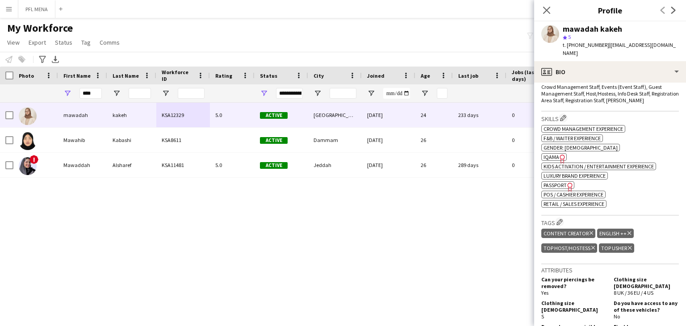
click at [614, 29] on div "mawadah kakeh" at bounding box center [591, 29] width 59 height 8
copy div "kakeh"
click at [561, 182] on span "Passport" at bounding box center [554, 185] width 23 height 7
click at [556, 182] on span "Passport" at bounding box center [554, 185] width 23 height 7
click at [550, 154] on span "IQAMA" at bounding box center [551, 157] width 16 height 7
